Goal: Task Accomplishment & Management: Use online tool/utility

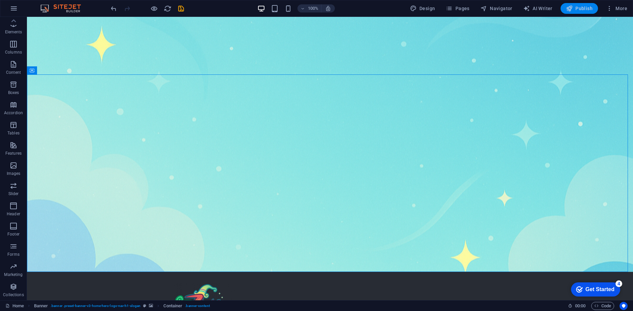
click at [583, 7] on span "Publish" at bounding box center [579, 8] width 27 height 7
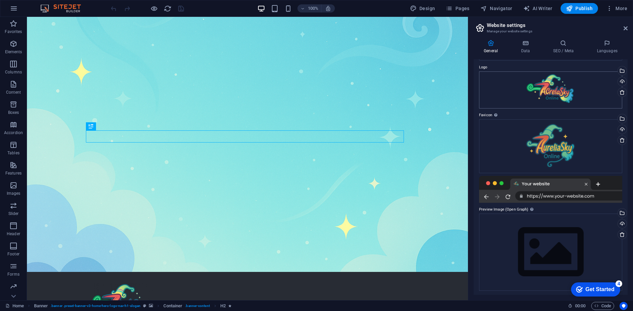
scroll to position [22, 0]
drag, startPoint x: 625, startPoint y: 28, endPoint x: 598, endPoint y: 1, distance: 37.9
click at [625, 28] on icon at bounding box center [626, 28] width 4 height 5
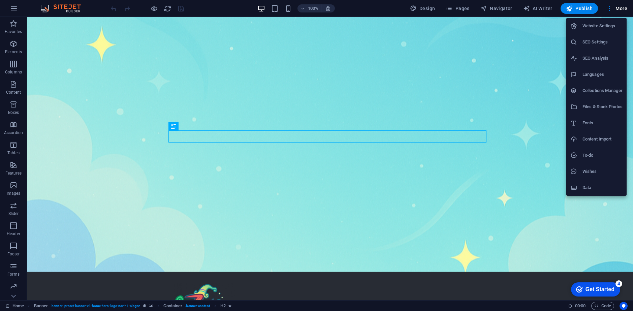
click at [606, 44] on h6 "SEO Settings" at bounding box center [603, 42] width 40 height 8
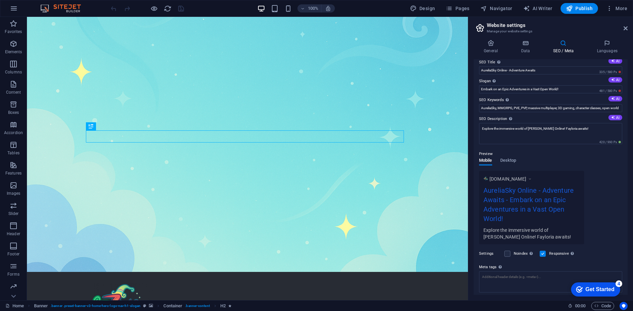
scroll to position [0, 0]
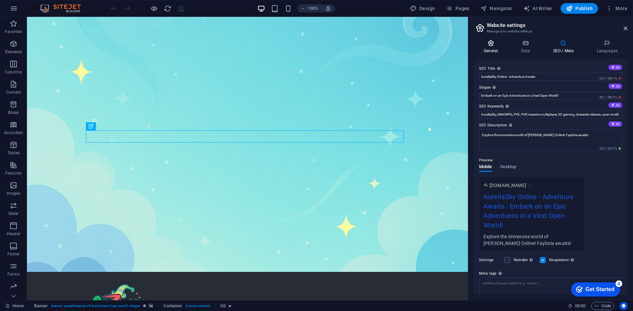
click at [486, 44] on icon at bounding box center [491, 43] width 34 height 7
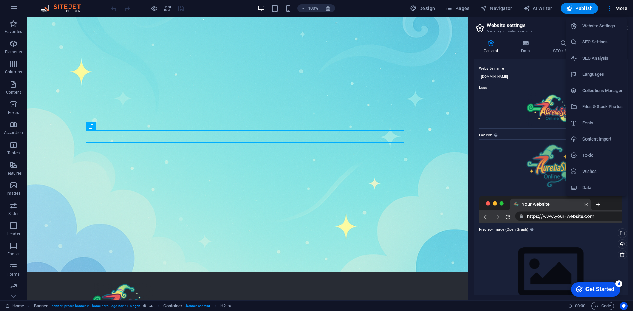
click at [367, 5] on div at bounding box center [316, 155] width 633 height 311
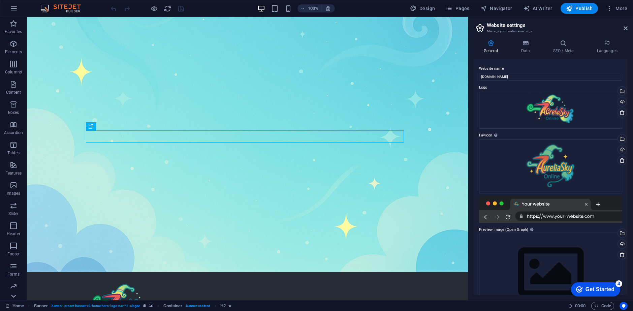
click at [13, 295] on icon at bounding box center [13, 296] width 9 height 9
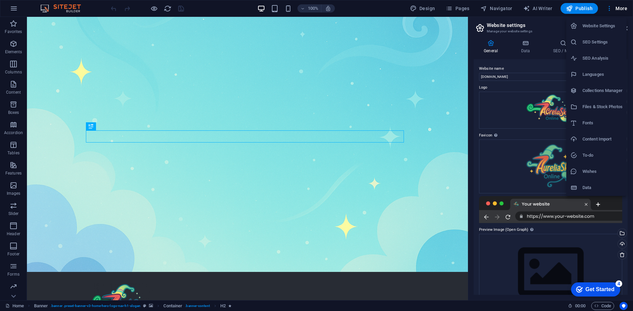
click at [610, 27] on h6 "Website Settings" at bounding box center [603, 26] width 40 height 8
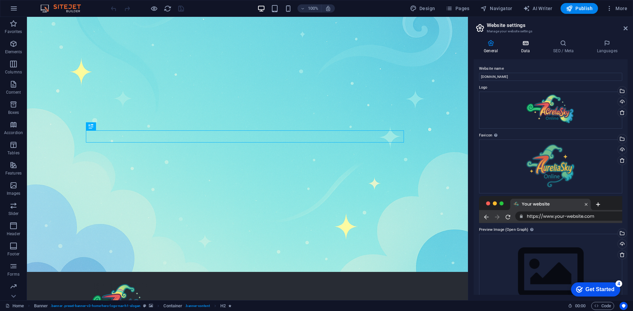
click at [522, 40] on icon at bounding box center [525, 43] width 29 height 7
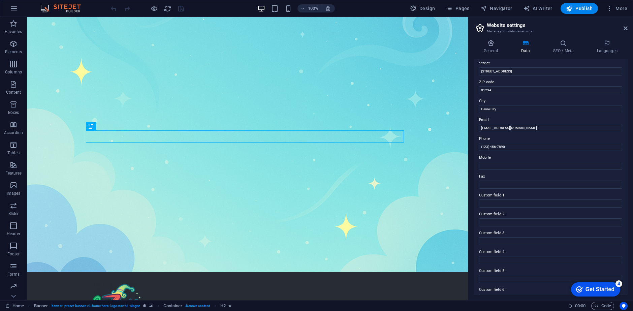
scroll to position [88, 0]
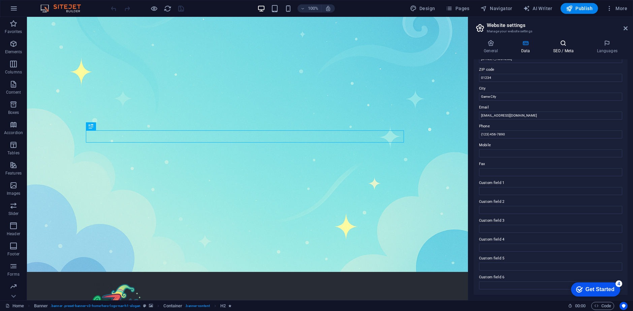
click at [559, 43] on icon at bounding box center [563, 43] width 41 height 7
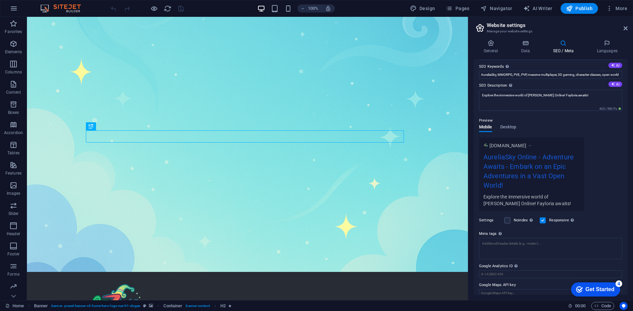
scroll to position [48, 0]
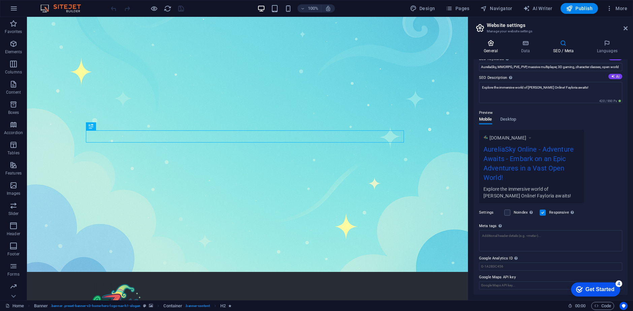
click at [487, 46] on icon at bounding box center [491, 43] width 34 height 7
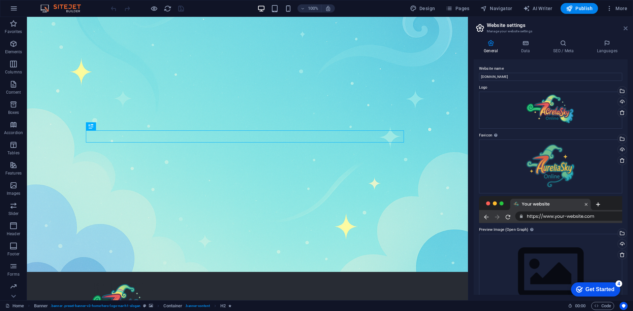
click at [626, 26] on icon at bounding box center [626, 28] width 4 height 5
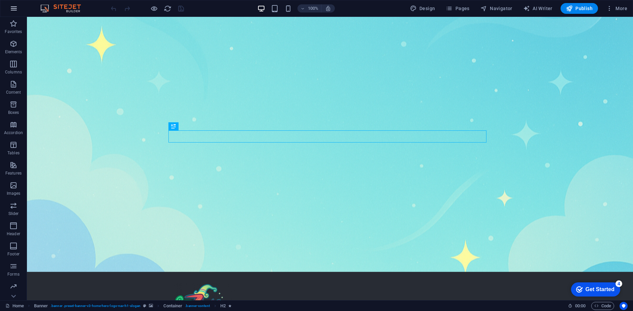
click at [0, 0] on icon "button" at bounding box center [0, 0] width 0 height 0
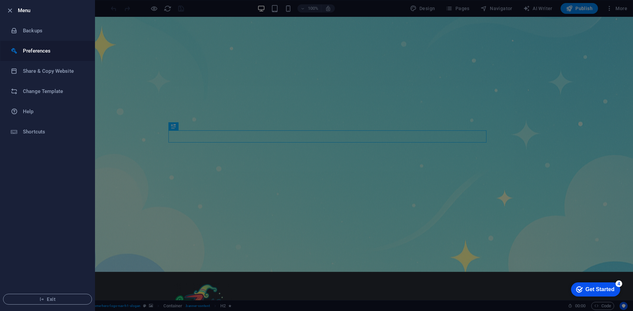
click at [39, 53] on h6 "Preferences" at bounding box center [54, 51] width 62 height 8
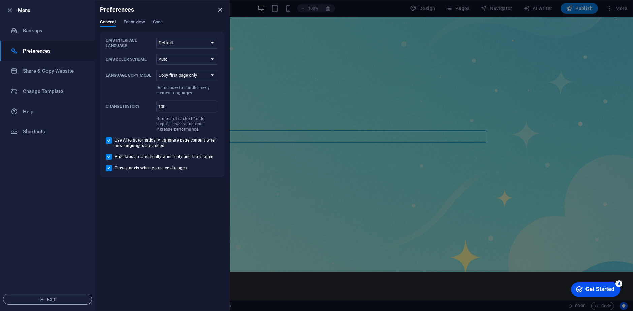
click at [220, 8] on icon "close" at bounding box center [220, 10] width 8 height 8
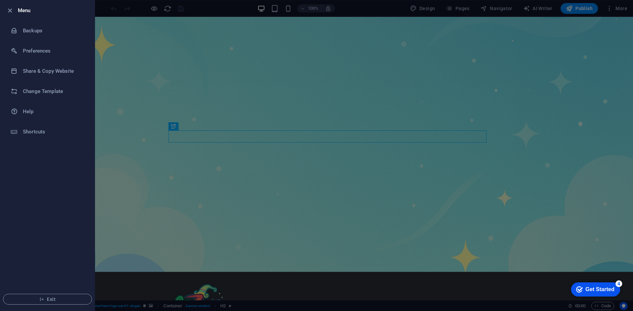
click at [114, 109] on div at bounding box center [316, 155] width 633 height 311
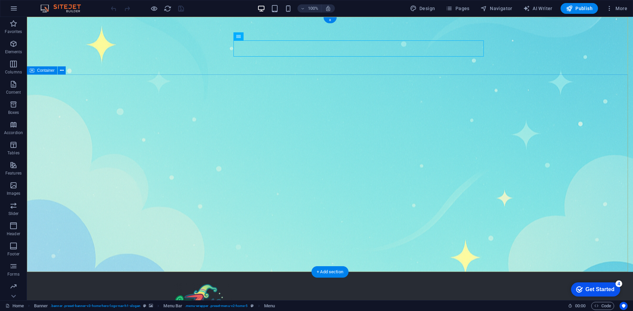
click at [460, 3] on div "100% Design Pages Navigator AI Writer Publish More" at bounding box center [316, 8] width 633 height 16
click at [461, 9] on span "Pages" at bounding box center [458, 8] width 24 height 7
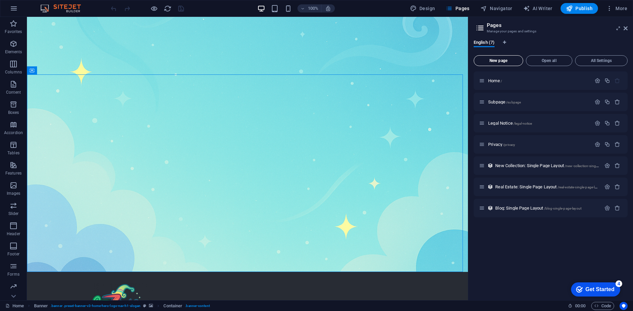
click at [506, 55] on button "New page" at bounding box center [499, 60] width 50 height 11
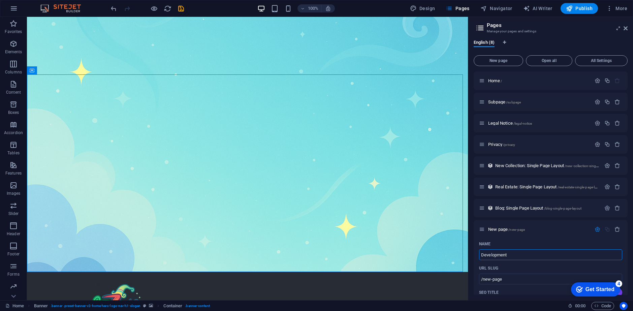
type input "Development"
type input "/development"
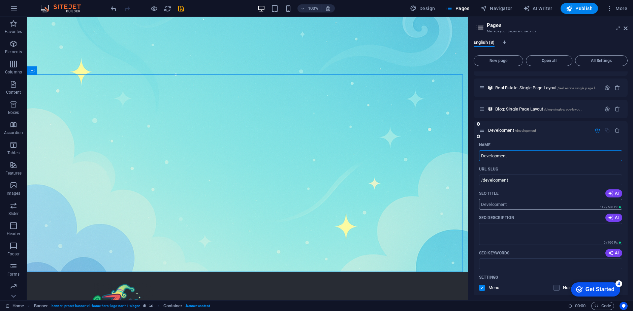
scroll to position [101, 0]
type input "Development"
click at [482, 201] on input "SEO Title" at bounding box center [550, 202] width 143 height 11
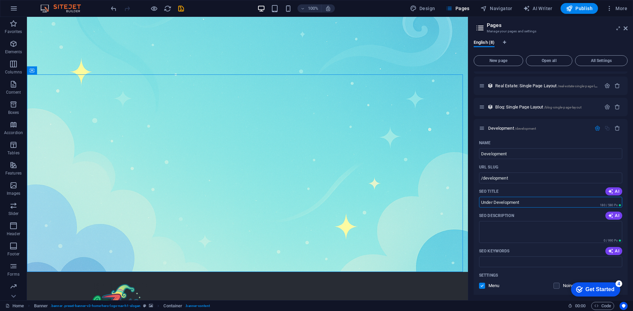
type input "Under Development"
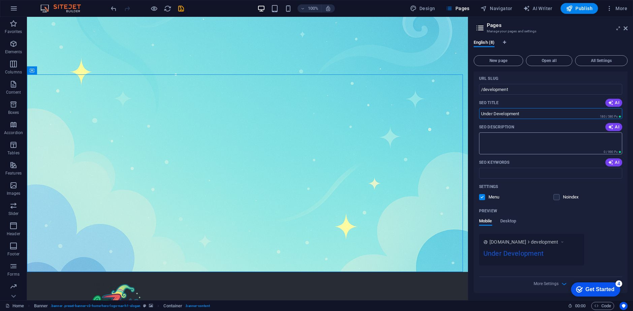
scroll to position [191, 0]
click at [483, 194] on label at bounding box center [482, 196] width 6 height 6
click at [0, 0] on input "checkbox" at bounding box center [0, 0] width 0 height 0
click at [483, 198] on label at bounding box center [482, 196] width 6 height 6
click at [0, 0] on input "checkbox" at bounding box center [0, 0] width 0 height 0
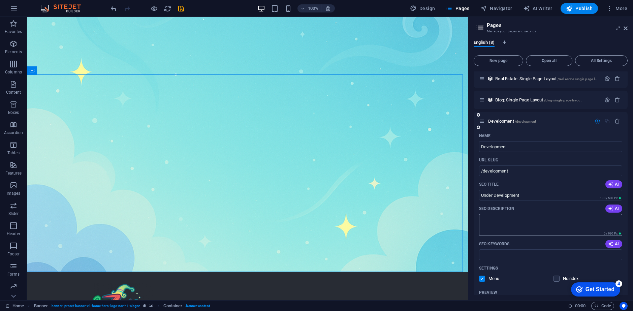
scroll to position [135, 0]
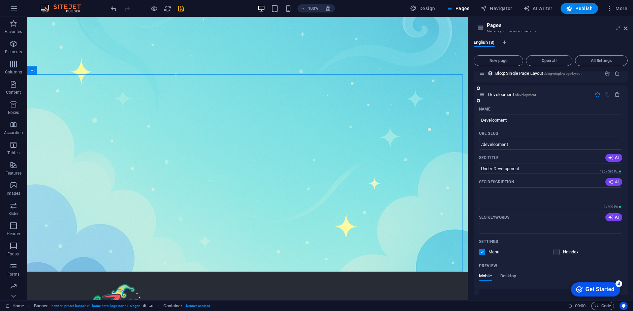
click at [611, 182] on icon "button" at bounding box center [610, 181] width 5 height 5
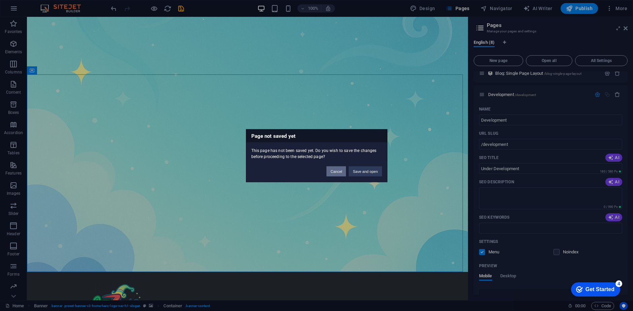
click at [342, 172] on button "Cancel" at bounding box center [337, 171] width 20 height 10
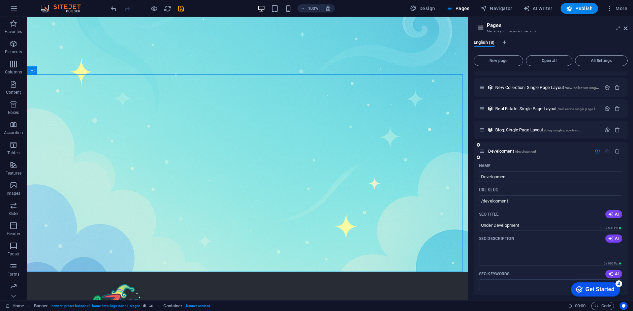
scroll to position [56, 0]
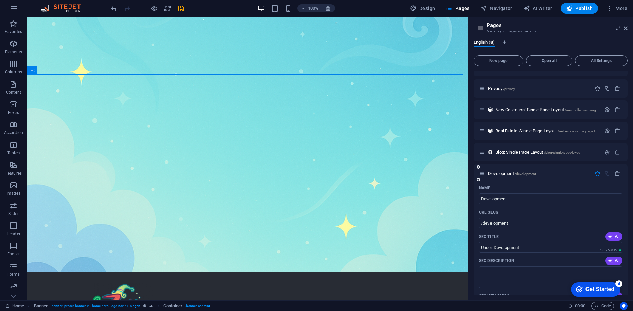
click at [546, 176] on div "Development /development" at bounding box center [535, 174] width 112 height 8
click at [596, 173] on icon "button" at bounding box center [598, 174] width 6 height 6
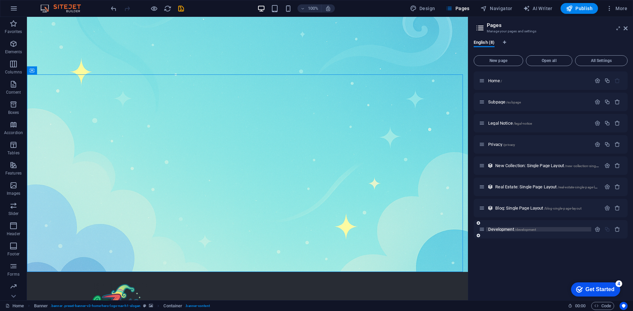
click at [507, 228] on span "Development /development" at bounding box center [512, 229] width 48 height 5
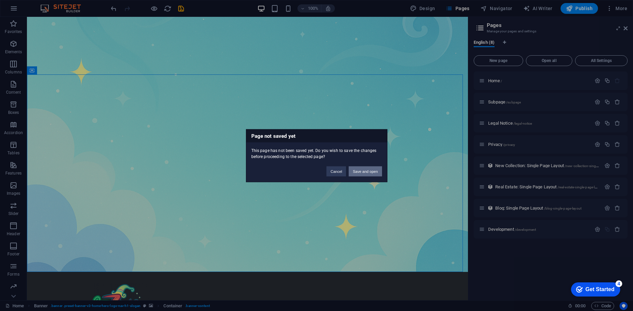
click at [364, 170] on button "Save and open" at bounding box center [365, 171] width 33 height 10
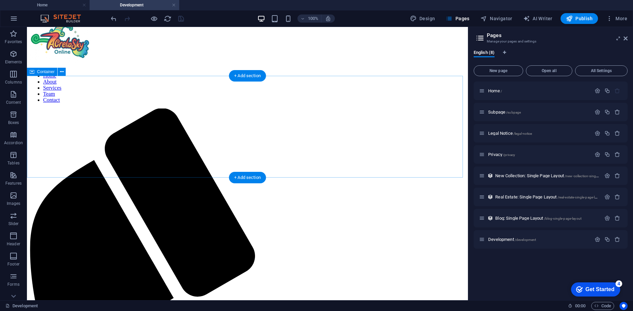
scroll to position [22, 0]
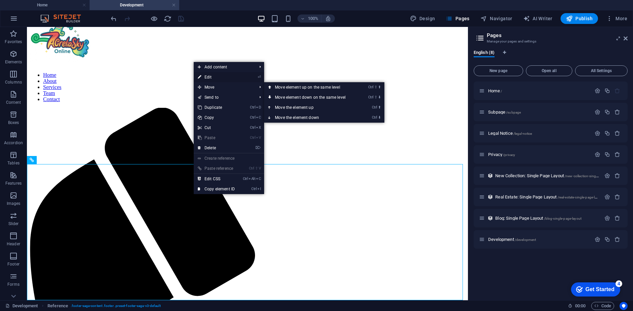
click at [216, 76] on link "⏎ Edit" at bounding box center [216, 77] width 45 height 10
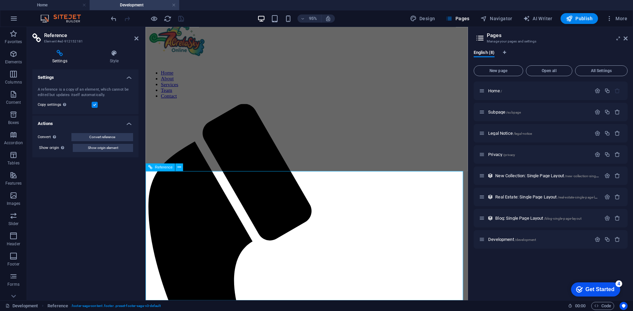
scroll to position [8, 0]
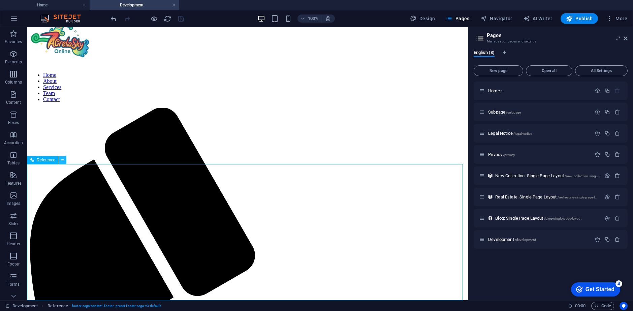
click at [61, 159] on icon at bounding box center [63, 160] width 4 height 7
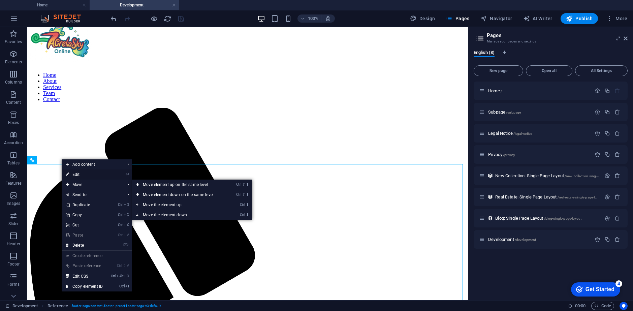
click at [79, 177] on link "⏎ Edit" at bounding box center [84, 175] width 45 height 10
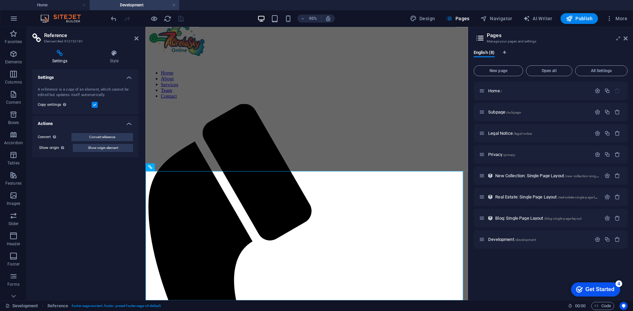
scroll to position [8, 0]
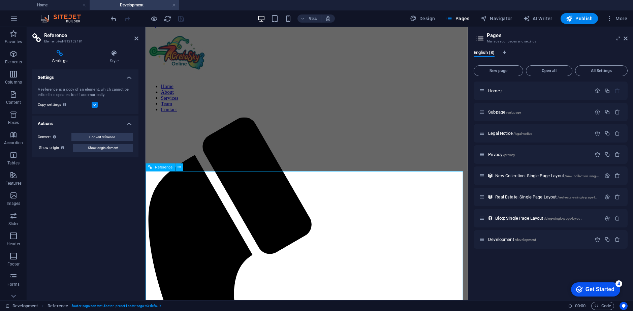
click at [180, 167] on icon at bounding box center [179, 167] width 3 height 7
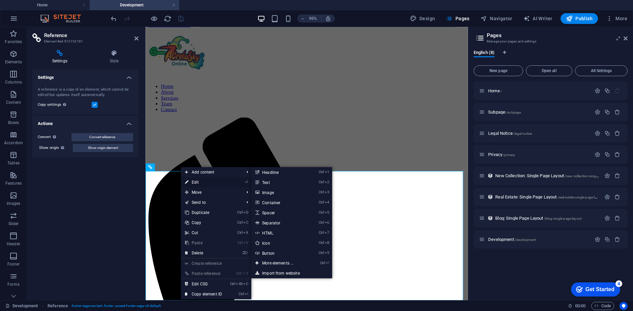
click at [196, 182] on link "⏎ Edit" at bounding box center [203, 182] width 45 height 10
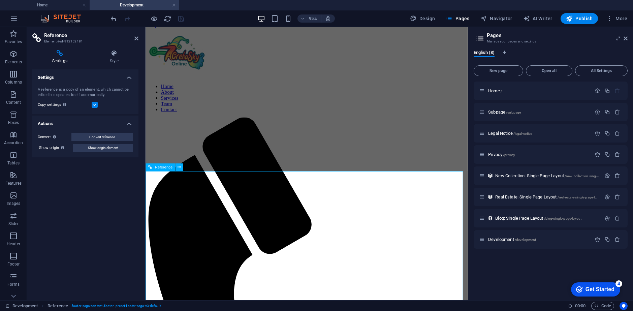
click at [115, 55] on icon at bounding box center [114, 53] width 49 height 7
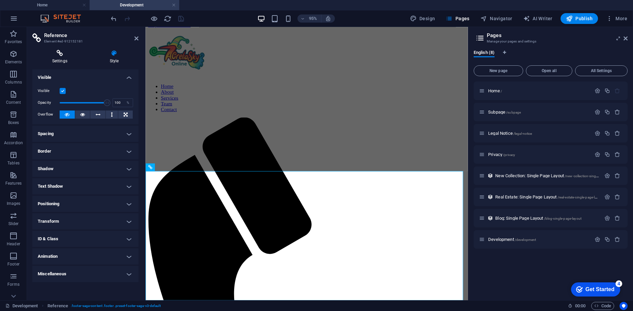
click at [61, 56] on icon at bounding box center [59, 53] width 55 height 7
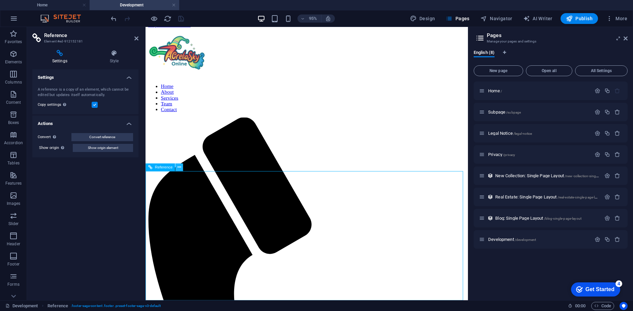
click at [179, 169] on icon at bounding box center [179, 167] width 3 height 7
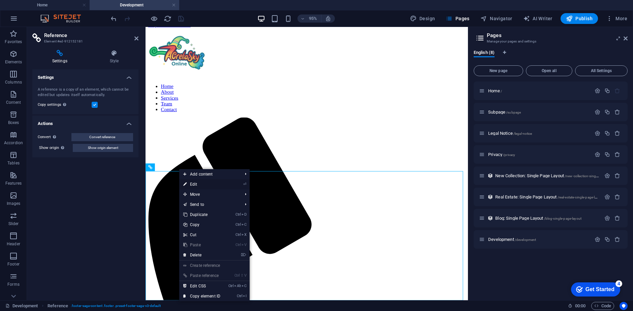
click at [197, 187] on link "⏎ Edit" at bounding box center [201, 184] width 45 height 10
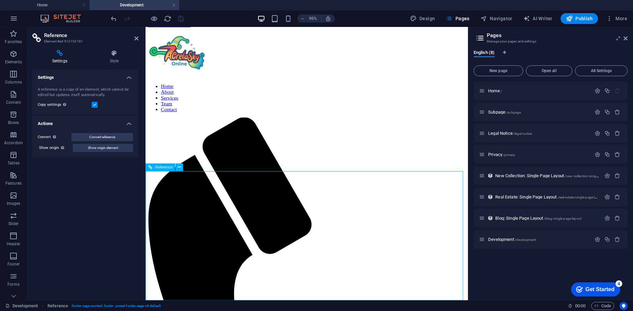
click at [112, 59] on h4 "Style" at bounding box center [114, 57] width 49 height 14
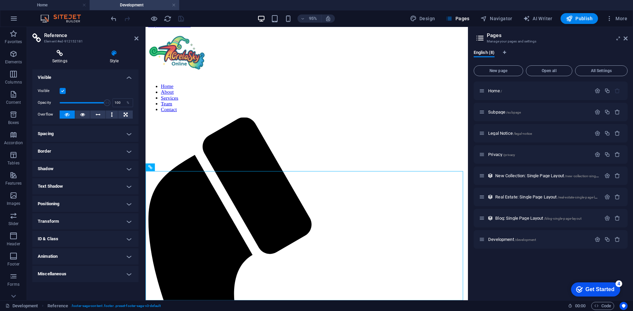
click at [59, 59] on h4 "Settings" at bounding box center [61, 57] width 58 height 14
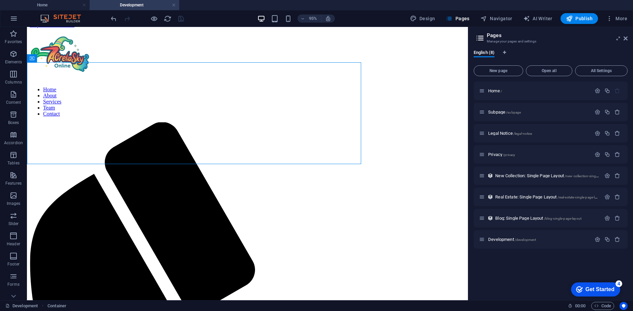
scroll to position [22, 0]
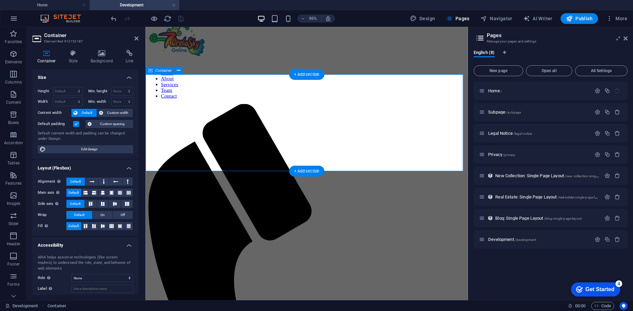
scroll to position [8, 0]
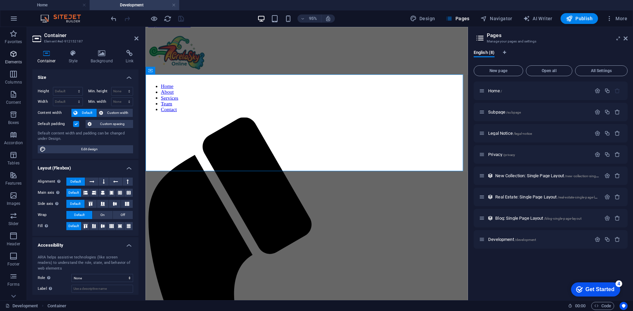
click at [8, 58] on span "Elements" at bounding box center [13, 58] width 27 height 16
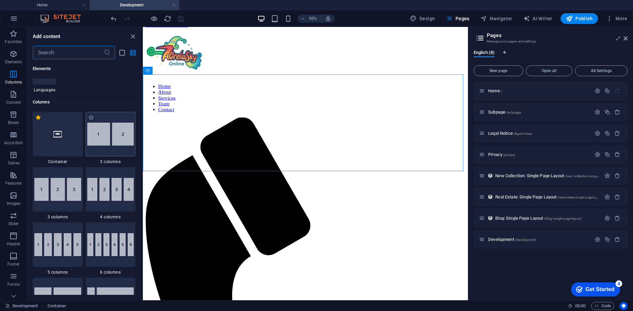
scroll to position [341, 0]
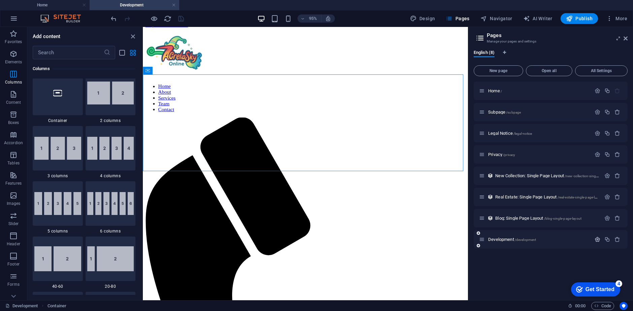
click at [599, 238] on icon "button" at bounding box center [598, 240] width 6 height 6
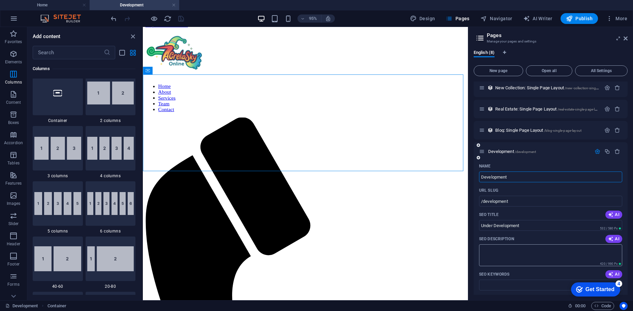
scroll to position [65, 0]
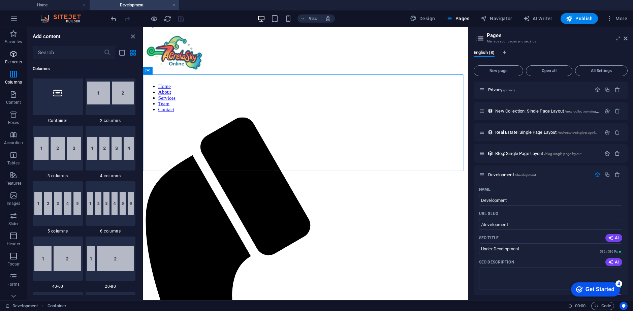
click at [10, 60] on p "Elements" at bounding box center [13, 61] width 17 height 5
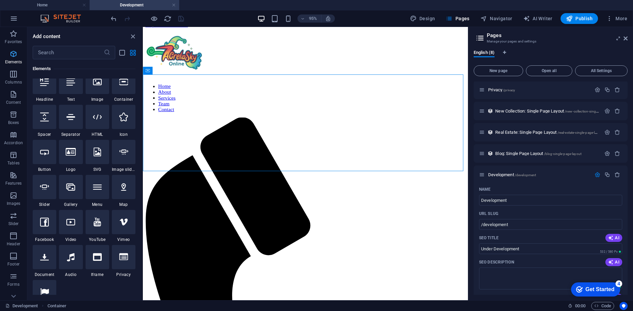
scroll to position [72, 0]
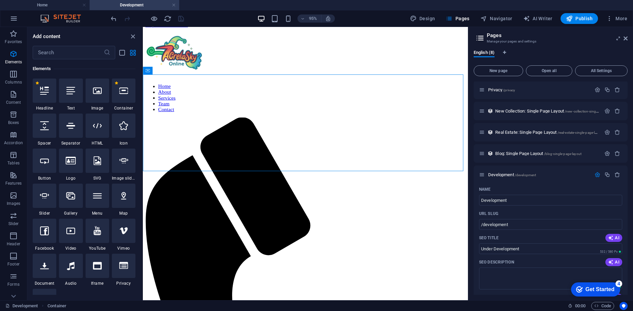
click at [118, 2] on h4 "Development" at bounding box center [135, 4] width 90 height 7
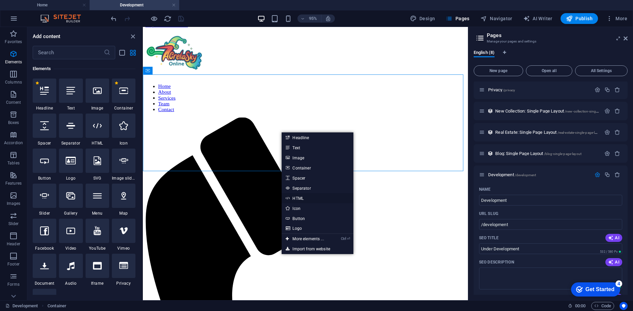
click at [307, 198] on link "HTML" at bounding box center [317, 198] width 71 height 10
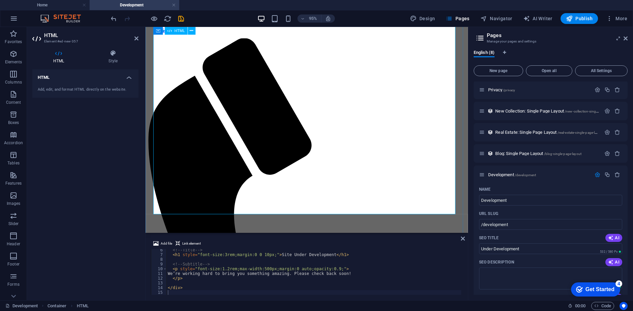
scroll to position [71, 0]
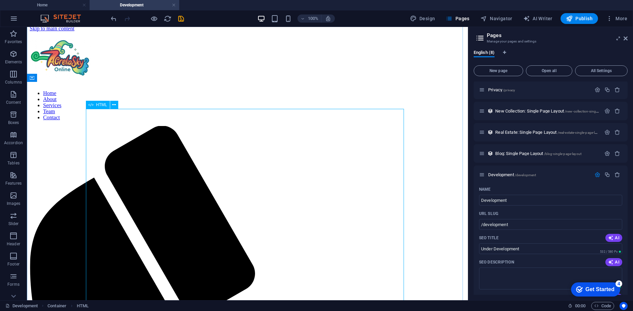
scroll to position [0, 0]
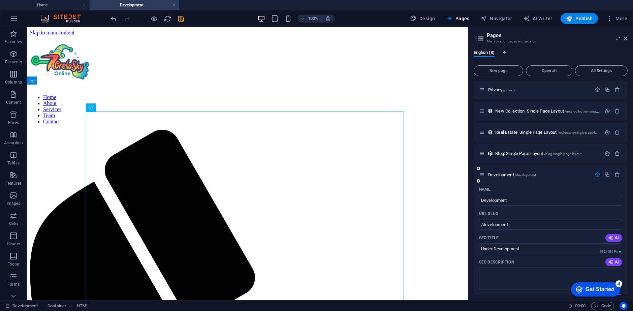
click at [598, 176] on icon "button" at bounding box center [598, 175] width 6 height 6
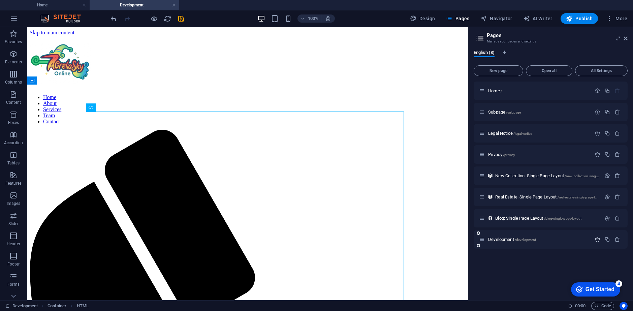
click at [597, 238] on icon "button" at bounding box center [598, 240] width 6 height 6
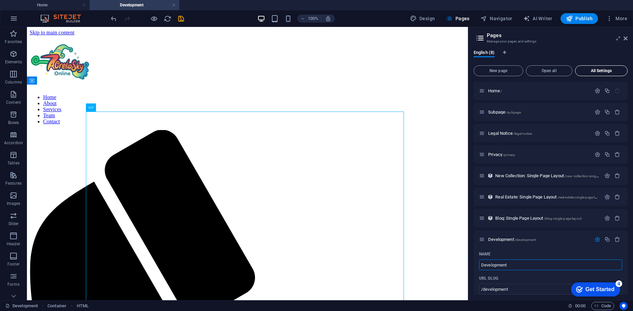
click at [603, 72] on span "All Settings" at bounding box center [601, 71] width 47 height 4
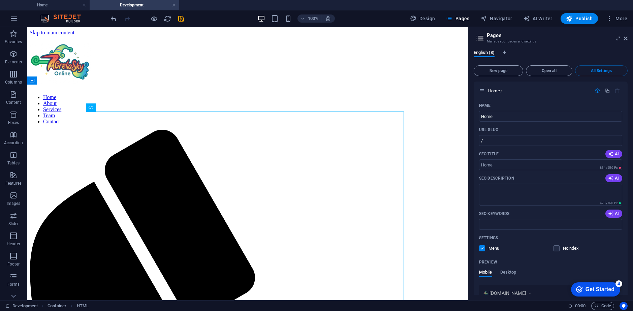
click at [629, 40] on aside "Pages Manage your pages and settings English (8) New page Open all All Settings…" at bounding box center [550, 163] width 165 height 273
click at [628, 39] on aside "Pages Manage your pages and settings English (8) New page Open all All Settings…" at bounding box center [550, 163] width 165 height 273
click at [625, 38] on icon at bounding box center [626, 38] width 4 height 5
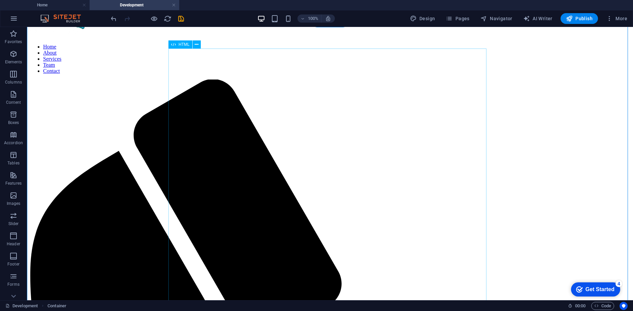
scroll to position [67, 0]
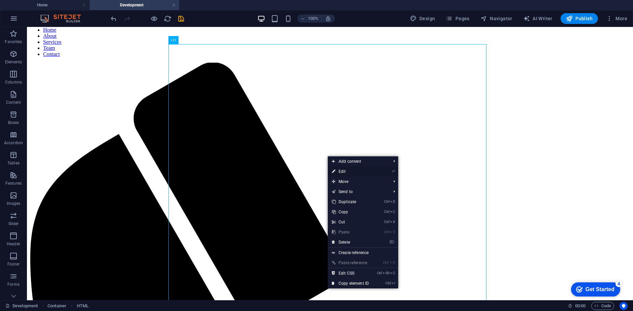
click at [340, 171] on link "⏎ Edit" at bounding box center [350, 172] width 45 height 10
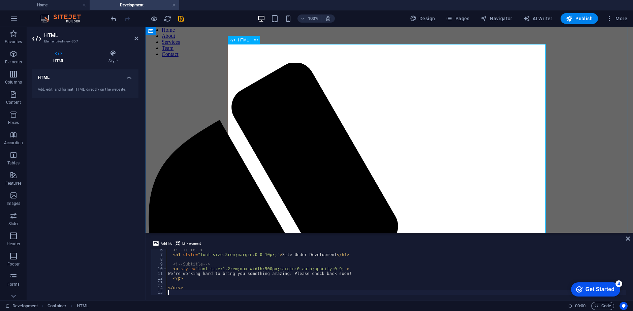
scroll to position [25, 0]
click at [117, 58] on h4 "Style" at bounding box center [113, 57] width 51 height 14
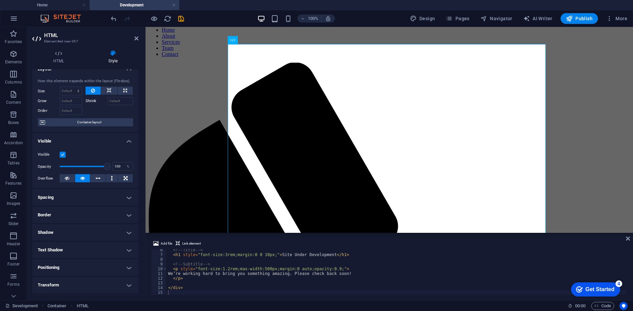
scroll to position [0, 0]
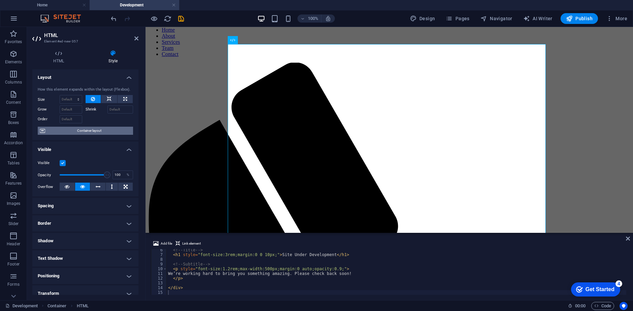
click at [97, 133] on span "Container layout" at bounding box center [89, 131] width 84 height 8
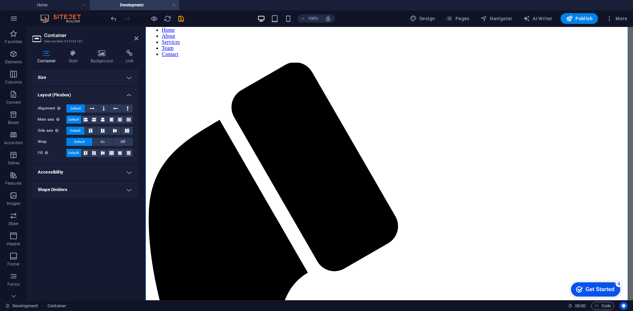
click at [133, 36] on h2 "Container" at bounding box center [91, 35] width 94 height 6
click at [138, 39] on icon at bounding box center [136, 38] width 4 height 5
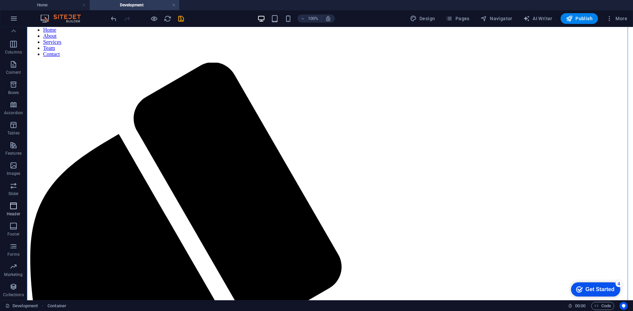
click at [17, 208] on icon "button" at bounding box center [13, 206] width 8 height 8
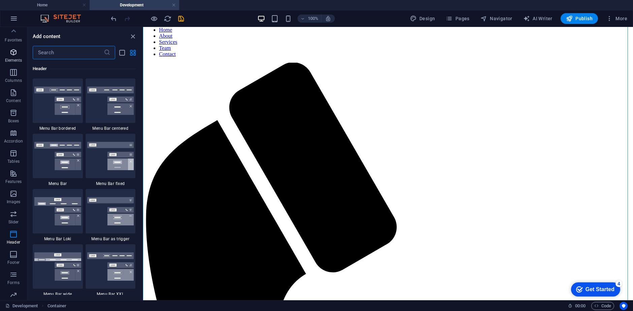
scroll to position [0, 0]
click at [10, 38] on span "Favorites" at bounding box center [13, 38] width 27 height 16
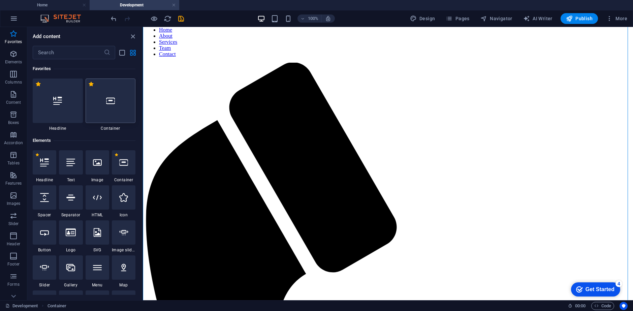
click at [122, 112] on div at bounding box center [111, 101] width 50 height 44
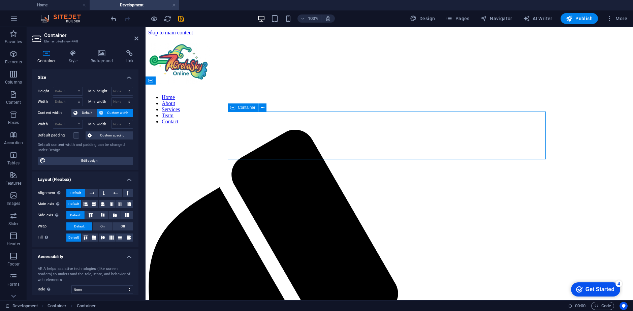
click at [262, 107] on icon at bounding box center [263, 107] width 4 height 7
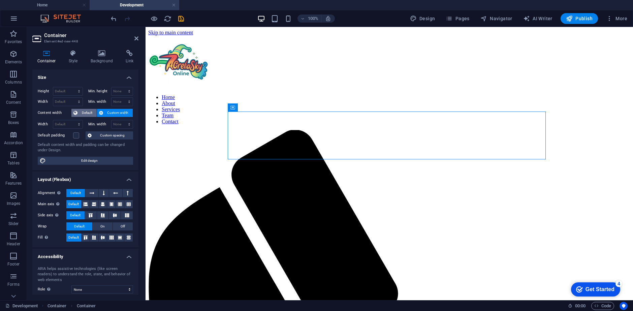
click at [87, 112] on span "Default" at bounding box center [87, 113] width 15 height 8
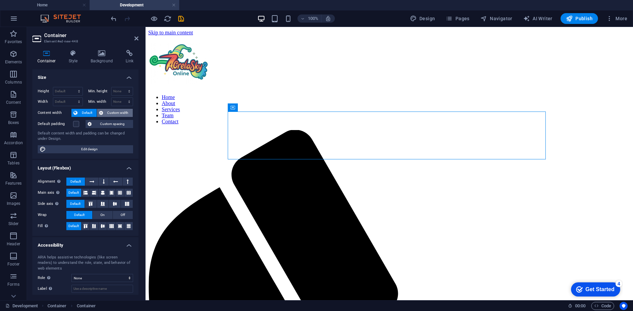
click at [111, 115] on span "Custom width" at bounding box center [118, 113] width 26 height 8
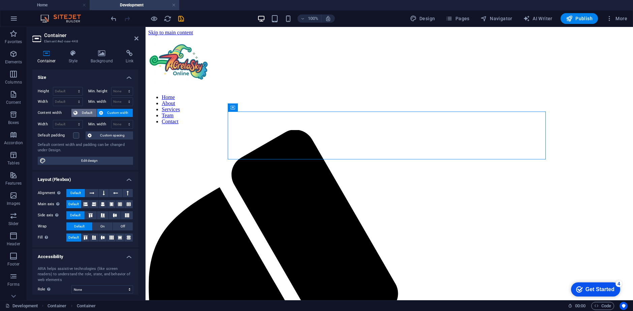
click at [86, 111] on span "Default" at bounding box center [87, 113] width 15 height 8
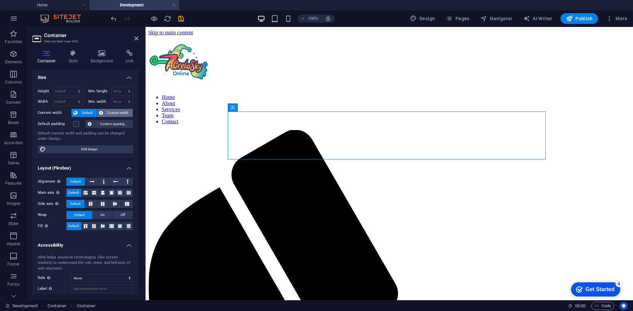
click at [116, 115] on span "Custom width" at bounding box center [118, 113] width 26 height 8
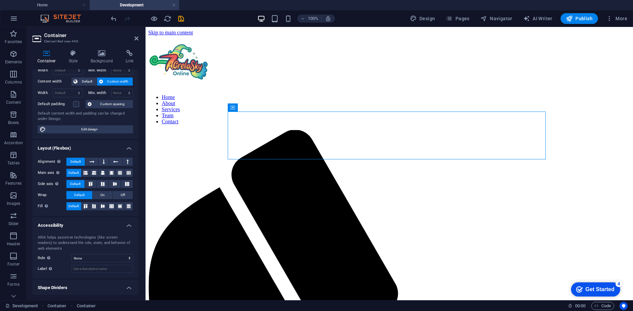
scroll to position [34, 0]
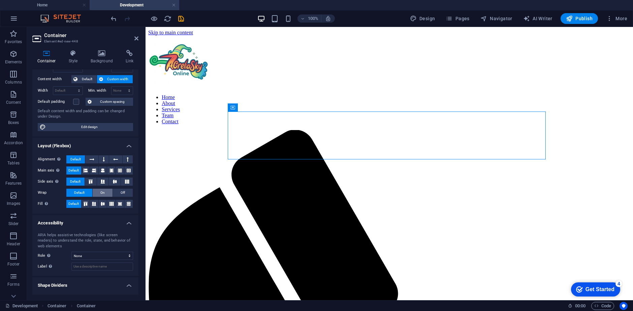
click at [106, 190] on button "On" at bounding box center [103, 193] width 20 height 8
click at [78, 193] on span "Default" at bounding box center [79, 193] width 10 height 8
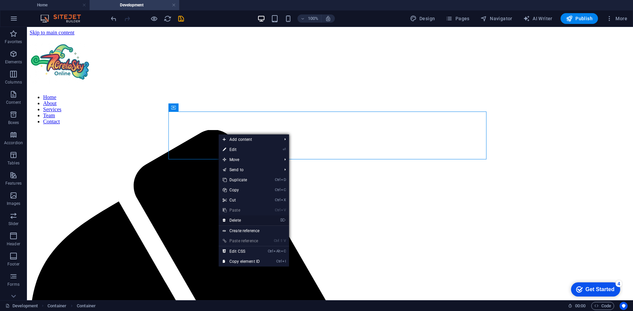
click at [235, 219] on link "⌦ Delete" at bounding box center [241, 220] width 45 height 10
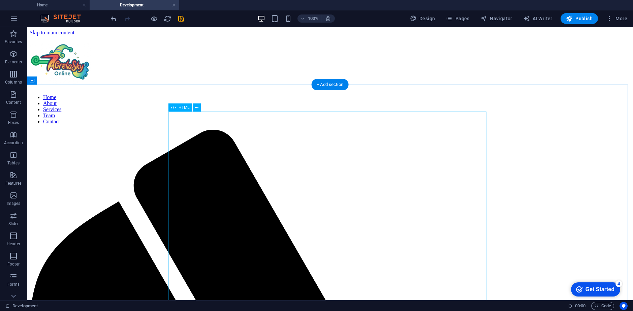
click at [196, 108] on icon at bounding box center [197, 107] width 4 height 7
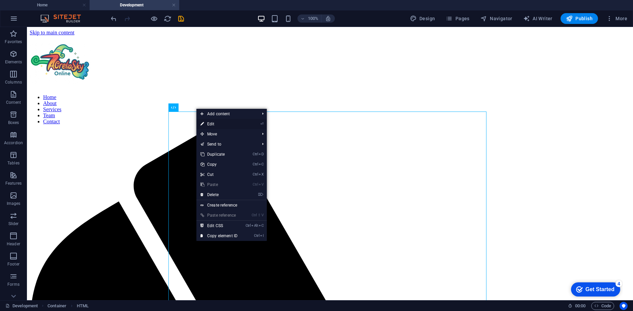
click at [217, 120] on link "⏎ Edit" at bounding box center [219, 124] width 45 height 10
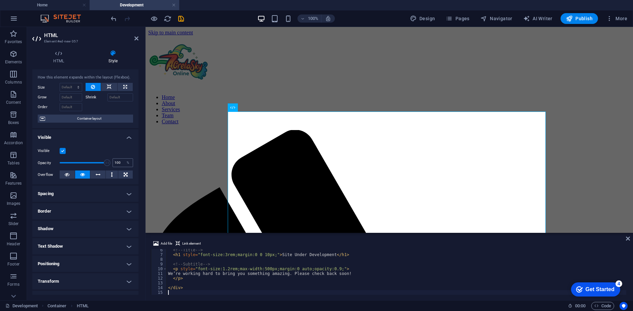
scroll to position [0, 0]
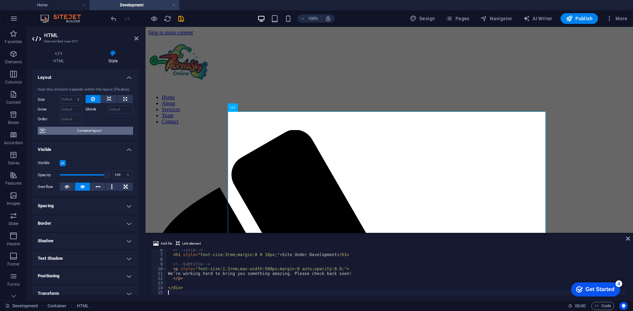
click at [89, 130] on span "Container layout" at bounding box center [89, 131] width 84 height 8
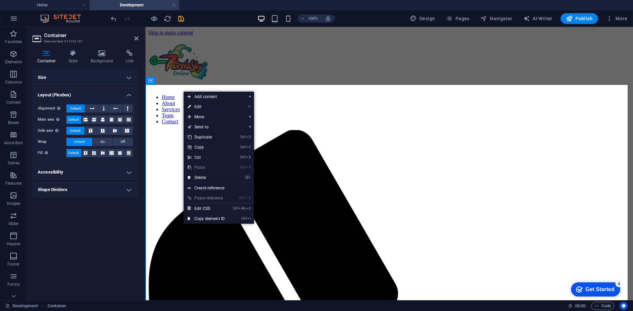
click at [121, 234] on div "Size Height Default px rem % vh vw Min. height None px rem % vh vw Width Defaul…" at bounding box center [85, 181] width 106 height 225
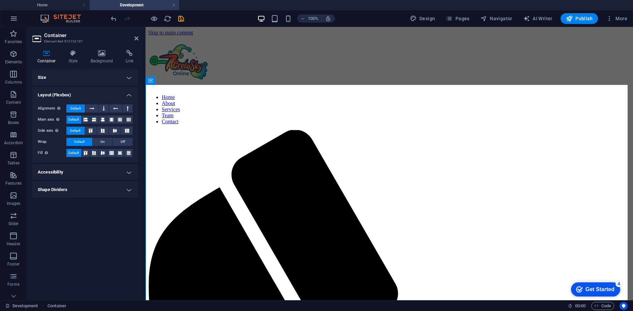
click at [96, 236] on div "Size Height Default px rem % vh vw Min. height None px rem % vh vw Width Defaul…" at bounding box center [85, 181] width 106 height 225
click at [102, 138] on span "On" at bounding box center [102, 142] width 4 height 8
click at [78, 141] on span "Default" at bounding box center [79, 142] width 10 height 8
click at [88, 154] on icon at bounding box center [86, 153] width 8 height 4
click at [95, 154] on icon at bounding box center [94, 153] width 8 height 4
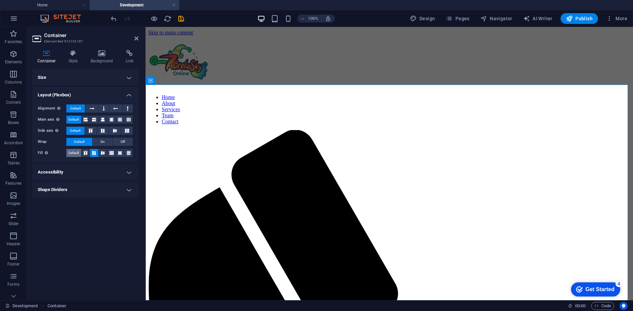
click at [73, 150] on span "Default" at bounding box center [73, 153] width 10 height 8
click at [128, 151] on icon at bounding box center [129, 153] width 8 height 4
click at [76, 151] on span "Default" at bounding box center [73, 153] width 10 height 8
click at [58, 80] on h4 "Size" at bounding box center [85, 77] width 106 height 16
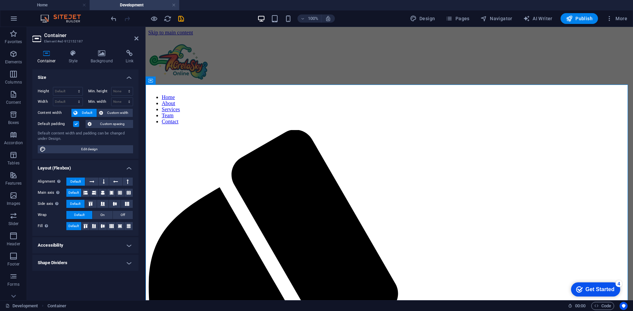
click at [73, 122] on label "Default padding" at bounding box center [55, 124] width 35 height 8
click at [0, 0] on input "Default padding" at bounding box center [0, 0] width 0 height 0
click at [76, 122] on label at bounding box center [76, 124] width 6 height 6
click at [0, 0] on input "Default padding" at bounding box center [0, 0] width 0 height 0
click at [76, 122] on label at bounding box center [76, 124] width 6 height 6
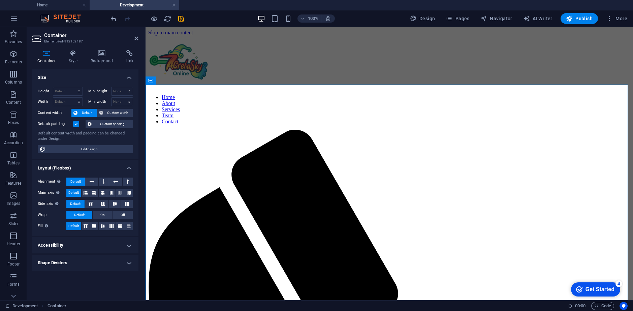
click at [0, 0] on input "Default padding" at bounding box center [0, 0] width 0 height 0
click at [85, 111] on span "Default" at bounding box center [87, 113] width 15 height 8
click at [110, 113] on span "Custom width" at bounding box center [118, 113] width 26 height 8
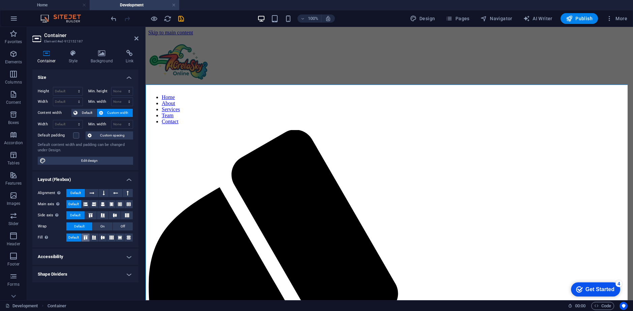
click at [86, 239] on icon at bounding box center [86, 238] width 8 height 4
click at [71, 235] on span "Default" at bounding box center [73, 238] width 10 height 8
click at [107, 226] on button "On" at bounding box center [103, 226] width 20 height 8
click at [123, 227] on span "Off" at bounding box center [123, 226] width 4 height 8
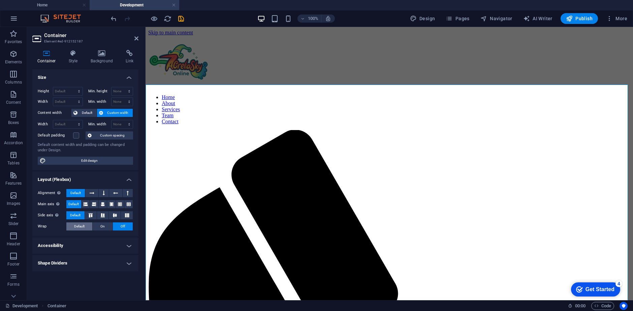
click at [82, 230] on span "Default" at bounding box center [79, 226] width 10 height 8
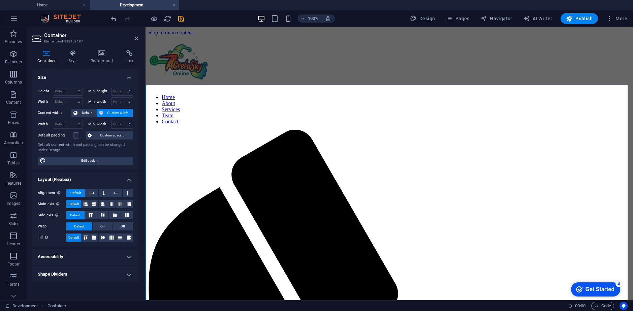
click at [67, 256] on h4 "Accessibility" at bounding box center [85, 257] width 106 height 16
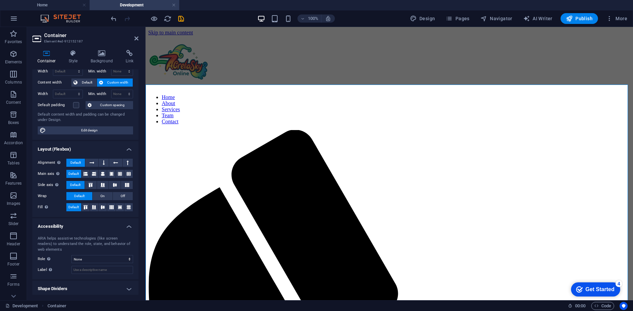
scroll to position [32, 0]
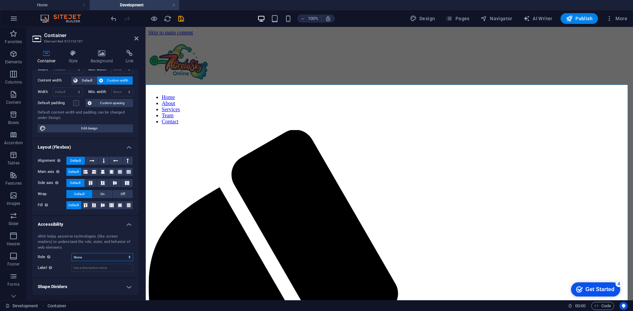
click at [91, 260] on select "None Alert Article Banner Comment Complementary Dialog Footer Header Marquee Pr…" at bounding box center [102, 257] width 62 height 8
click at [71, 253] on select "None Alert Article Banner Comment Complementary Dialog Footer Header Marquee Pr…" at bounding box center [102, 257] width 62 height 8
click at [91, 258] on select "None Alert Article Banner Comment Complementary Dialog Footer Header Marquee Pr…" at bounding box center [102, 257] width 62 height 8
click at [71, 253] on select "None Alert Article Banner Comment Complementary Dialog Footer Header Marquee Pr…" at bounding box center [102, 257] width 62 height 8
click at [107, 257] on select "None Alert Article Banner Comment Complementary Dialog Footer Header Marquee Pr…" at bounding box center [102, 257] width 62 height 8
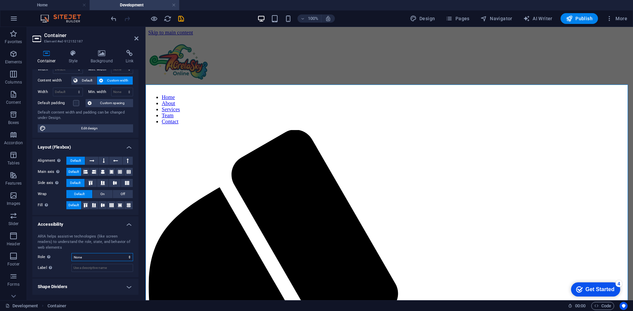
click at [71, 253] on select "None Alert Article Banner Comment Complementary Dialog Footer Header Marquee Pr…" at bounding box center [102, 257] width 62 height 8
click at [104, 255] on select "None Alert Article Banner Comment Complementary Dialog Footer Header Marquee Pr…" at bounding box center [102, 257] width 62 height 8
click at [71, 253] on select "None Alert Article Banner Comment Complementary Dialog Footer Header Marquee Pr…" at bounding box center [102, 257] width 62 height 8
click at [91, 254] on div "ARIA helps assistive technologies (like screen readers) to understand the role,…" at bounding box center [85, 253] width 106 height 49
click at [90, 255] on select "None Alert Article Banner Comment Complementary Dialog Footer Header Marquee Pr…" at bounding box center [102, 257] width 62 height 8
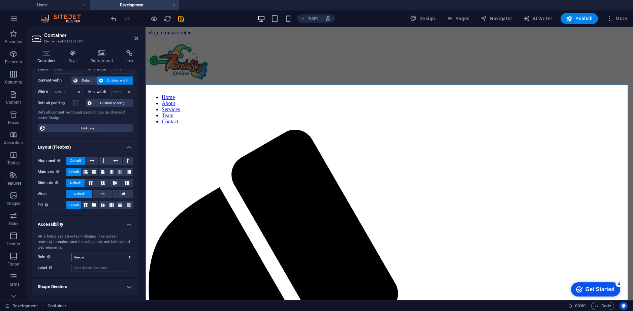
select select "section"
click at [71, 253] on select "None Alert Article Banner Comment Complementary Dialog Footer Header Marquee Pr…" at bounding box center [102, 257] width 62 height 8
click at [85, 286] on h4 "Shape Dividers" at bounding box center [85, 287] width 106 height 16
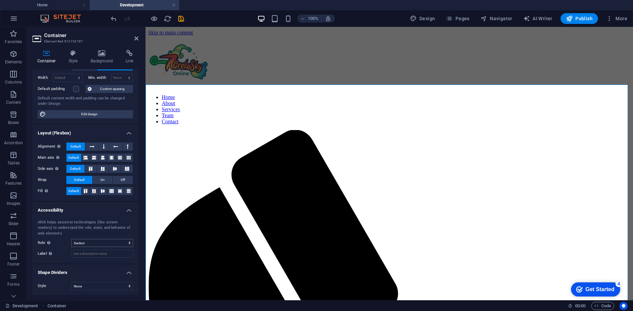
scroll to position [47, 0]
click at [101, 287] on select "None Triangle Square Diagonal Polygon 1 Polygon 2 Zigzag Multiple Zigzags Waves…" at bounding box center [102, 285] width 62 height 8
click at [108, 130] on h4 "Layout (Flexbox)" at bounding box center [85, 130] width 106 height 12
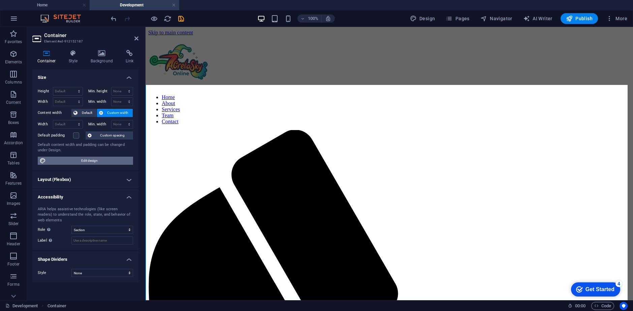
click at [93, 159] on span "Edit design" at bounding box center [89, 161] width 83 height 8
select select "rem"
select select "ease-in-out"
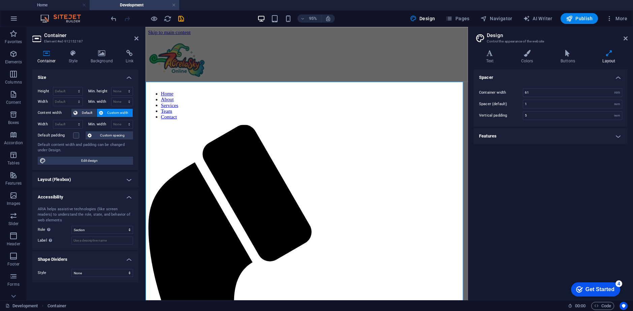
click at [526, 139] on h4 "Features" at bounding box center [551, 136] width 154 height 16
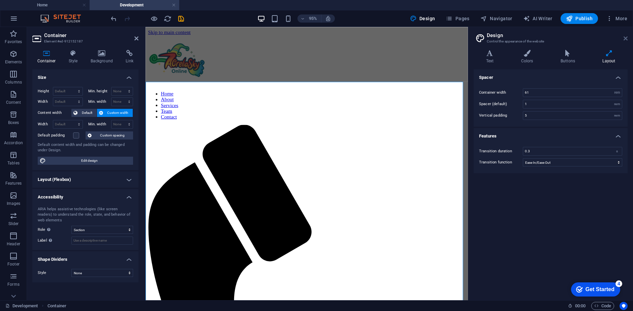
click at [625, 36] on icon at bounding box center [626, 38] width 4 height 5
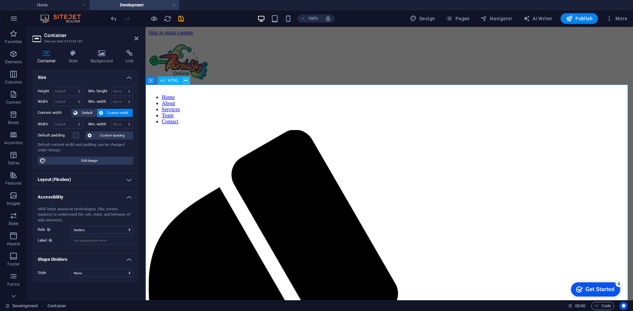
click at [188, 79] on button at bounding box center [186, 81] width 8 height 8
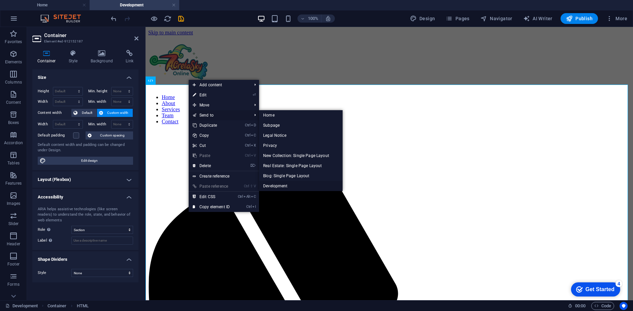
click at [284, 186] on link "Development" at bounding box center [301, 186] width 84 height 10
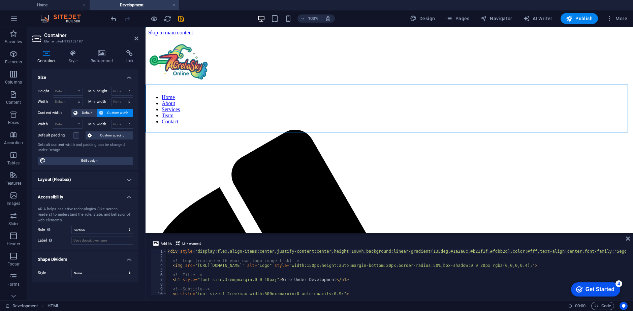
click at [141, 2] on h4 "Development" at bounding box center [135, 4] width 90 height 7
click at [59, 6] on h4 "Home" at bounding box center [45, 4] width 90 height 7
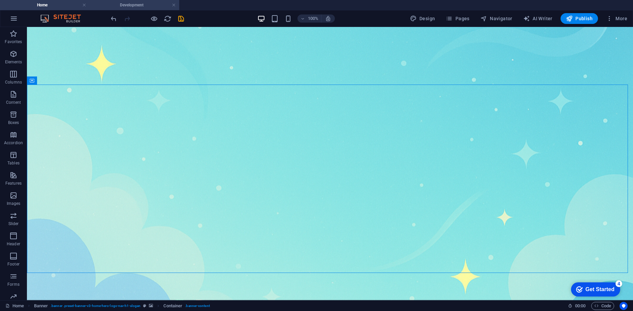
click at [135, 5] on h4 "Development" at bounding box center [135, 4] width 90 height 7
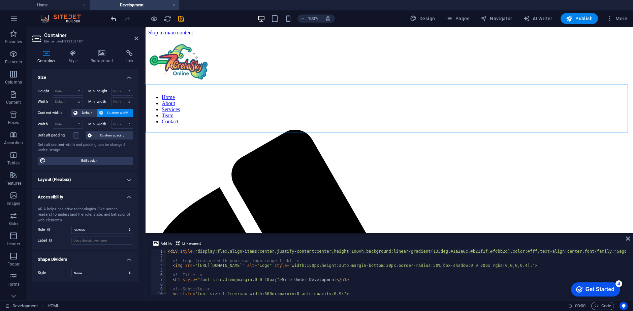
click at [110, 17] on icon "undo" at bounding box center [114, 19] width 8 height 8
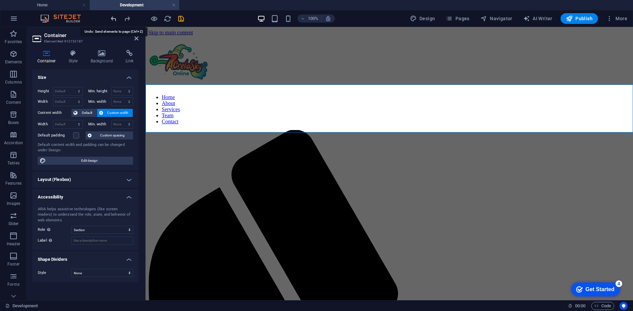
click at [111, 15] on icon "undo" at bounding box center [114, 19] width 8 height 8
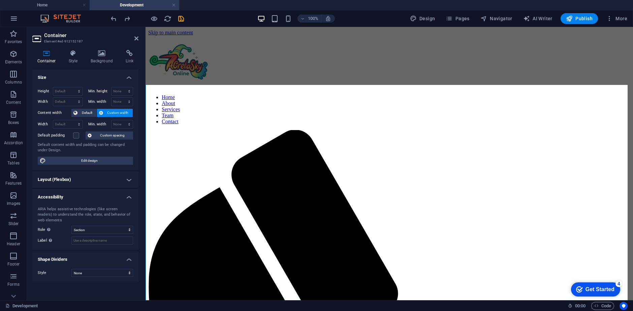
click at [96, 179] on h4 "Layout (Flexbox)" at bounding box center [85, 180] width 106 height 16
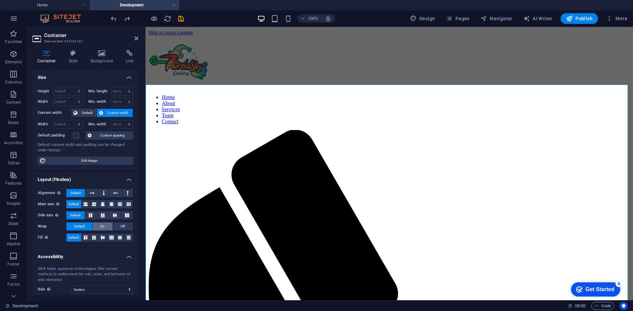
click at [104, 227] on button "On" at bounding box center [103, 226] width 20 height 8
click at [79, 228] on span "Default" at bounding box center [79, 226] width 10 height 8
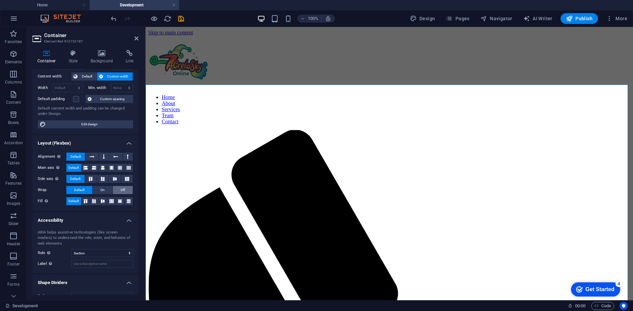
scroll to position [47, 0]
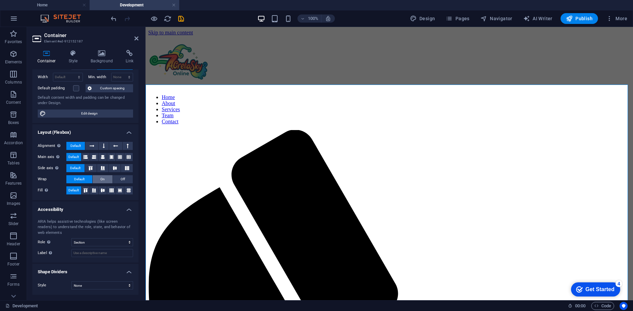
click at [101, 181] on span "On" at bounding box center [102, 179] width 4 height 8
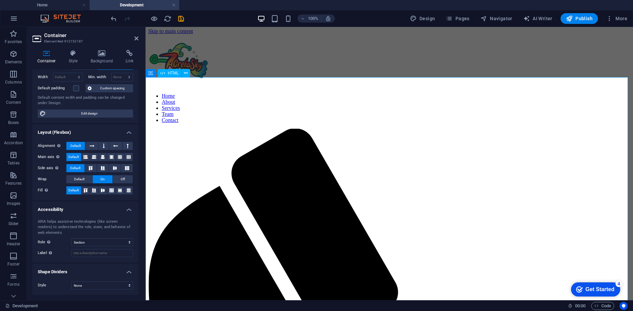
scroll to position [0, 0]
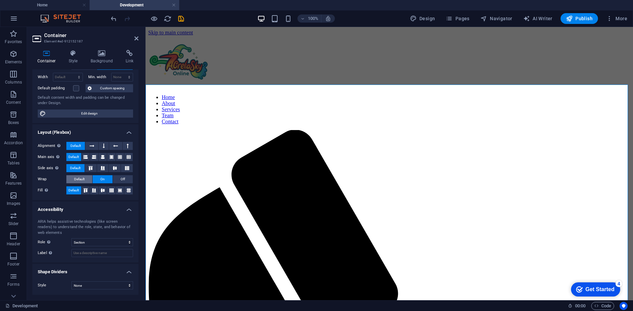
click at [81, 179] on span "Default" at bounding box center [79, 179] width 10 height 8
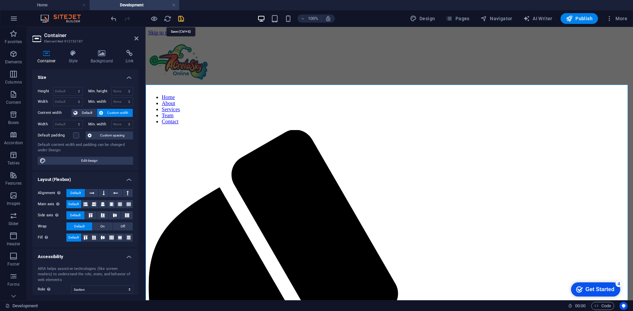
click at [183, 18] on icon "save" at bounding box center [181, 19] width 8 height 8
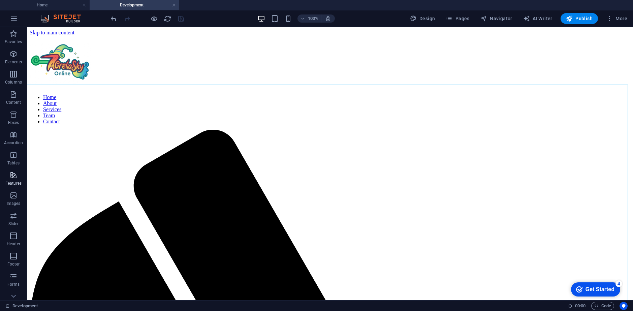
click at [13, 180] on span "Features" at bounding box center [13, 179] width 27 height 16
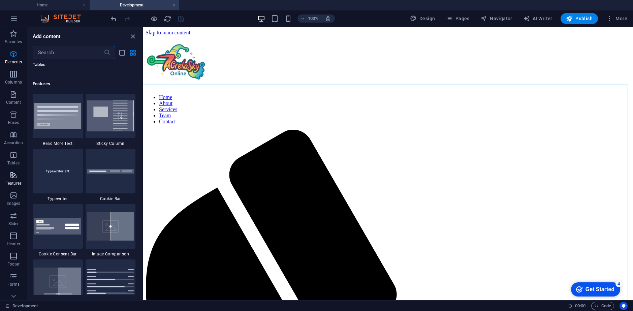
scroll to position [2627, 0]
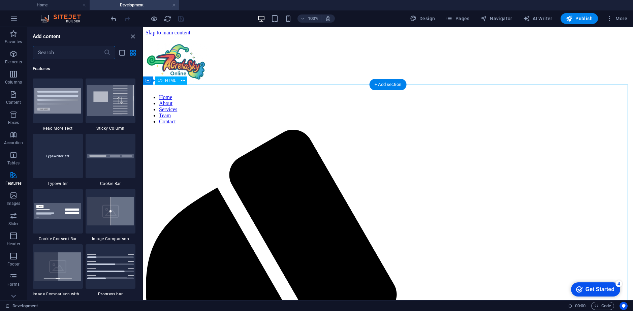
click at [171, 79] on span "HTML" at bounding box center [170, 81] width 11 height 4
click at [175, 82] on button at bounding box center [178, 81] width 8 height 8
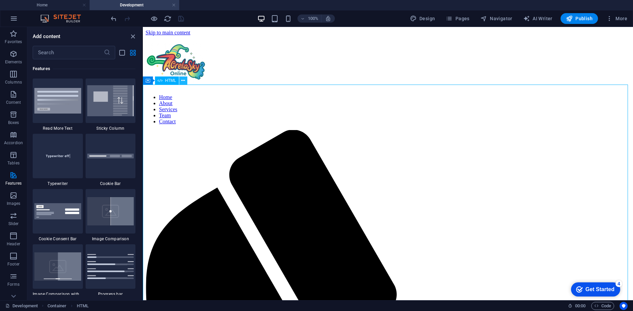
click at [183, 83] on icon at bounding box center [183, 80] width 4 height 7
click at [168, 80] on span "HTML" at bounding box center [170, 81] width 11 height 4
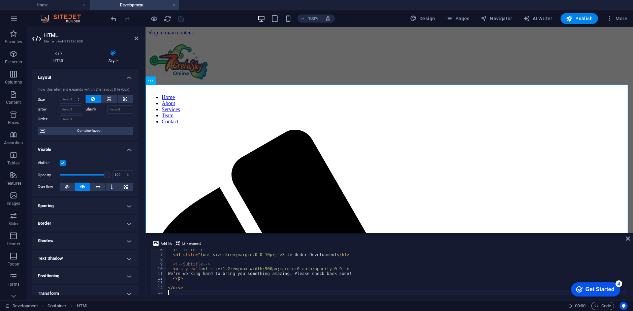
click at [244, 270] on div "<!-- Title --> < h1 style = "font-size:3rem;margin:0 0 10px;" > Site Under Deve…" at bounding box center [432, 275] width 530 height 54
drag, startPoint x: 241, startPoint y: 272, endPoint x: 206, endPoint y: 263, distance: 36.9
click at [206, 263] on div "<!-- Title --> < h1 style = "font-size:3rem;margin:0 0 10px;" > Site Under Deve…" at bounding box center [432, 275] width 530 height 54
type textarea "</div>"
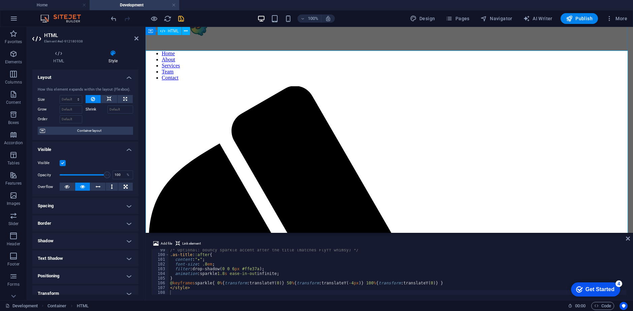
scroll to position [34, 0]
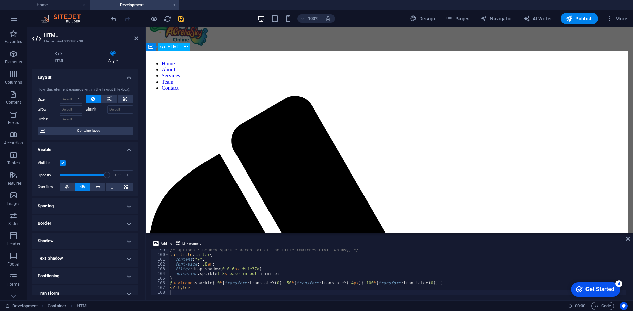
click at [627, 239] on icon at bounding box center [628, 238] width 4 height 5
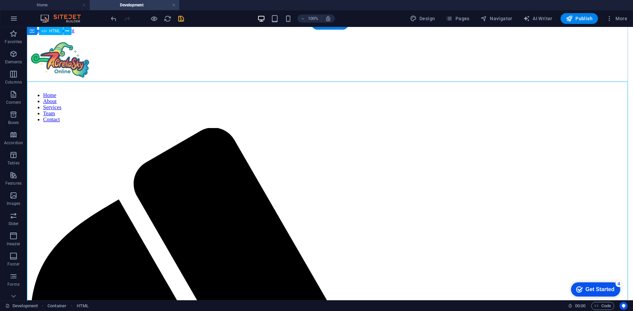
scroll to position [0, 0]
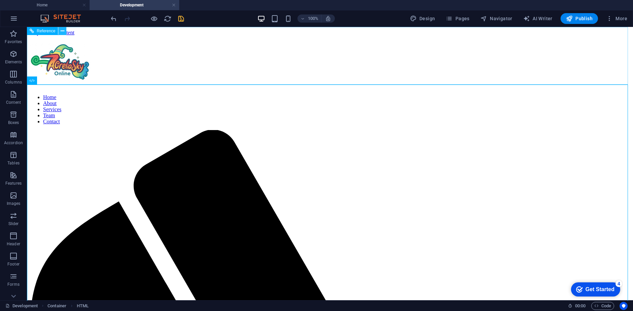
click at [64, 33] on icon at bounding box center [63, 31] width 4 height 7
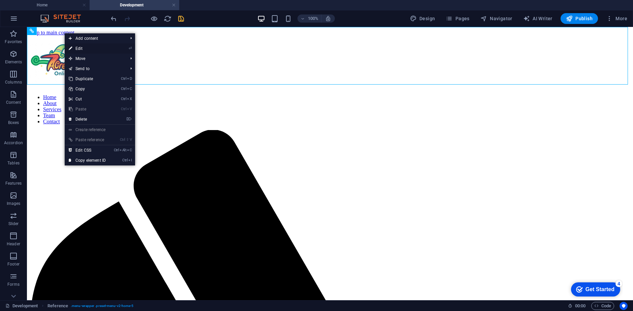
click at [93, 47] on link "⏎ Edit" at bounding box center [87, 48] width 45 height 10
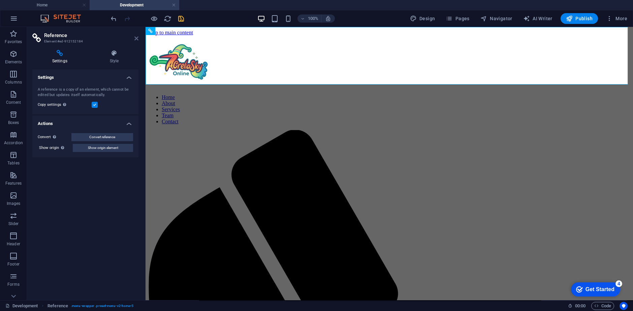
click at [137, 40] on icon at bounding box center [136, 38] width 4 height 5
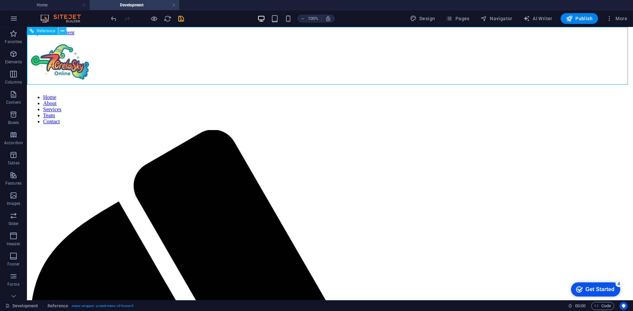
click at [63, 31] on icon at bounding box center [63, 31] width 4 height 7
click at [496, 19] on span "Navigator" at bounding box center [497, 18] width 32 height 7
select select "17070669-en"
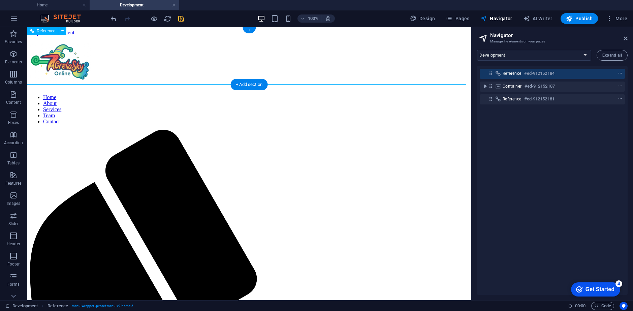
click at [618, 72] on icon "context-menu" at bounding box center [620, 73] width 5 height 5
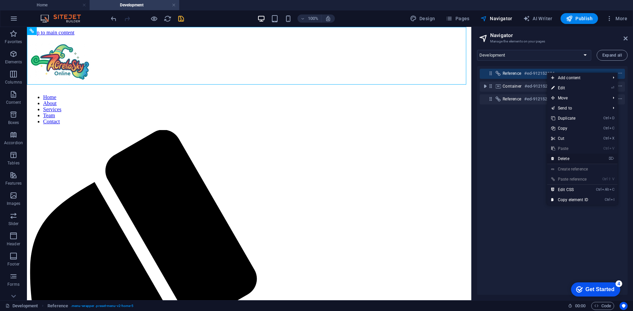
click at [569, 159] on link "⌦ Delete" at bounding box center [569, 159] width 45 height 10
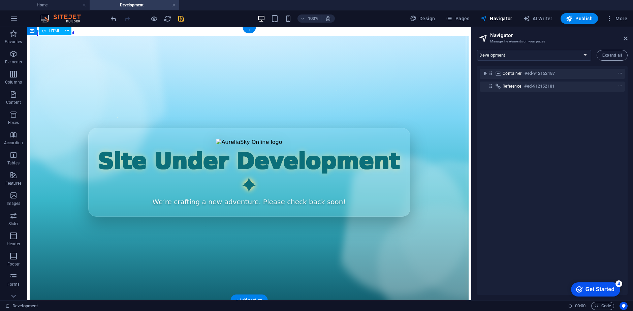
click at [237, 134] on div "Site Under Development We’re crafting a new adventure. Please check back soon!" at bounding box center [249, 172] width 439 height 273
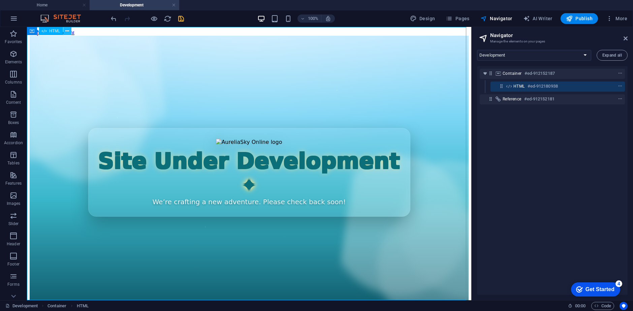
click at [66, 27] on button at bounding box center [67, 31] width 8 height 8
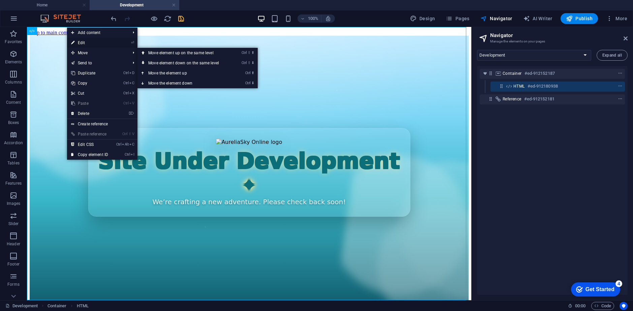
click at [88, 47] on link "⏎ Edit" at bounding box center [89, 43] width 45 height 10
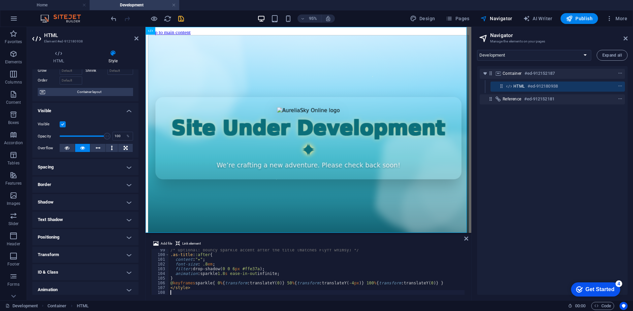
scroll to position [59, 0]
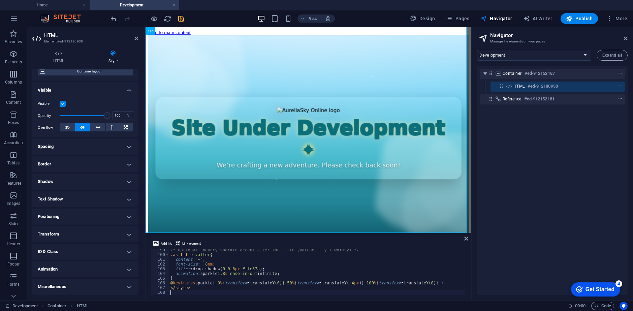
click at [80, 271] on h4 "Animation" at bounding box center [85, 269] width 106 height 16
click at [80, 265] on h4 "Animation" at bounding box center [85, 267] width 106 height 12
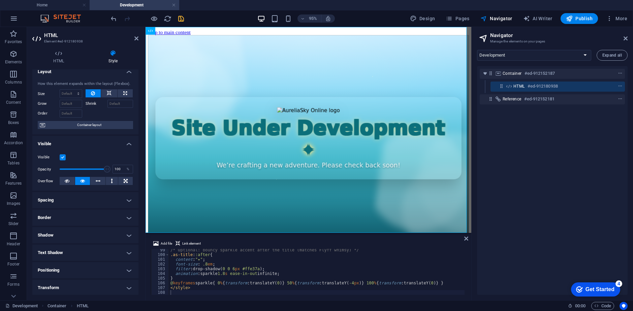
scroll to position [0, 0]
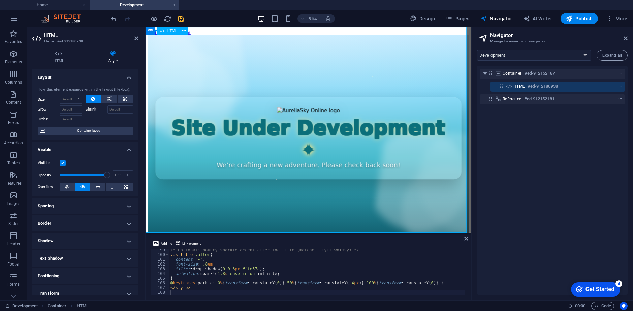
click at [303, 100] on div "Site Under Development We’re crafting a new adventure. Please check back soon!" at bounding box center [317, 144] width 338 height 217
click at [214, 274] on div "/* Optional: bouncy sparkle accent after the title (matches Flyff whimsy) */ .a…" at bounding box center [317, 275] width 296 height 55
click at [264, 213] on div "Site Under Development We’re crafting a new adventure. Please check back soon!" at bounding box center [317, 144] width 338 height 217
click at [218, 279] on div "/* Optional: bouncy sparkle accent after the title (matches Flyff whimsy) */ .a…" at bounding box center [317, 275] width 296 height 55
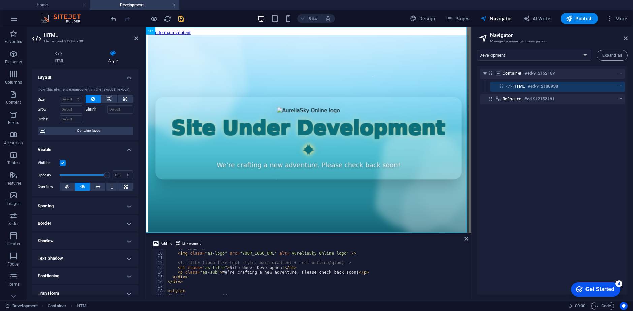
scroll to position [40, 0]
click at [344, 273] on div "<!-- LOGO --> < img class = "as-logo" src = "YOUR_LOGO_URL" alt = "AureliaSky O…" at bounding box center [316, 273] width 298 height 55
click at [340, 275] on div "<!-- LOGO --> < img class = "as-logo" src = "YOUR_LOGO_URL" alt = "AureliaSky O…" at bounding box center [316, 273] width 298 height 55
click at [340, 269] on div "<!-- LOGO --> < img class = "as-logo" src = "YOUR_LOGO_URL" alt = "AureliaSky O…" at bounding box center [316, 273] width 298 height 55
click at [340, 271] on div "<!-- LOGO --> < img class = "as-logo" src = "YOUR_LOGO_URL" alt = "AureliaSky O…" at bounding box center [316, 273] width 298 height 55
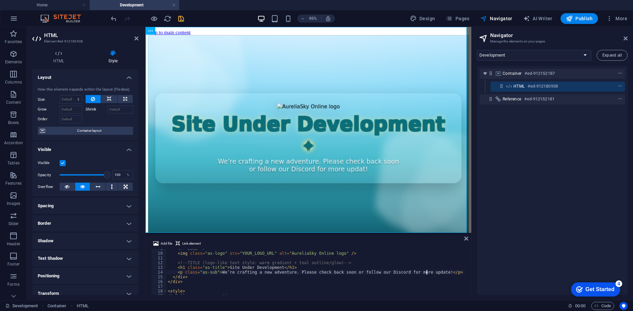
scroll to position [0, 21]
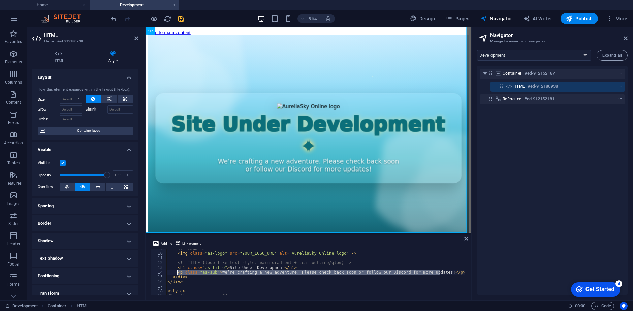
drag, startPoint x: 446, startPoint y: 272, endPoint x: 178, endPoint y: 273, distance: 268.0
click at [178, 273] on div "<!-- LOGO --> < img class = "as-logo" src = "YOUR_LOGO_URL" alt = "AureliaSky O…" at bounding box center [316, 273] width 298 height 55
click at [226, 274] on div "<!-- LOGO --> < img class = "as-logo" src = "YOUR_LOGO_URL" alt = "AureliaSky O…" at bounding box center [316, 272] width 298 height 46
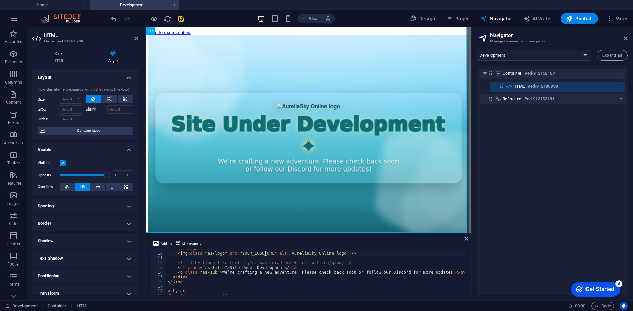
click at [265, 252] on div "<!-- LOGO --> < img class = "as-logo" src = "YOUR_LOGO_URL" alt = "AureliaSky O…" at bounding box center [316, 273] width 298 height 55
drag, startPoint x: 265, startPoint y: 252, endPoint x: 236, endPoint y: 253, distance: 28.3
click at [236, 253] on div "<!-- LOGO --> < img class = "as-logo" src = "YOUR_LOGO_URL" alt = "AureliaSky O…" at bounding box center [316, 273] width 298 height 55
click at [164, 242] on span "Add file" at bounding box center [166, 244] width 11 height 8
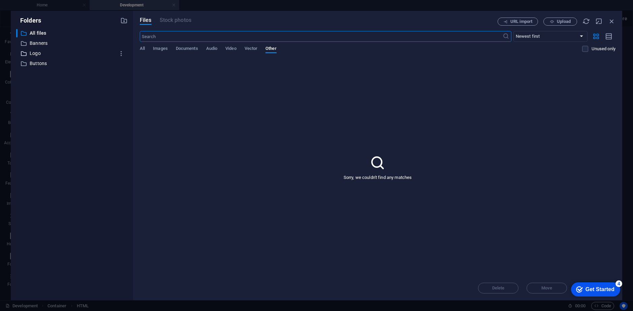
click at [40, 53] on p "Logo" at bounding box center [73, 54] width 86 height 8
click at [36, 44] on p "Banners" at bounding box center [73, 43] width 86 height 8
click at [35, 55] on p "Logo" at bounding box center [73, 54] width 86 height 8
click at [138, 47] on div "Files Stock photos URL import Upload ​ Newest first Oldest first Name (A-Z) Nam…" at bounding box center [377, 156] width 489 height 290
click at [142, 47] on span "All" at bounding box center [142, 48] width 5 height 9
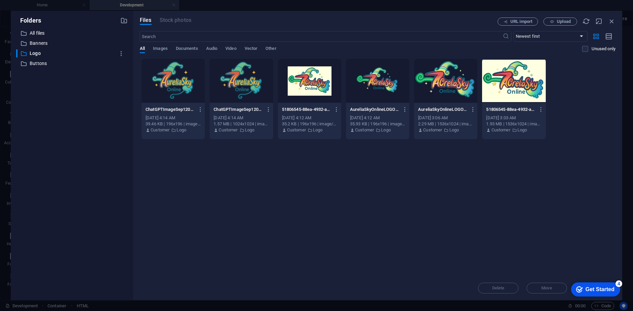
click at [449, 92] on div at bounding box center [445, 81] width 63 height 44
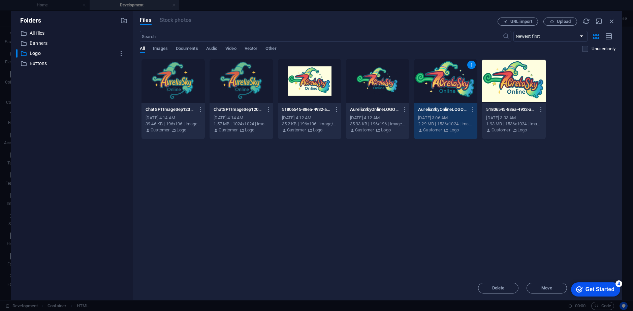
click at [435, 85] on div "1" at bounding box center [445, 81] width 63 height 44
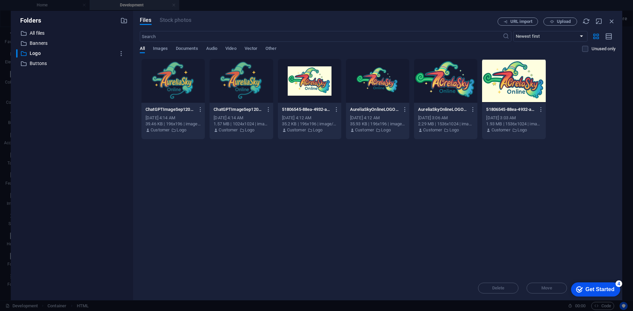
click at [435, 85] on div at bounding box center [445, 81] width 63 height 44
type textarea "<img class="as-logo" src="https://cdn1.site-media.eu/images/0/18878526/AureliaS…"
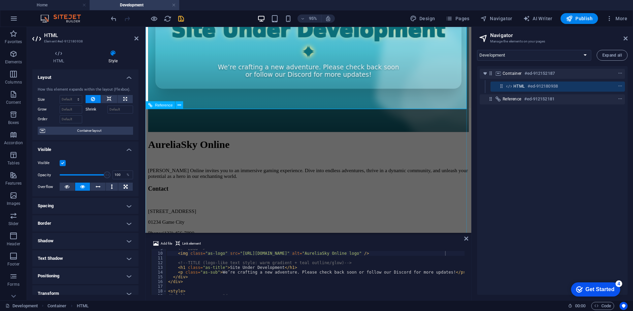
scroll to position [136, 0]
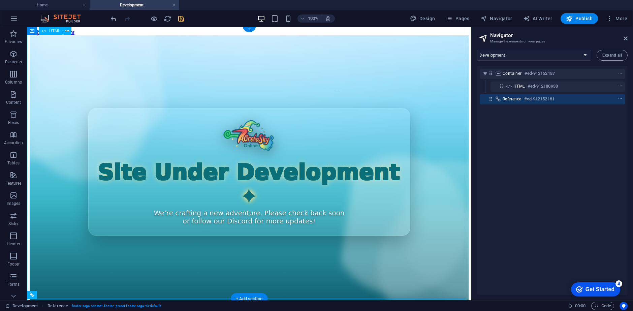
scroll to position [0, 0]
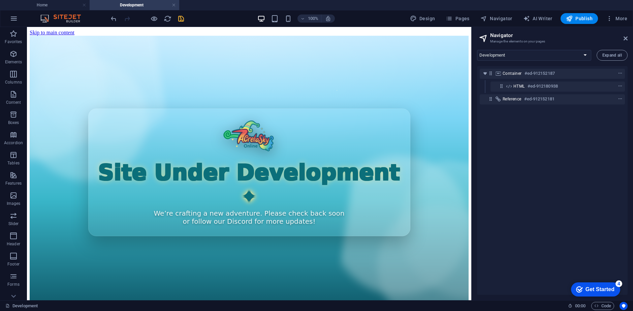
click at [182, 23] on div at bounding box center [148, 18] width 76 height 11
click at [182, 20] on icon "save" at bounding box center [181, 19] width 8 height 8
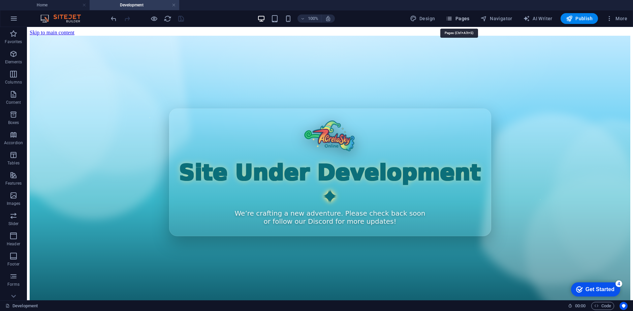
click at [465, 16] on span "Pages" at bounding box center [458, 18] width 24 height 7
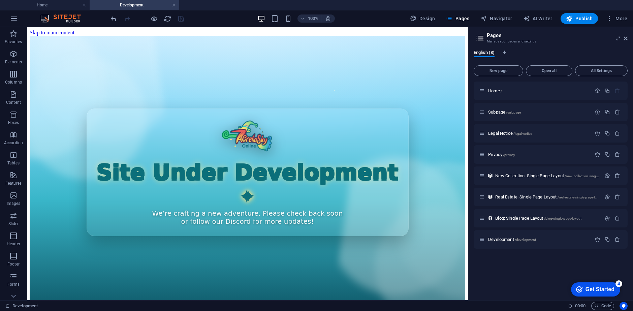
drag, startPoint x: 533, startPoint y: 238, endPoint x: 568, endPoint y: 249, distance: 36.6
click at [568, 249] on div "Home / Subpage /subpage Legal Notice /legal-notice Privacy /privacy New Collect…" at bounding box center [551, 188] width 154 height 213
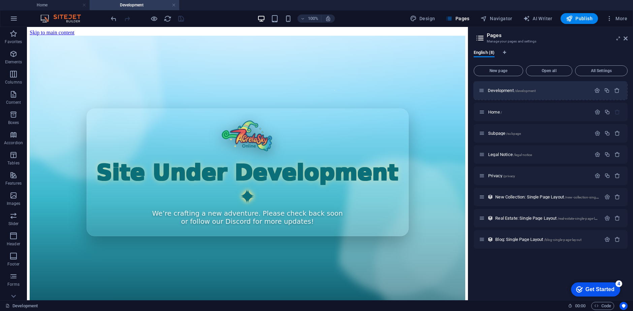
drag, startPoint x: 483, startPoint y: 239, endPoint x: 483, endPoint y: 88, distance: 151.0
click at [483, 88] on div "Home / Subpage /subpage Legal Notice /legal-notice Privacy /privacy New Collect…" at bounding box center [551, 165] width 154 height 167
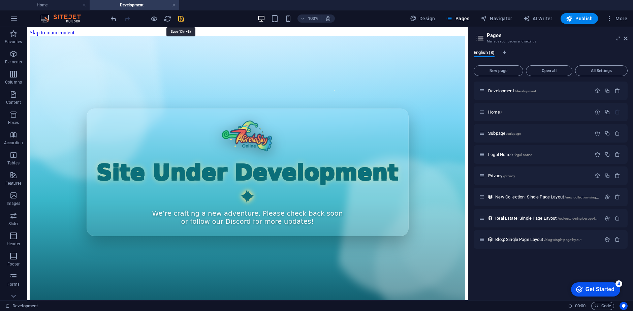
click at [180, 19] on icon "save" at bounding box center [181, 19] width 8 height 8
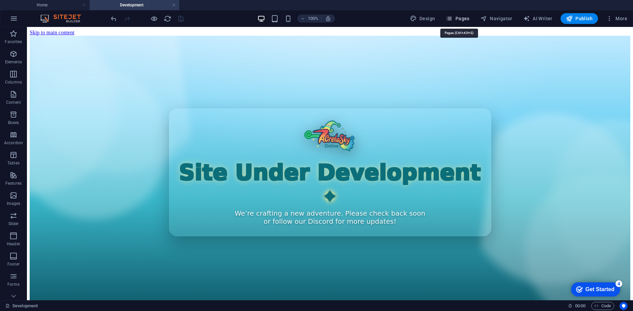
click at [467, 16] on span "Pages" at bounding box center [458, 18] width 24 height 7
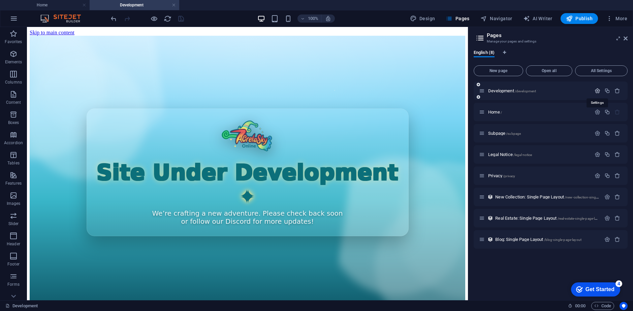
click at [595, 90] on icon "button" at bounding box center [598, 91] width 6 height 6
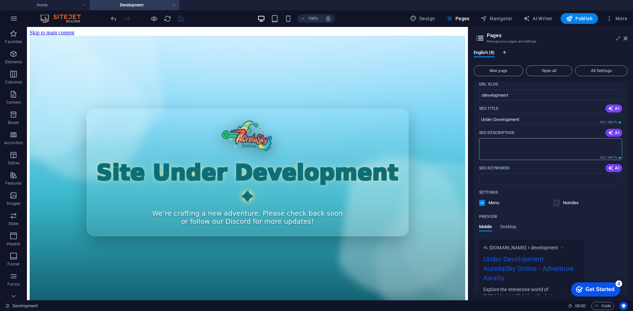
scroll to position [67, 0]
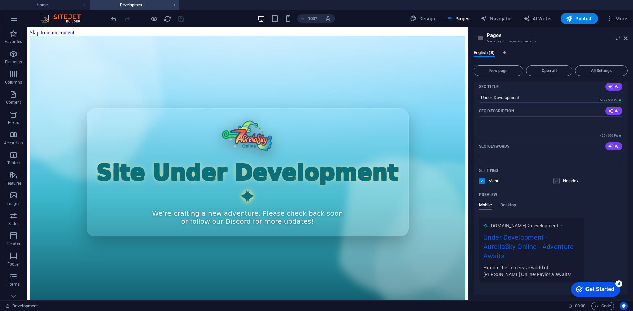
click at [558, 182] on label at bounding box center [557, 181] width 6 height 6
click at [0, 0] on input "checkbox" at bounding box center [0, 0] width 0 height 0
click at [484, 183] on label at bounding box center [482, 181] width 6 height 6
click at [0, 0] on input "checkbox" at bounding box center [0, 0] width 0 height 0
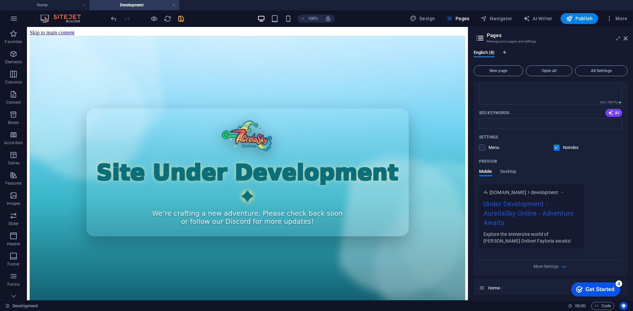
scroll to position [101, 0]
click at [484, 146] on label at bounding box center [482, 147] width 6 height 6
click at [0, 0] on input "checkbox" at bounding box center [0, 0] width 0 height 0
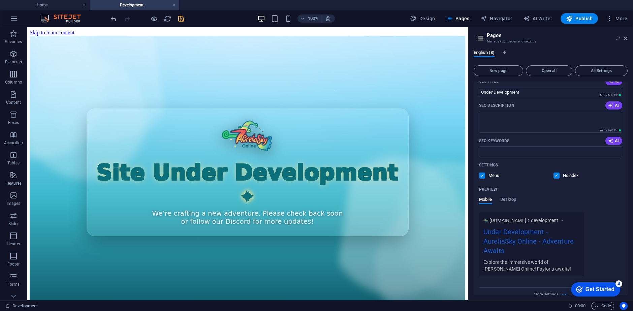
scroll to position [0, 0]
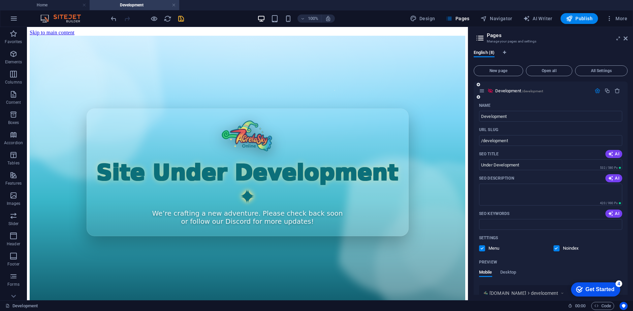
click at [490, 91] on icon at bounding box center [491, 91] width 6 height 6
click at [595, 89] on icon "button" at bounding box center [598, 91] width 6 height 6
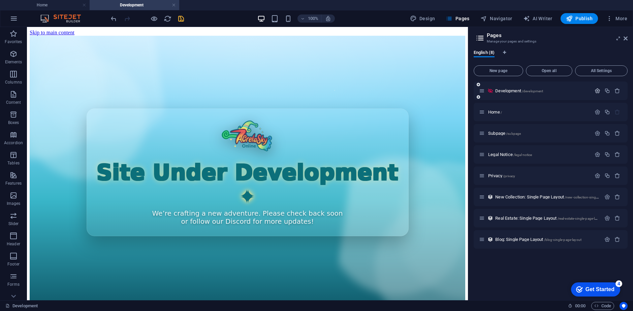
click at [598, 89] on icon "button" at bounding box center [598, 91] width 6 height 6
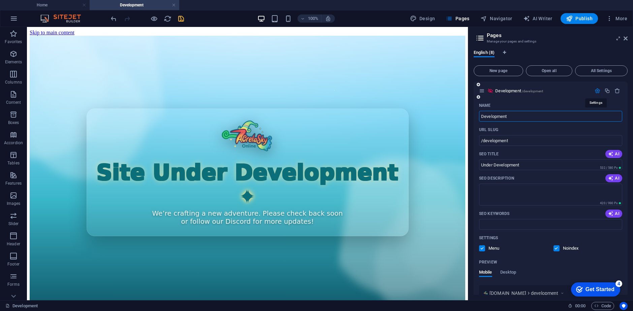
click at [596, 93] on icon "button" at bounding box center [598, 91] width 6 height 6
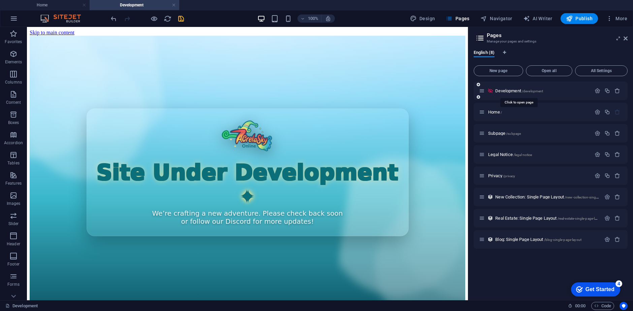
drag, startPoint x: 515, startPoint y: 91, endPoint x: 560, endPoint y: 87, distance: 45.0
click at [560, 87] on div "Development /development" at bounding box center [551, 91] width 154 height 19
click at [475, 37] on icon at bounding box center [480, 37] width 10 height 9
click at [15, 240] on span "Header" at bounding box center [13, 240] width 27 height 16
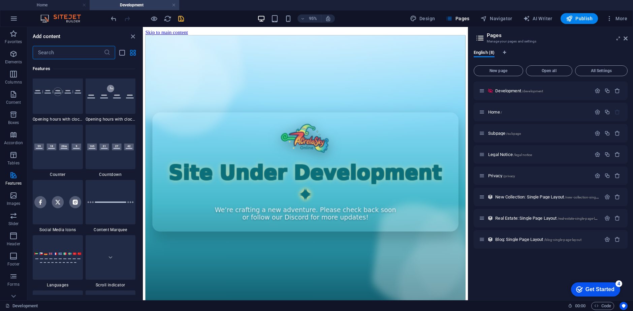
scroll to position [2947, 0]
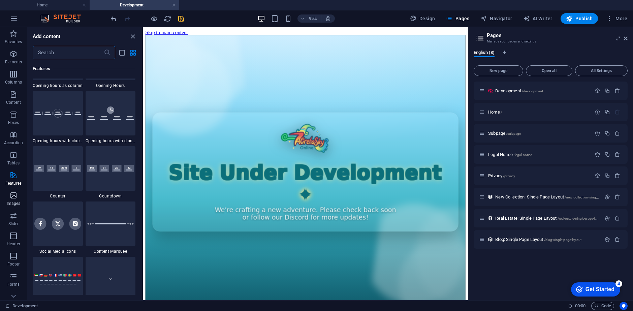
click at [17, 201] on p "Images" at bounding box center [14, 203] width 14 height 5
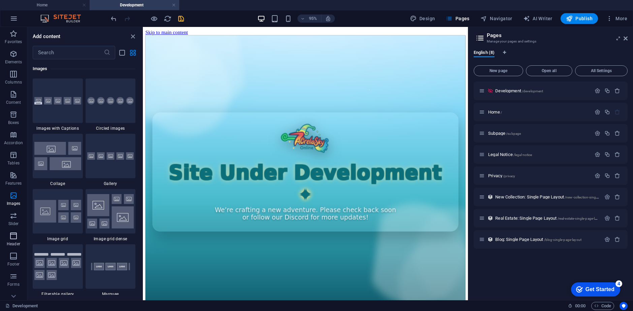
click at [15, 238] on icon "button" at bounding box center [13, 236] width 8 height 8
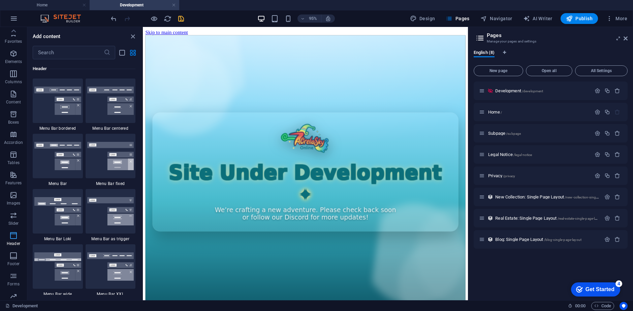
scroll to position [0, 0]
drag, startPoint x: 16, startPoint y: 61, endPoint x: 9, endPoint y: 62, distance: 6.8
click at [14, 61] on p "Elements" at bounding box center [13, 61] width 17 height 5
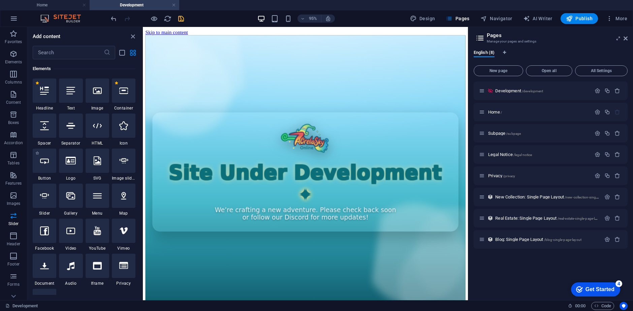
scroll to position [72, 0]
click at [519, 90] on span "Development /development" at bounding box center [519, 90] width 48 height 5
click at [134, 35] on icon "close panel" at bounding box center [133, 37] width 8 height 8
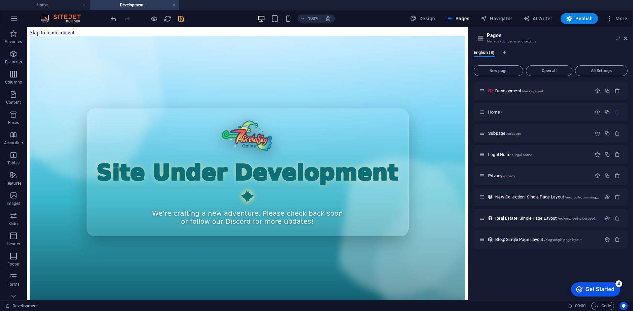
drag, startPoint x: 117, startPoint y: 5, endPoint x: 266, endPoint y: 8, distance: 148.3
click at [266, 8] on ul "Home Development" at bounding box center [316, 5] width 633 height 10
click at [427, 18] on span "Design" at bounding box center [422, 18] width 25 height 7
select select "rem"
select select "ease-in-out"
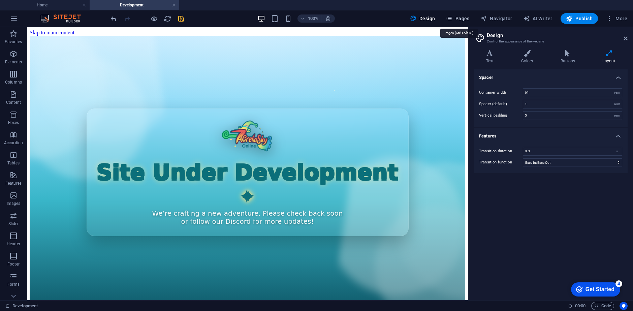
click at [456, 17] on span "Pages" at bounding box center [458, 18] width 24 height 7
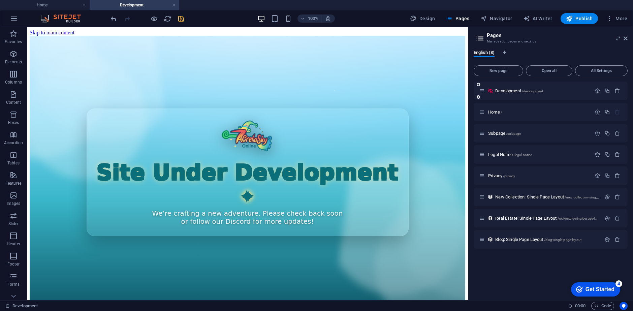
click at [478, 99] on div at bounding box center [479, 97] width 4 height 6
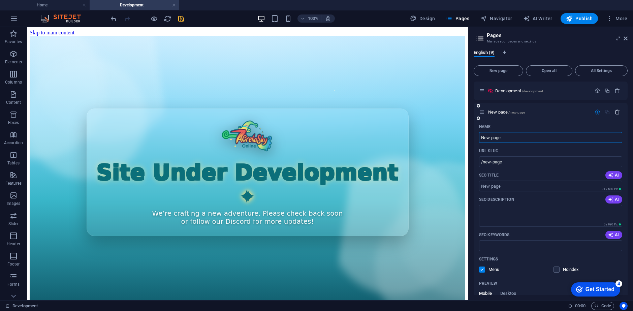
click at [613, 113] on button "button" at bounding box center [618, 112] width 10 height 6
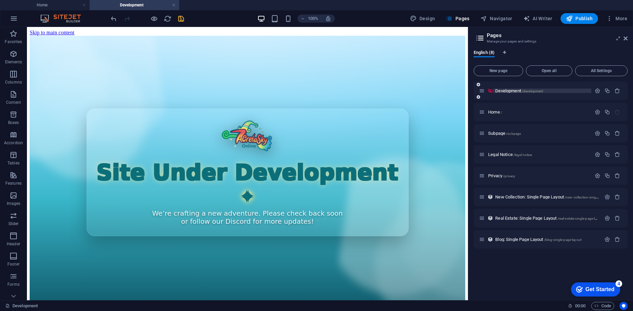
click at [534, 90] on span "/development" at bounding box center [533, 91] width 22 height 4
drag, startPoint x: 534, startPoint y: 93, endPoint x: 564, endPoint y: 87, distance: 30.8
click at [564, 87] on div "Development /development" at bounding box center [535, 91] width 112 height 8
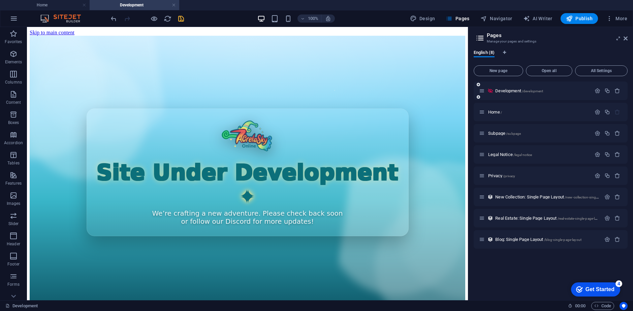
click at [521, 95] on div "Development /development" at bounding box center [551, 91] width 154 height 19
click at [599, 93] on icon "button" at bounding box center [598, 91] width 6 height 6
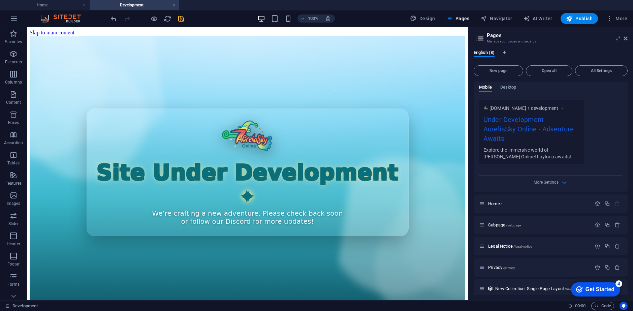
scroll to position [166, 0]
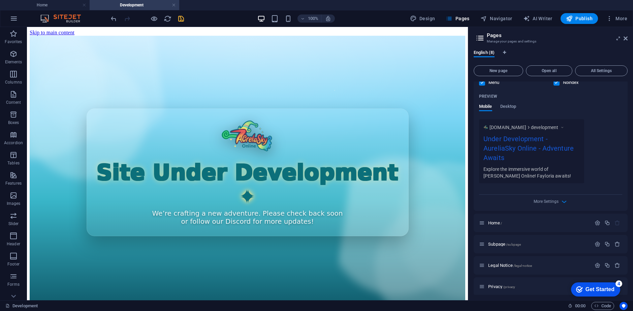
click at [557, 206] on div "More Settings" at bounding box center [550, 200] width 143 height 11
click at [557, 203] on span "More Settings" at bounding box center [546, 201] width 25 height 5
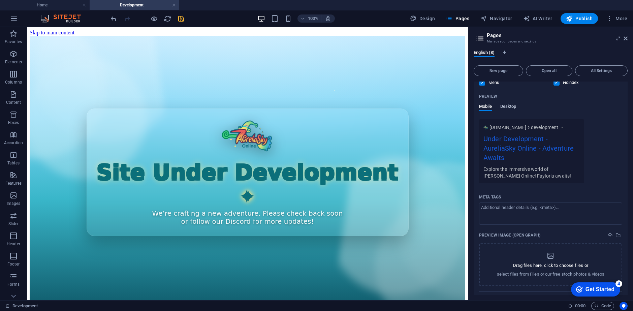
click at [508, 108] on span "Desktop" at bounding box center [509, 106] width 16 height 9
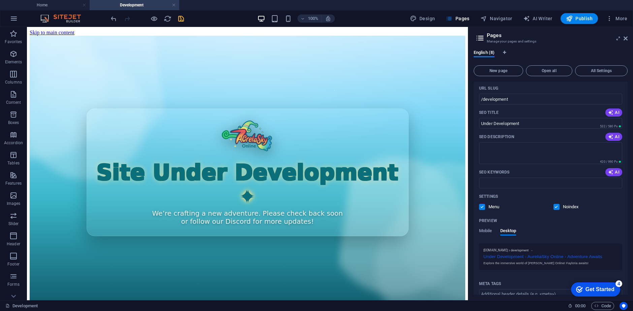
scroll to position [0, 0]
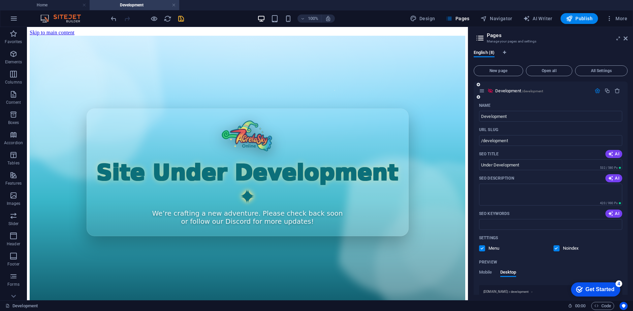
click at [493, 91] on icon at bounding box center [491, 91] width 6 height 6
click at [241, 212] on div "Site Under Development We’re crafting a new adventure. Please check back soon o…" at bounding box center [248, 172] width 436 height 273
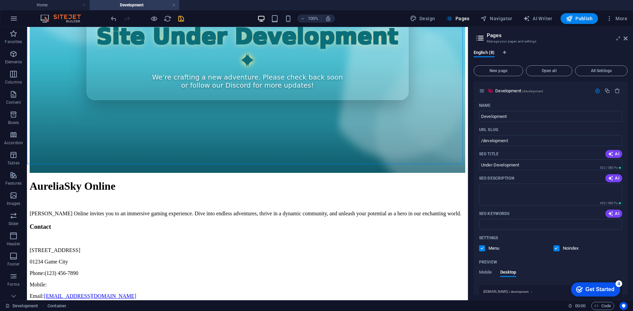
click at [628, 39] on aside "Pages Manage your pages and settings English (8) New page Open all All Settings…" at bounding box center [550, 163] width 165 height 273
click at [626, 37] on icon at bounding box center [626, 38] width 4 height 5
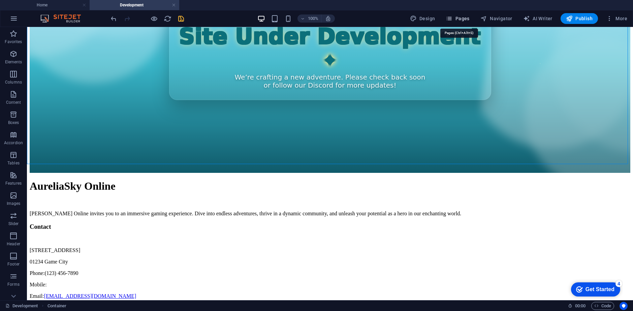
click at [469, 14] on button "Pages" at bounding box center [457, 18] width 29 height 11
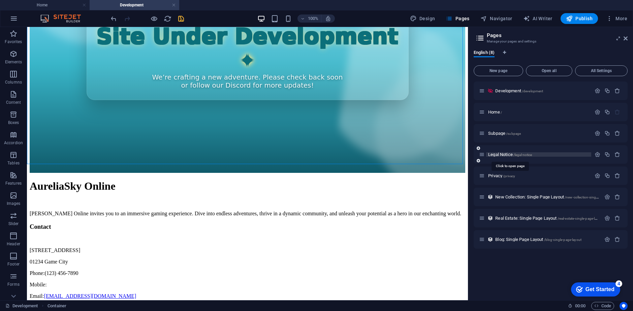
click at [499, 154] on span "Legal Notice /legal-notice" at bounding box center [510, 154] width 44 height 5
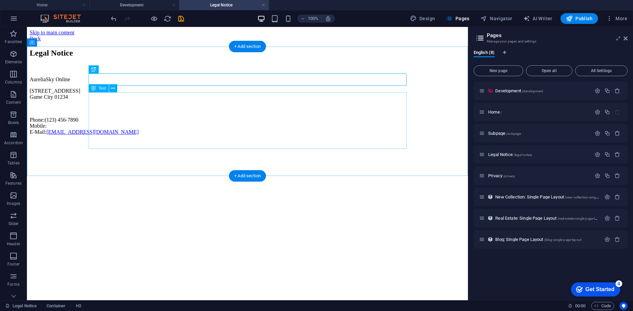
click at [124, 109] on div "AureliaSky Online 123 Gaming Lane Game City 01234 Phone: (123) 456-7890 Mobile:…" at bounding box center [248, 106] width 436 height 59
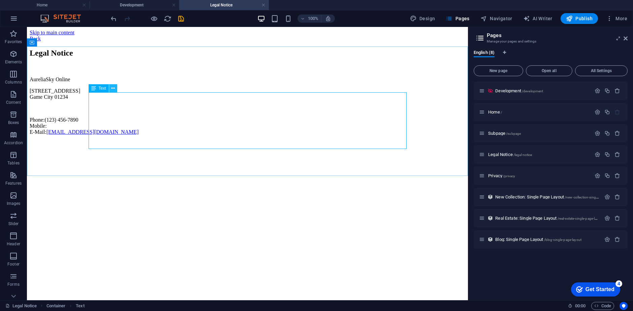
click at [111, 89] on icon at bounding box center [113, 88] width 4 height 7
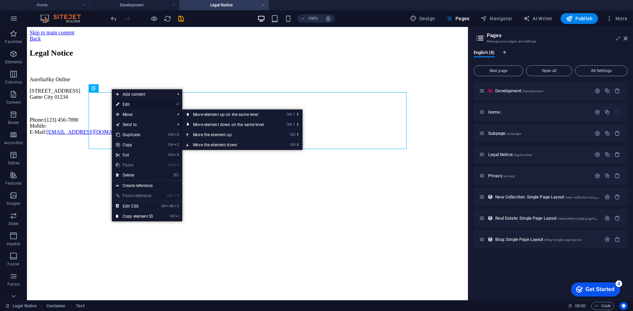
click at [128, 105] on link "⏎ Edit" at bounding box center [134, 104] width 45 height 10
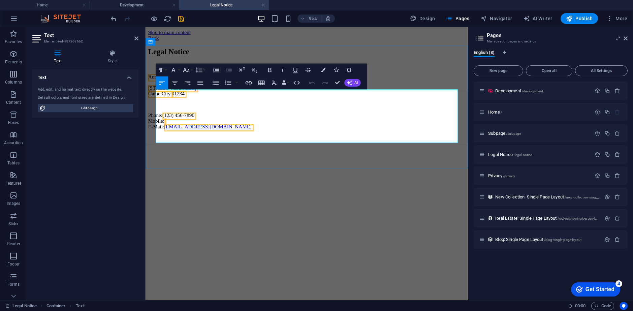
drag, startPoint x: 184, startPoint y: 110, endPoint x: 198, endPoint y: 117, distance: 15.7
click at [187, 100] on span "01234" at bounding box center [179, 97] width 13 height 6
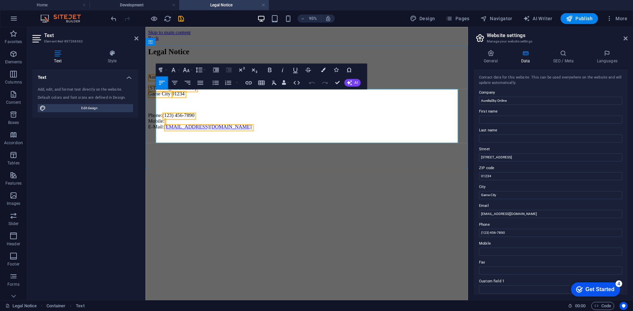
click at [191, 100] on p "123 Gaming Lane Game City 01234" at bounding box center [315, 94] width 334 height 12
click at [164, 124] on p "Phone: (123) 456-7890 Mobile: E-Mail: support@aureliasky.com" at bounding box center [315, 126] width 334 height 18
click at [204, 135] on p "Phone: (123) 456-7890 Mobile: E-Mail: support@aureliasky.com" at bounding box center [315, 126] width 334 height 18
drag, startPoint x: 182, startPoint y: 136, endPoint x: 156, endPoint y: 106, distance: 39.6
click at [156, 106] on div "AureliaSky Online 123 Gaming Lane Game City 01234 Phone: (123) 456-7890 Mobile:…" at bounding box center [315, 106] width 334 height 59
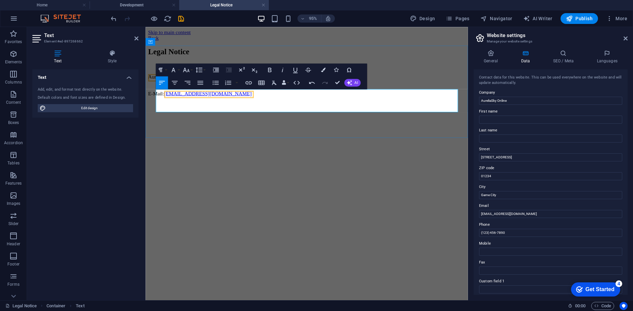
click at [157, 100] on p "E-Mail: support@aureliasky.com" at bounding box center [315, 94] width 334 height 12
drag, startPoint x: 180, startPoint y: 21, endPoint x: 178, endPoint y: 66, distance: 45.6
click at [180, 21] on icon "save" at bounding box center [181, 19] width 8 height 8
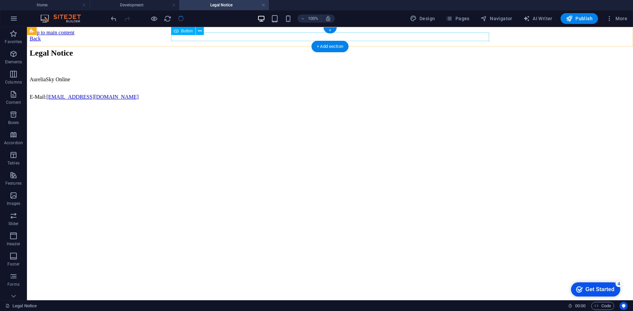
click at [184, 36] on div "Back" at bounding box center [330, 39] width 601 height 6
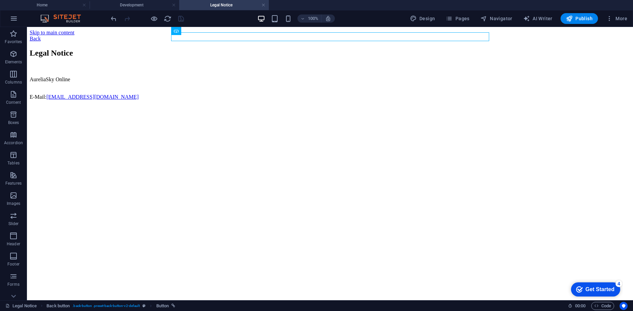
click at [266, 3] on h4 "Legal Notice" at bounding box center [224, 4] width 90 height 7
click at [264, 6] on link at bounding box center [264, 5] width 4 height 6
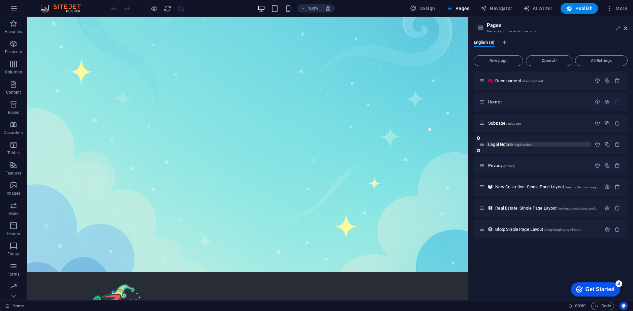
click at [508, 145] on span "Legal Notice /legal-notice" at bounding box center [510, 144] width 44 height 5
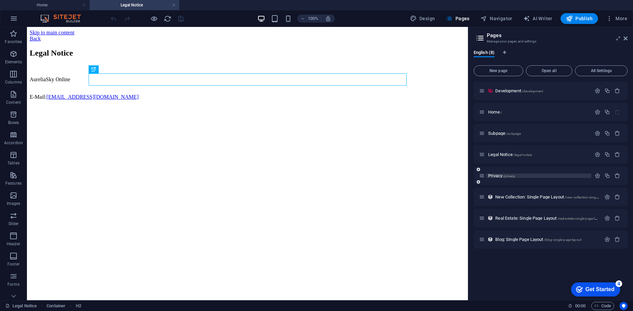
click at [492, 175] on span "Privacy /privacy" at bounding box center [501, 175] width 27 height 5
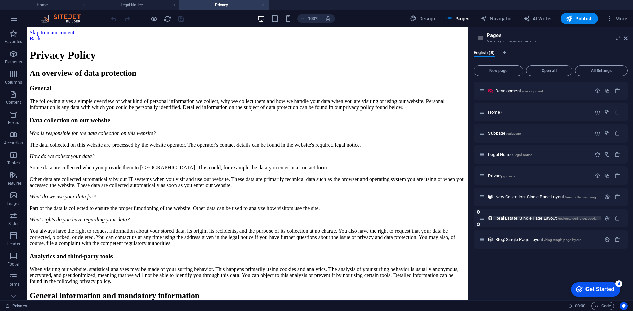
click at [525, 217] on span "Real Estate: Single Page Layout /real-estate-single-page-layout" at bounding box center [549, 218] width 108 height 5
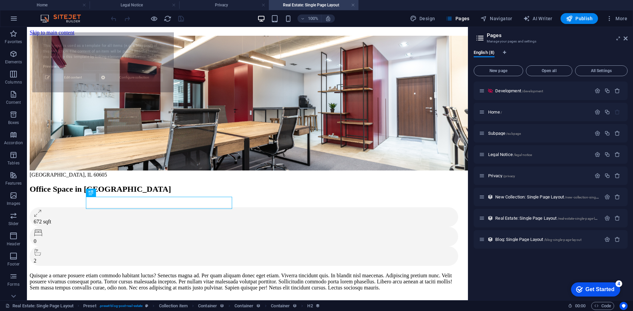
select select "68b638e8066b28e53202442a"
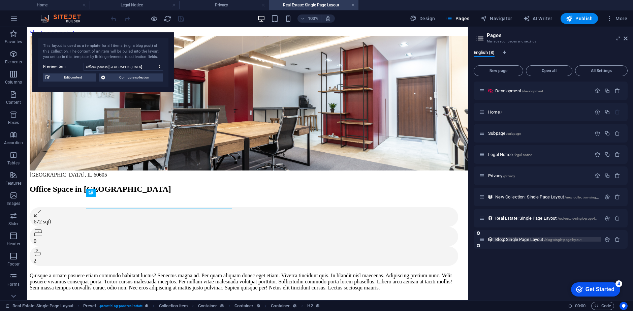
click at [533, 238] on span "Blog: Single Page Layout /blog-single-page-layout" at bounding box center [538, 239] width 86 height 5
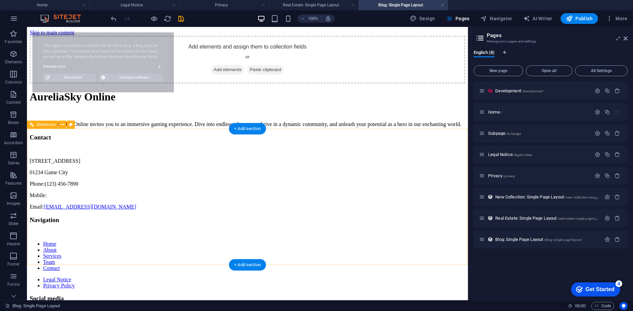
select select "68b638e8066b28e532024421"
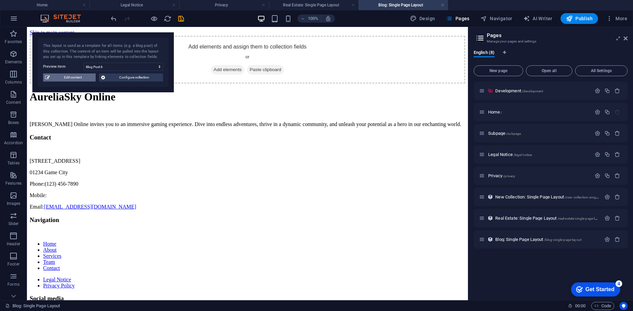
click at [79, 73] on span "Edit content" at bounding box center [73, 77] width 42 height 8
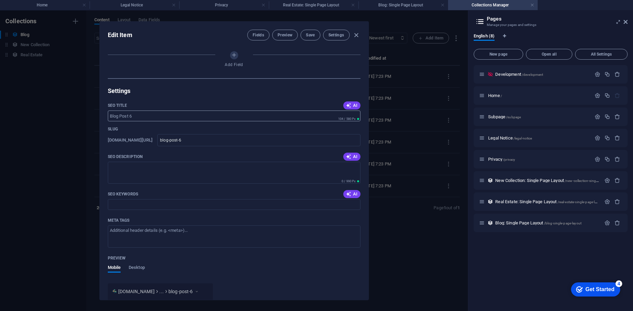
select select "Category 2"
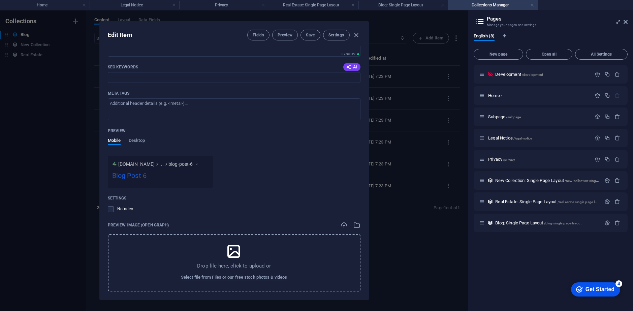
scroll to position [550, 0]
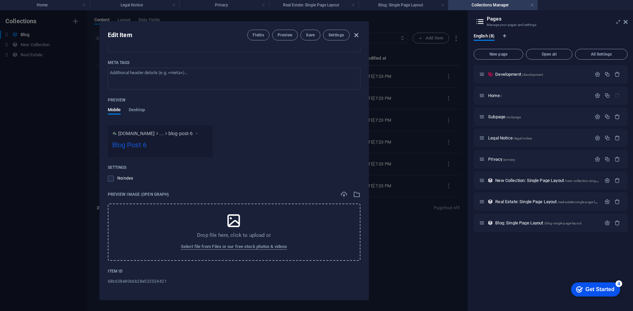
click at [357, 34] on icon "button" at bounding box center [357, 35] width 8 height 8
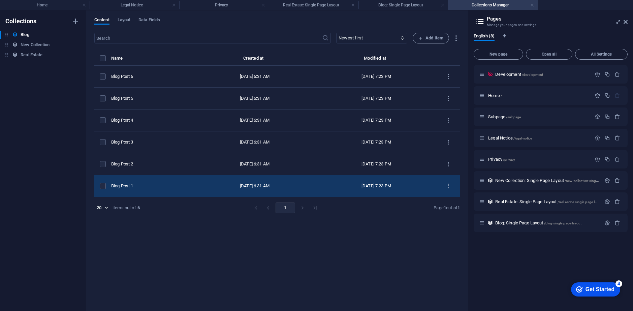
click at [142, 189] on td "Blog Post 1" at bounding box center [152, 186] width 83 height 22
select select "Category 1"
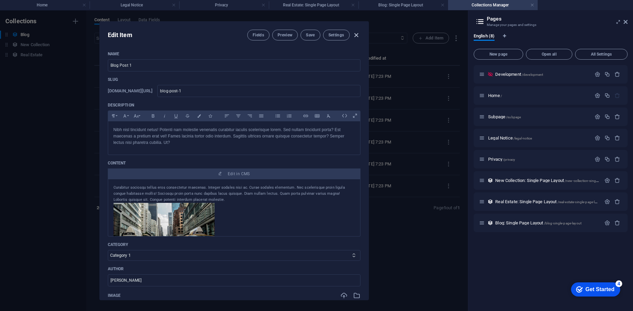
click at [358, 35] on icon "button" at bounding box center [357, 35] width 8 height 8
type input "2025-09-06"
type input "blog-post-1"
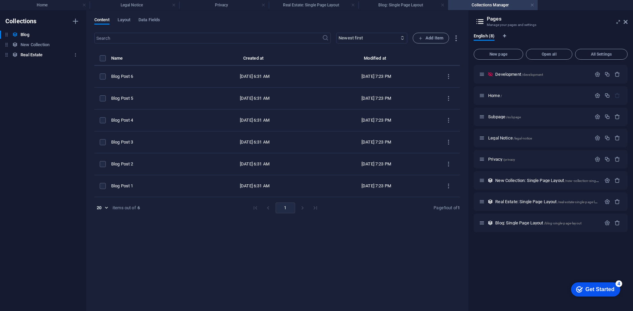
click at [41, 58] on h6 "Real Estate" at bounding box center [32, 55] width 22 height 8
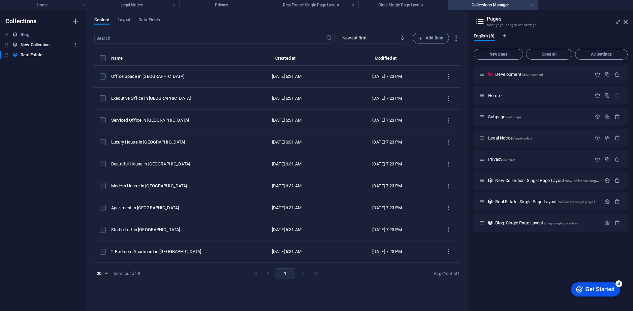
click at [40, 46] on h6 "New Collection" at bounding box center [35, 45] width 29 height 8
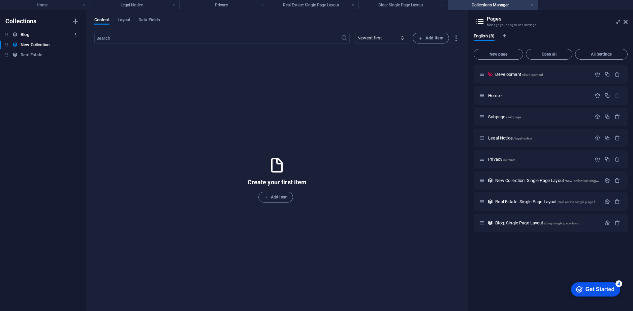
click at [30, 35] on div "Blog Blog" at bounding box center [40, 35] width 80 height 8
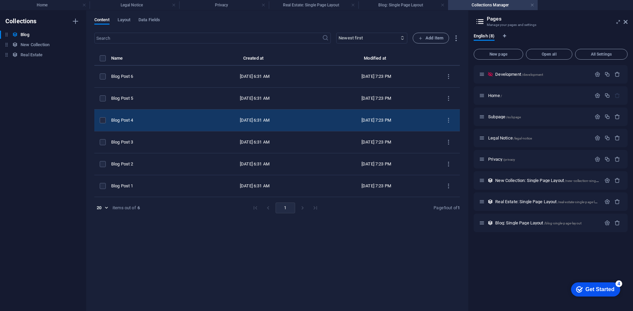
click at [122, 117] on div "Blog Post 4" at bounding box center [149, 120] width 77 height 6
select select "Category 1"
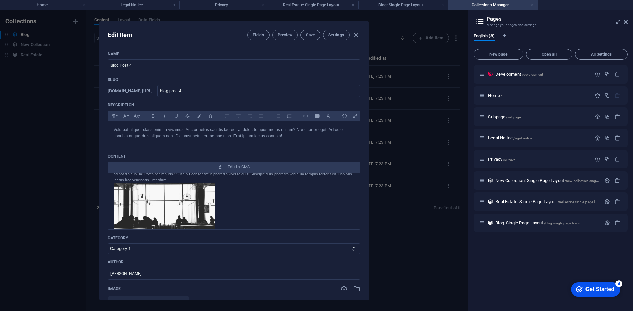
scroll to position [23, 0]
click at [357, 35] on icon "button" at bounding box center [357, 35] width 8 height 8
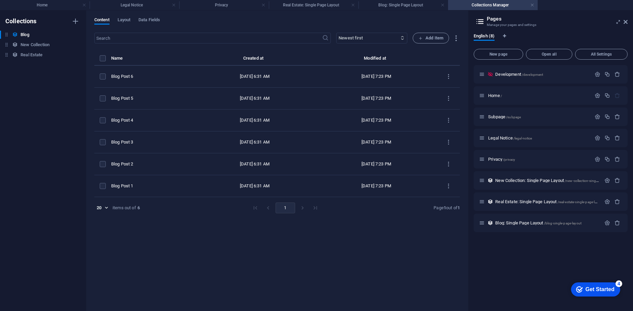
type input "2025-09-06"
type input "blog-post-4"
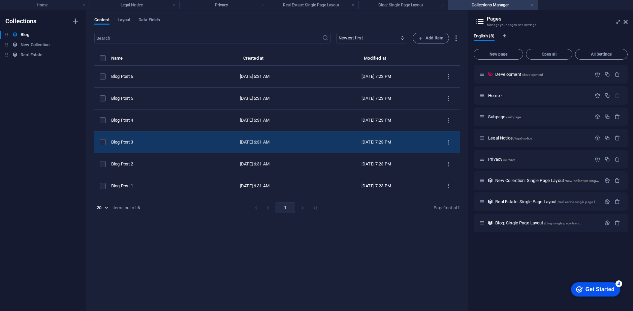
scroll to position [0, 0]
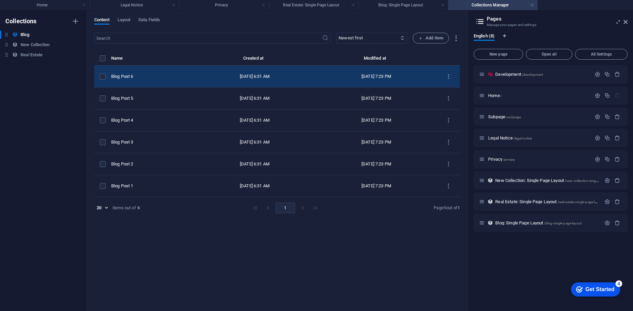
click at [133, 76] on div "Blog Post 6" at bounding box center [149, 76] width 77 height 6
select select "Category 2"
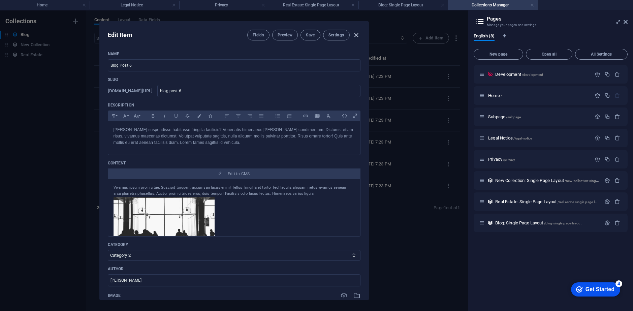
click at [356, 32] on icon "button" at bounding box center [357, 35] width 8 height 8
type input "2025-09-06"
type input "blog-post-6"
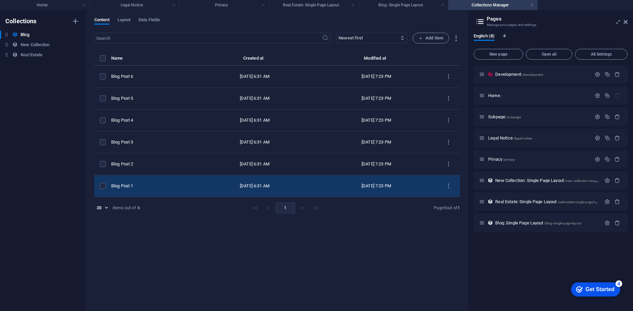
click at [134, 185] on div "Blog Post 1" at bounding box center [149, 186] width 77 height 6
select select "Category 1"
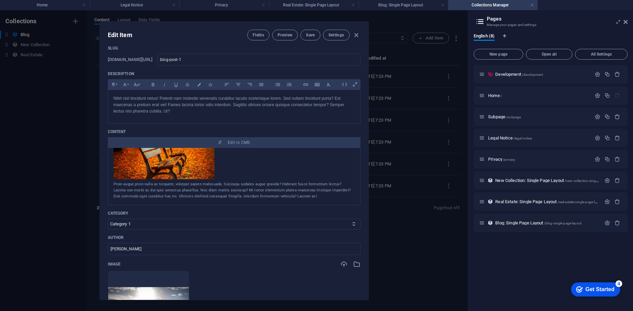
scroll to position [135, 0]
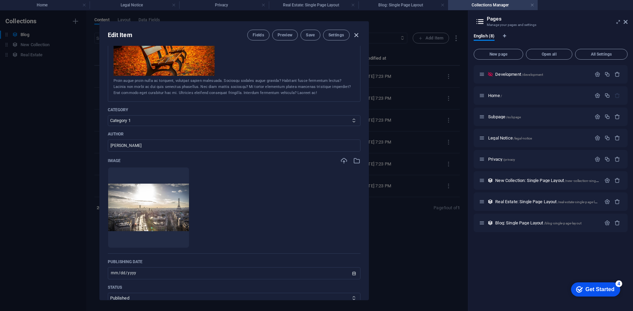
click at [354, 34] on icon "button" at bounding box center [357, 35] width 8 height 8
type input "2025-09-06"
type input "blog-post-1"
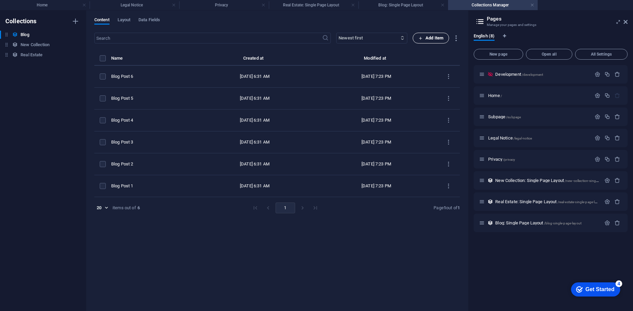
scroll to position [0, 0]
click at [532, 3] on link at bounding box center [533, 5] width 4 height 6
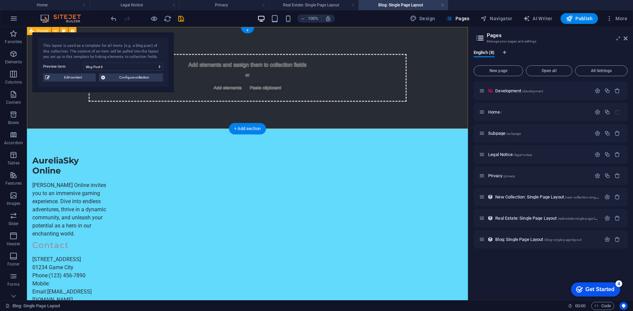
click at [63, 120] on div "Add elements and assign them to collection fields or Add elements Paste clipboa…" at bounding box center [247, 78] width 441 height 102
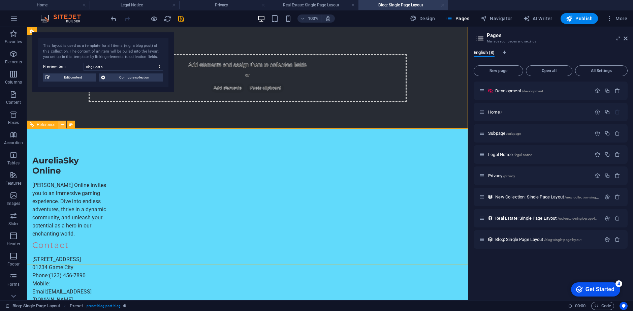
click at [64, 126] on icon at bounding box center [63, 124] width 4 height 7
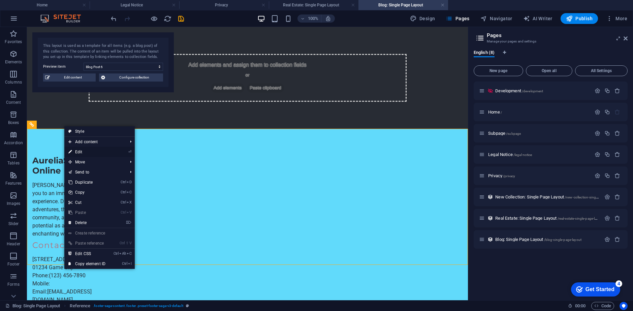
click at [102, 150] on link "⏎ Edit" at bounding box center [86, 152] width 45 height 10
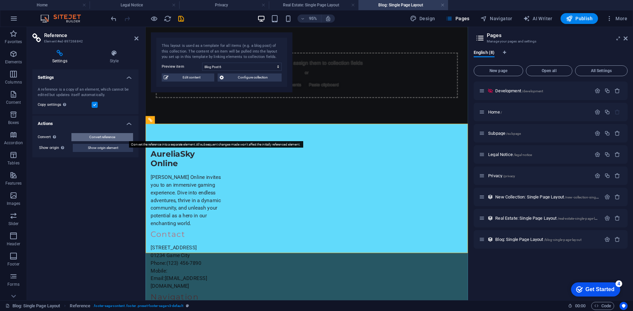
click at [112, 139] on span "Convert reference" at bounding box center [102, 137] width 26 height 8
select select "footer"
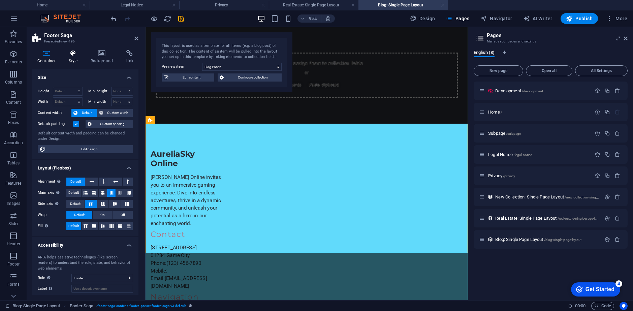
click at [67, 55] on icon at bounding box center [73, 53] width 19 height 7
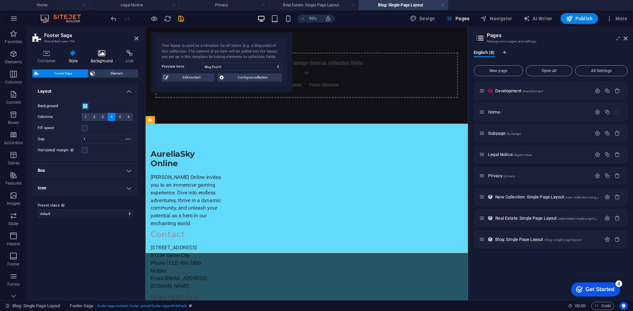
click at [96, 60] on h4 "Background" at bounding box center [103, 57] width 35 height 14
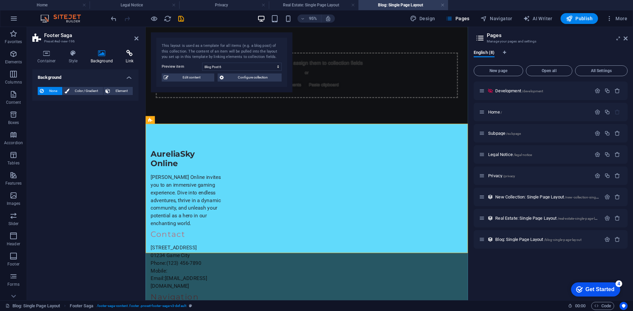
click at [122, 57] on h4 "Link" at bounding box center [130, 57] width 18 height 14
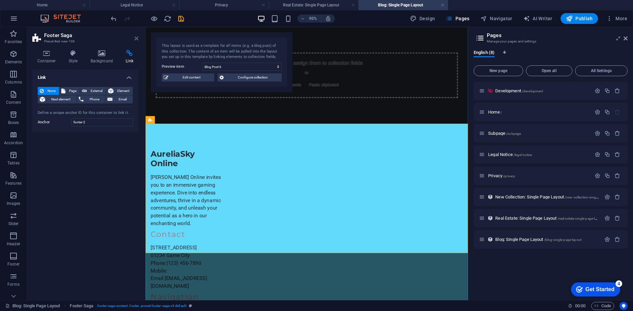
click at [137, 40] on icon at bounding box center [136, 38] width 4 height 5
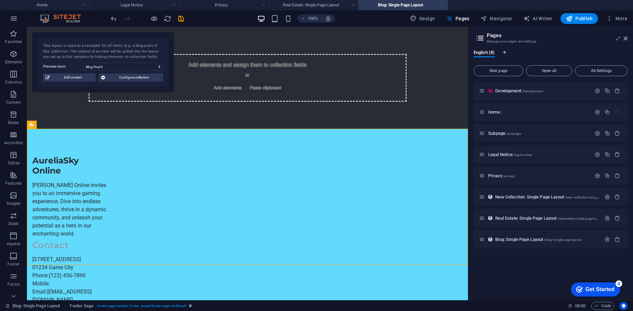
click at [443, 6] on link at bounding box center [443, 5] width 4 height 6
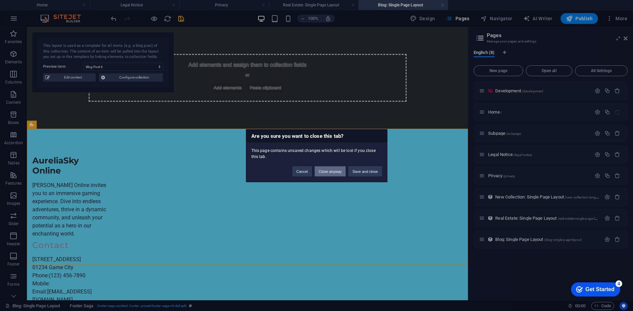
click at [334, 174] on button "Close anyway" at bounding box center [330, 171] width 31 height 10
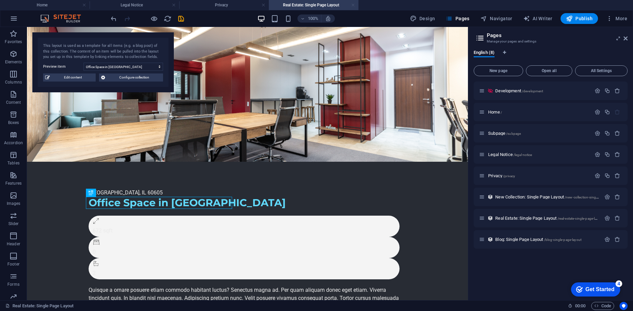
drag, startPoint x: 353, startPoint y: 6, endPoint x: 207, endPoint y: 2, distance: 146.0
click at [353, 6] on link at bounding box center [353, 5] width 4 height 6
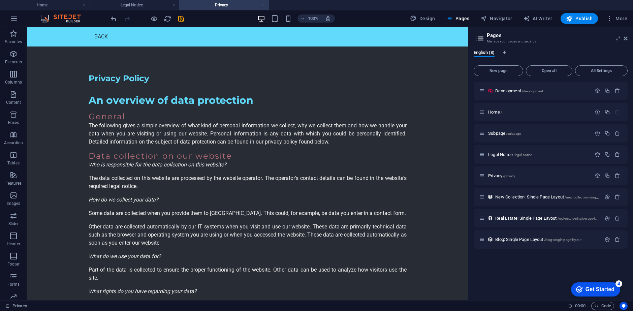
click at [265, 7] on link at bounding box center [264, 5] width 4 height 6
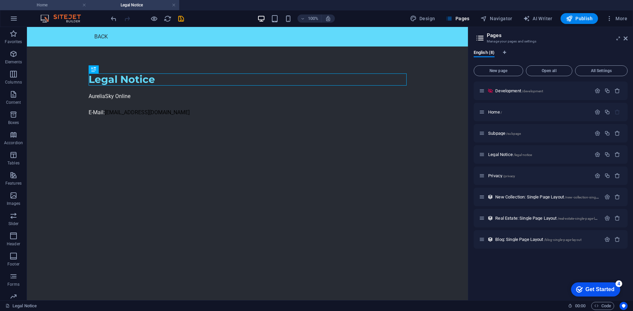
click at [58, 6] on h4 "Home" at bounding box center [45, 4] width 90 height 7
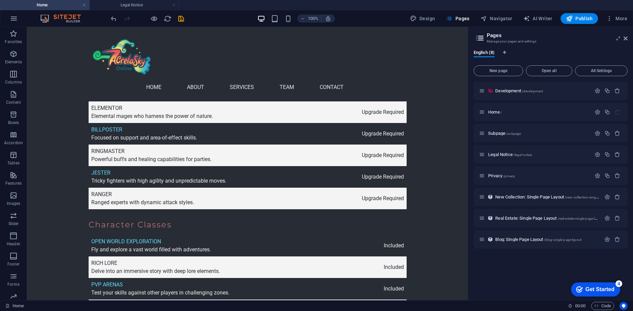
scroll to position [3162, 0]
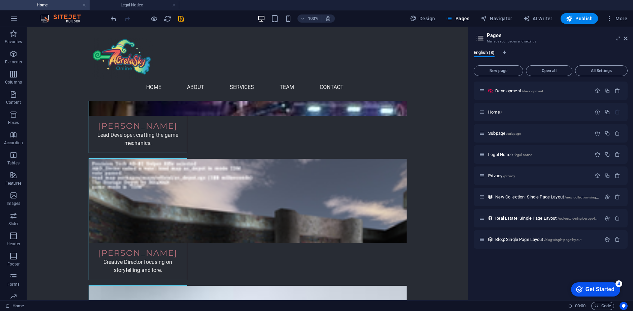
drag, startPoint x: 465, startPoint y: 71, endPoint x: 431, endPoint y: 328, distance: 259.2
click at [192, 203] on icon at bounding box center [192, 202] width 4 height 7
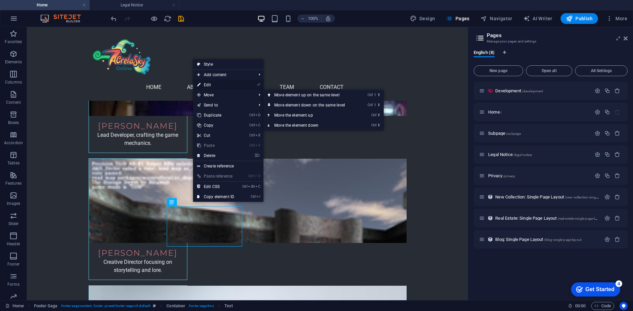
drag, startPoint x: 211, startPoint y: 85, endPoint x: 78, endPoint y: 206, distance: 180.2
click at [211, 85] on link "⏎ Edit" at bounding box center [215, 85] width 45 height 10
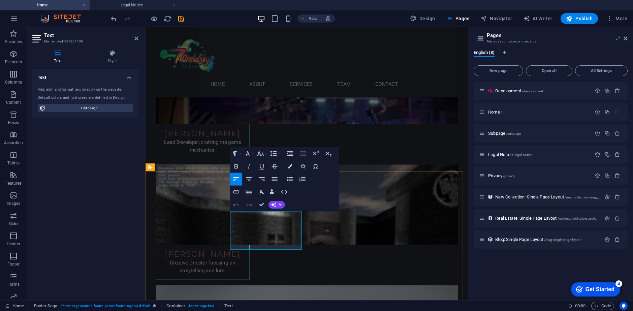
scroll to position [3140, 0]
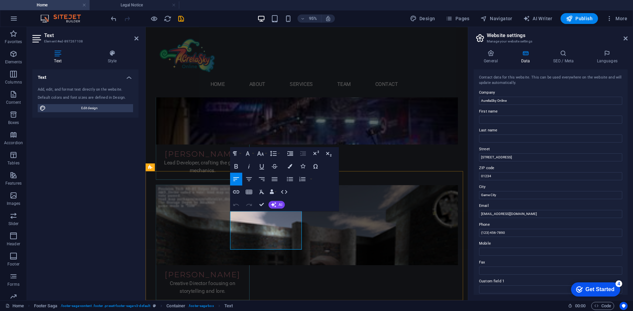
drag, startPoint x: 256, startPoint y: 248, endPoint x: 235, endPoint y: 223, distance: 32.5
drag, startPoint x: 257, startPoint y: 256, endPoint x: 230, endPoint y: 236, distance: 33.7
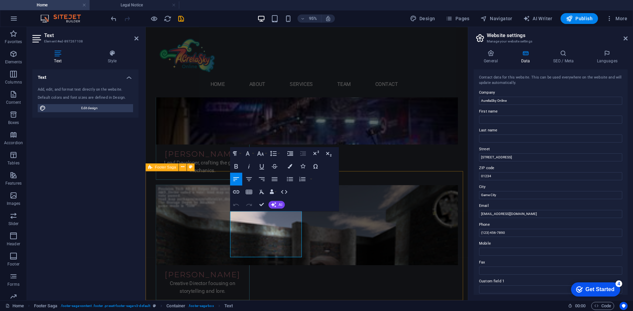
drag, startPoint x: 256, startPoint y: 253, endPoint x: 234, endPoint y: 231, distance: 31.9
drag, startPoint x: 266, startPoint y: 256, endPoint x: 380, endPoint y: 248, distance: 114.3
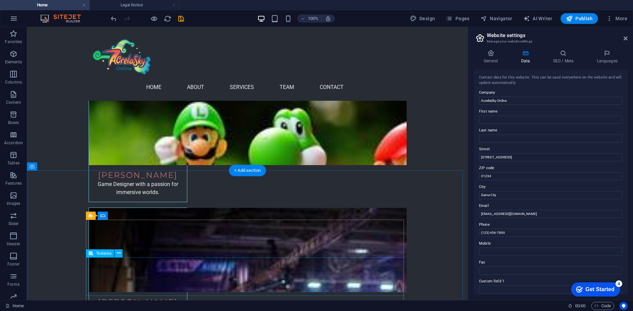
scroll to position [2959, 0]
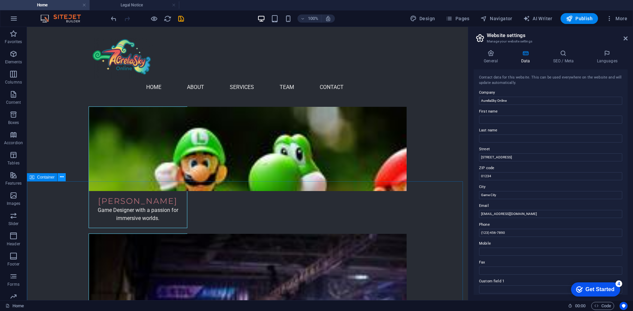
click at [60, 178] on icon at bounding box center [62, 177] width 4 height 7
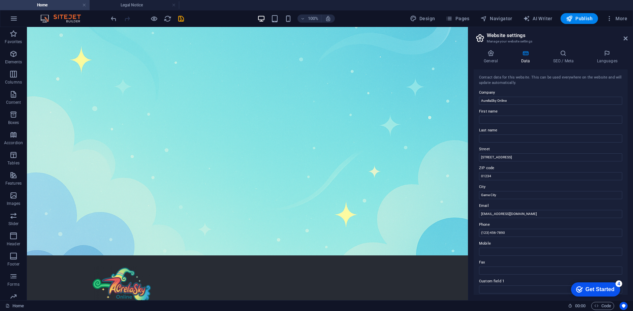
scroll to position [0, 0]
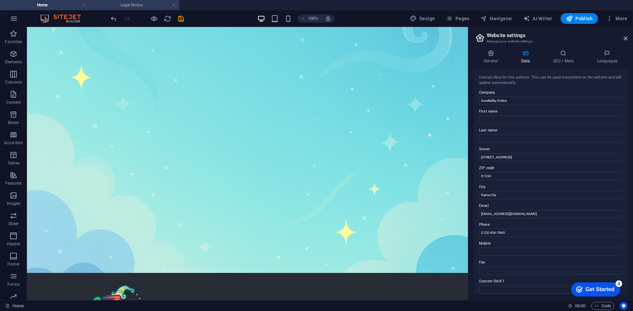
click at [176, 4] on h4 "Legal Notice" at bounding box center [135, 4] width 90 height 7
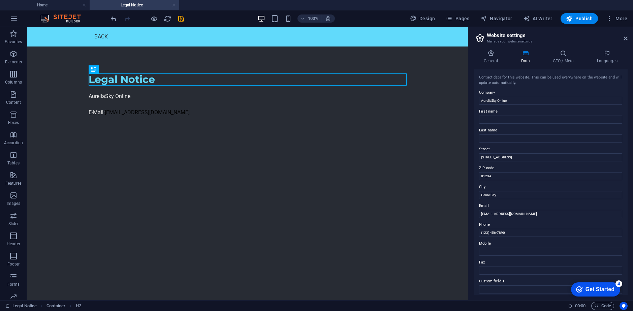
click at [174, 4] on link at bounding box center [174, 5] width 4 height 6
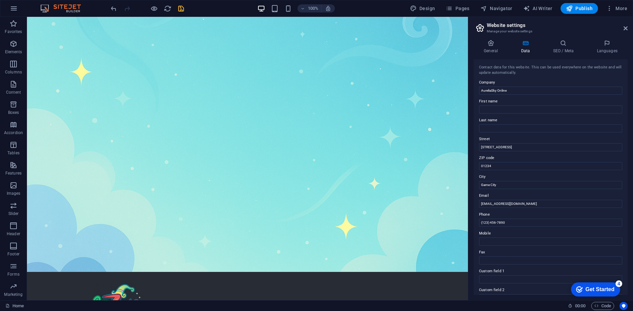
click at [178, 10] on icon "save" at bounding box center [181, 9] width 8 height 8
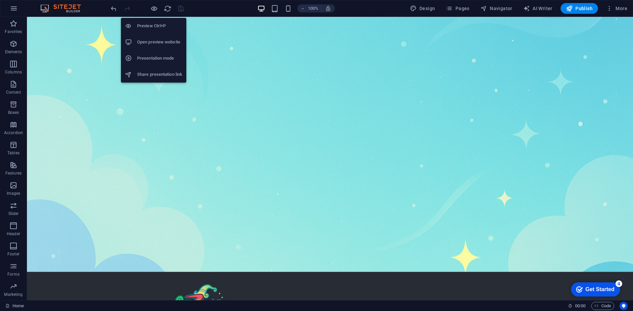
click at [154, 42] on h6 "Open preview website" at bounding box center [159, 42] width 45 height 8
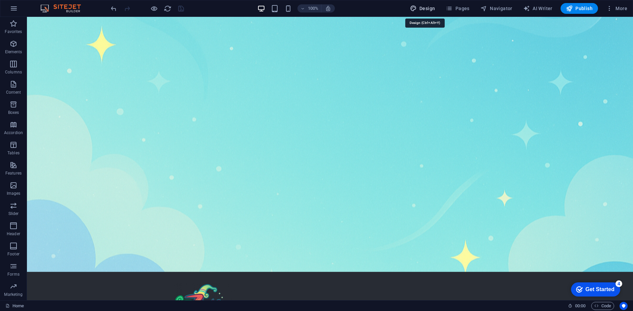
click at [428, 8] on span "Design" at bounding box center [422, 8] width 25 height 7
select select "px"
select select "200"
select select "px"
select select "rem"
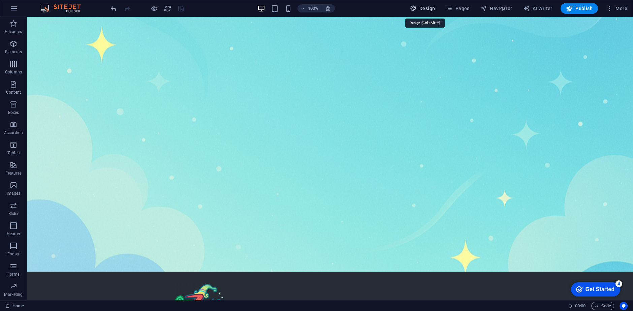
select select "ease-in-out"
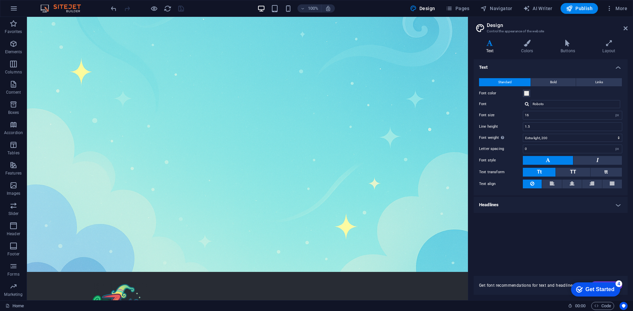
click at [514, 204] on h4 "Headlines" at bounding box center [551, 205] width 154 height 16
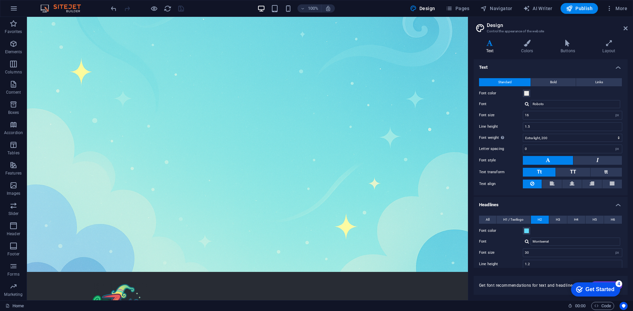
click at [514, 204] on h4 "Headlines" at bounding box center [551, 203] width 154 height 12
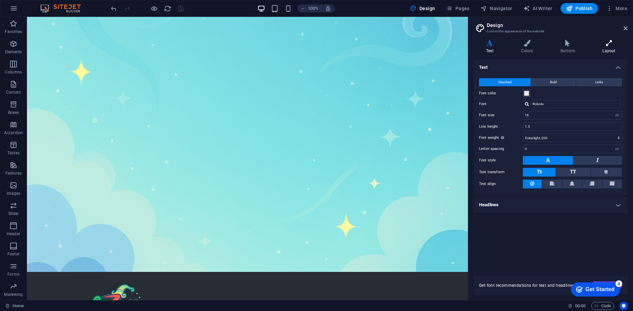
click at [605, 52] on h4 "Layout" at bounding box center [609, 47] width 37 height 14
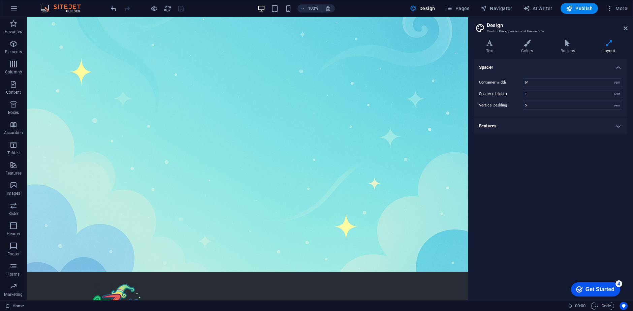
click at [519, 124] on h4 "Features" at bounding box center [551, 126] width 154 height 16
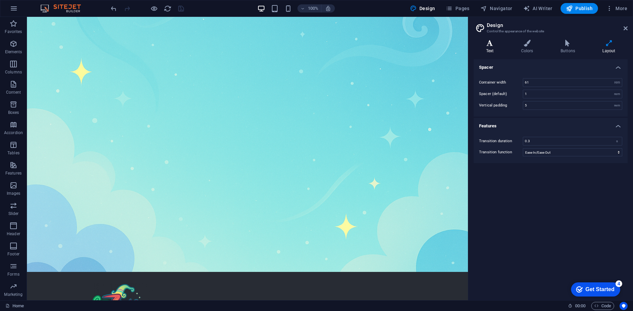
click at [489, 44] on icon at bounding box center [490, 43] width 32 height 7
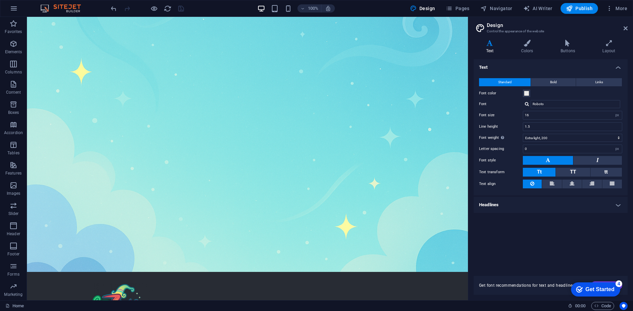
click at [521, 34] on h3 "Control the appearance of the website" at bounding box center [550, 31] width 127 height 6
click at [492, 10] on span "Navigator" at bounding box center [497, 8] width 32 height 7
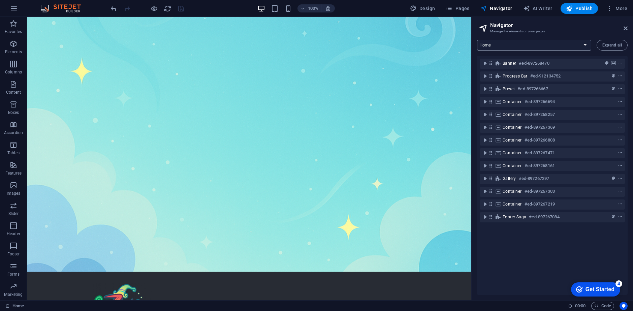
click at [536, 48] on select "Development Home Subpage Legal Notice Privacy New Collection: Single Page Layou…" at bounding box center [534, 45] width 114 height 11
select select "17070669-en"
click at [477, 40] on select "Development Home Subpage Legal Notice Privacy New Collection: Single Page Layou…" at bounding box center [534, 45] width 114 height 11
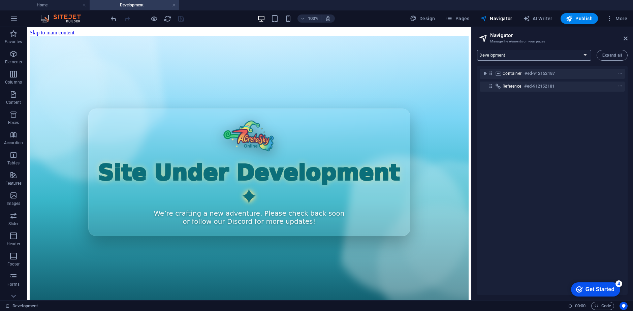
click at [517, 54] on select "Development Home Subpage Legal Notice Privacy New Collection: Single Page Layou…" at bounding box center [534, 55] width 114 height 11
click at [582, 42] on h3 "Manage the elements on your pages" at bounding box center [552, 41] width 124 height 6
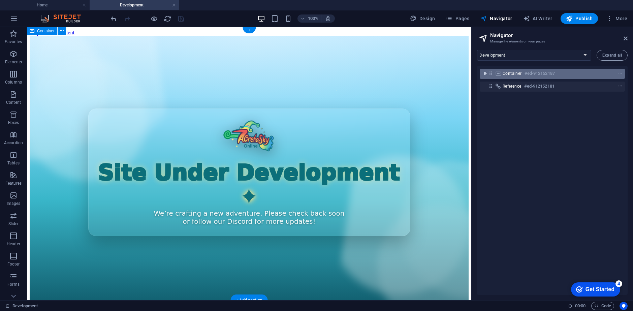
click at [485, 72] on icon "toggle-expand" at bounding box center [485, 73] width 7 height 7
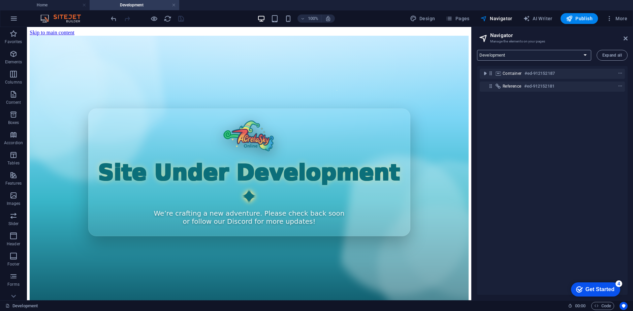
click at [511, 55] on select "Development Home Subpage Legal Notice Privacy New Collection: Single Page Layou…" at bounding box center [534, 55] width 114 height 11
click at [557, 46] on div "Development Home Subpage Legal Notice Privacy New Collection: Single Page Layou…" at bounding box center [552, 172] width 161 height 256
click at [456, 18] on span "Pages" at bounding box center [458, 18] width 24 height 7
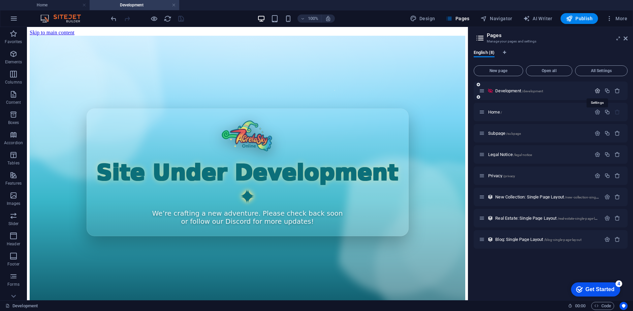
click at [598, 90] on icon "button" at bounding box center [598, 91] width 6 height 6
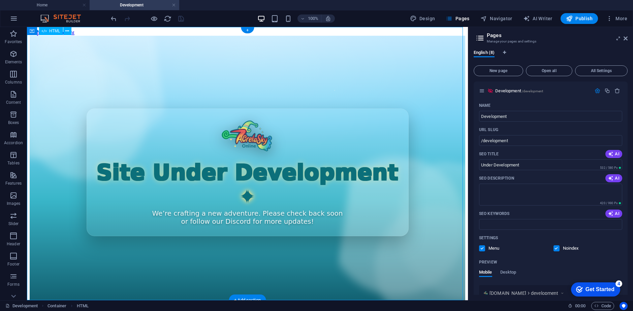
click at [234, 84] on div "Site Under Development We’re crafting a new adventure. Please check back soon o…" at bounding box center [248, 172] width 436 height 273
click at [15, 19] on icon "button" at bounding box center [14, 18] width 8 height 8
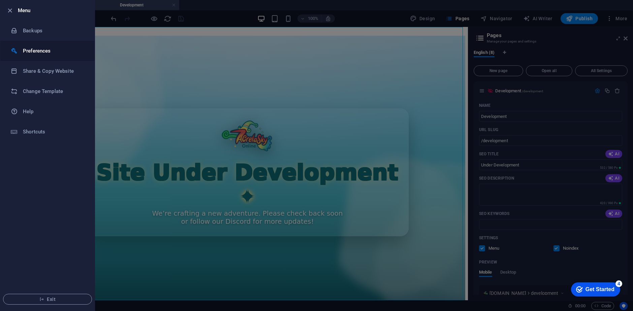
click at [53, 50] on h6 "Preferences" at bounding box center [54, 51] width 62 height 8
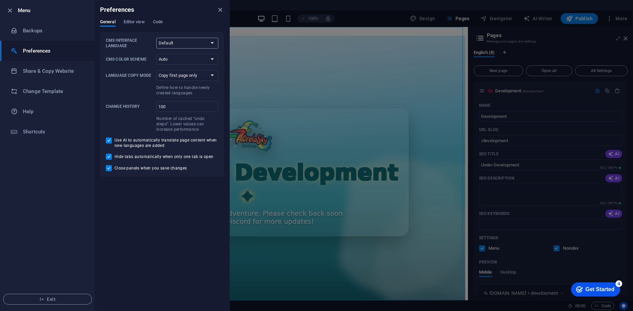
click at [180, 45] on select "Default Deutsch English Español Français Magyar Italiano Nederlands Polski Port…" at bounding box center [187, 43] width 62 height 11
click at [173, 56] on select "Auto Dark Light" at bounding box center [187, 59] width 62 height 11
click at [132, 20] on span "Editor view" at bounding box center [134, 22] width 21 height 9
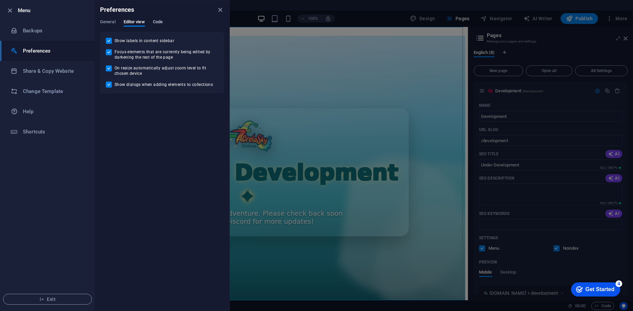
click at [158, 22] on span "Code" at bounding box center [158, 22] width 10 height 9
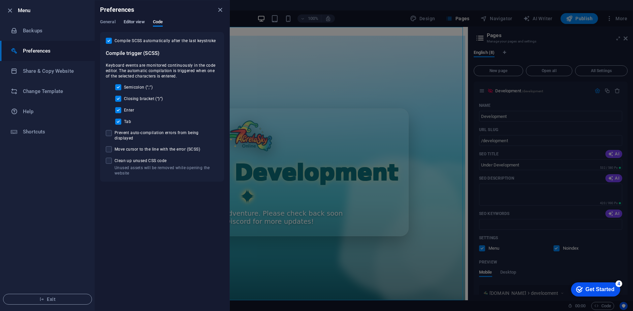
click at [128, 21] on span "Editor view" at bounding box center [134, 22] width 21 height 9
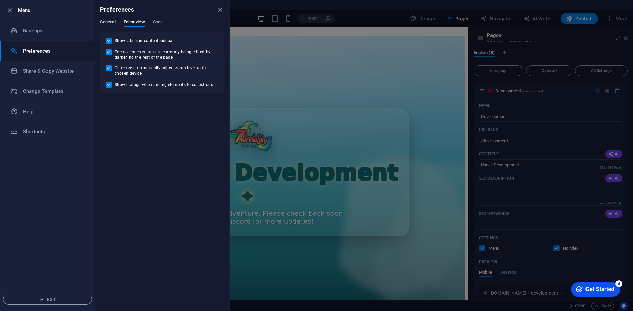
click at [102, 22] on span "General" at bounding box center [108, 22] width 16 height 9
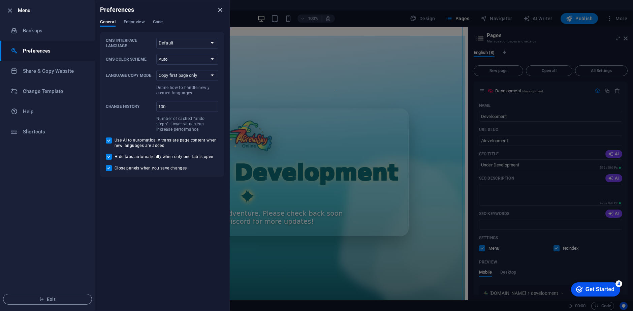
click at [222, 10] on icon "close" at bounding box center [220, 10] width 8 height 8
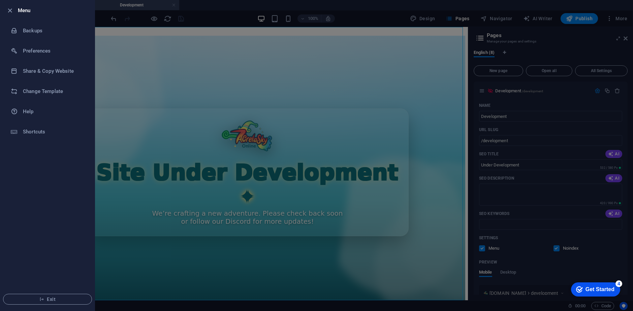
click at [173, 79] on div at bounding box center [316, 155] width 633 height 311
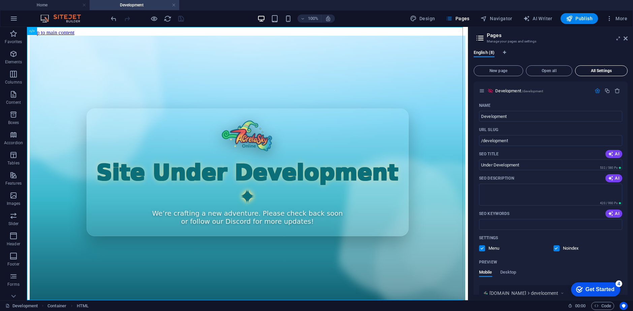
click at [588, 73] on button "All Settings" at bounding box center [601, 70] width 53 height 11
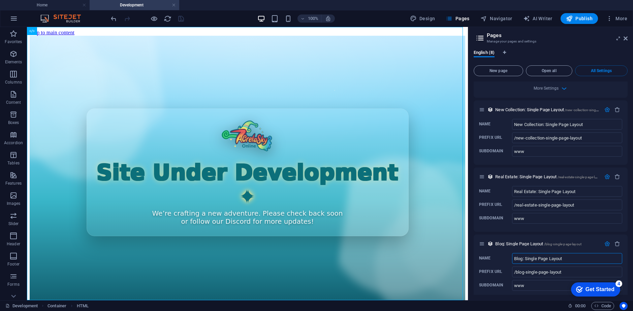
scroll to position [1459, 0]
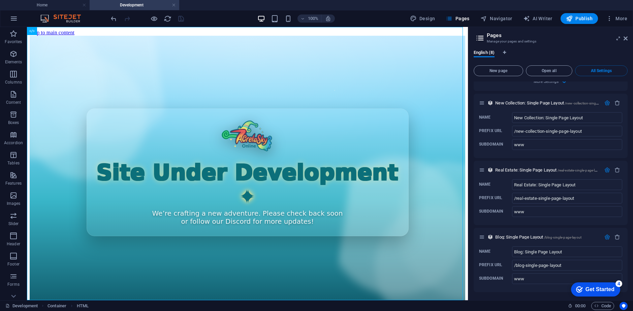
drag, startPoint x: 628, startPoint y: 276, endPoint x: 632, endPoint y: 220, distance: 56.8
click at [632, 220] on div "English (8) New page Open all All Settings Development /development Name Develo…" at bounding box center [551, 172] width 165 height 256
drag, startPoint x: 626, startPoint y: 276, endPoint x: 630, endPoint y: 266, distance: 10.1
click at [630, 266] on div "English (8) New page Open all All Settings Development /development Name Develo…" at bounding box center [551, 172] width 165 height 256
drag, startPoint x: 628, startPoint y: 274, endPoint x: 625, endPoint y: 216, distance: 58.1
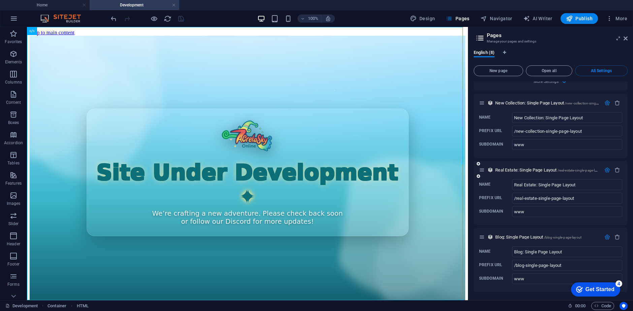
click at [625, 214] on div "English (8) New page Open all All Settings Development /development Name Develo…" at bounding box center [551, 172] width 165 height 256
click at [628, 274] on div "English (8) New page Open all All Settings Development /development Name Develo…" at bounding box center [551, 172] width 165 height 256
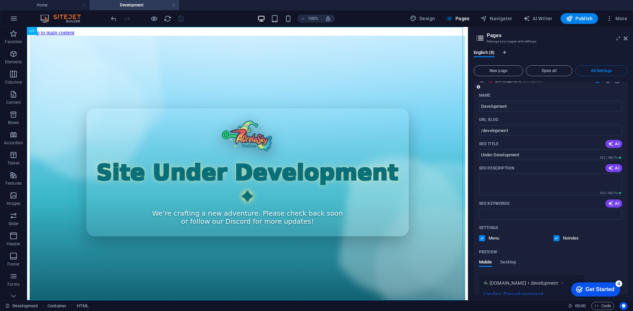
scroll to position [0, 0]
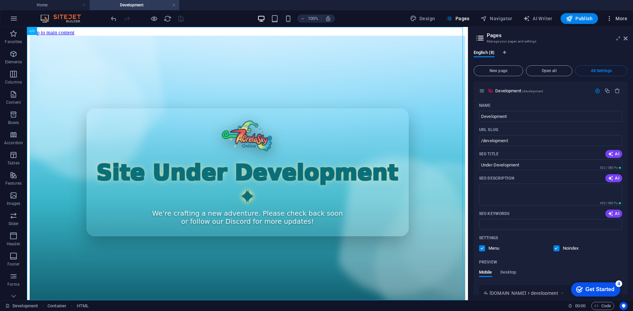
click at [609, 19] on icon "button" at bounding box center [609, 18] width 7 height 7
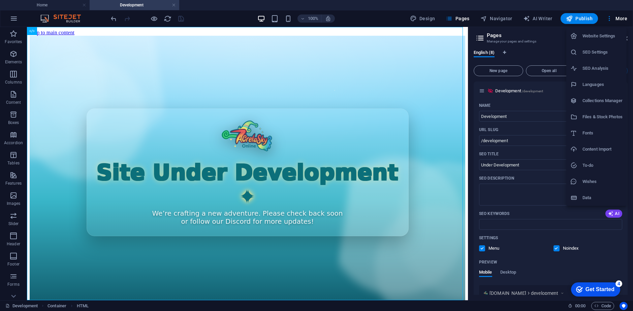
click at [604, 52] on h6 "SEO Settings" at bounding box center [603, 52] width 40 height 8
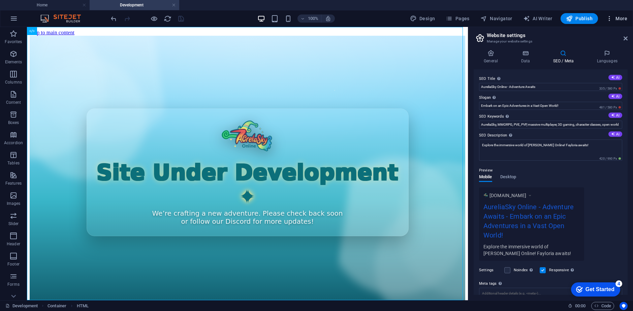
click at [609, 18] on icon "button" at bounding box center [609, 18] width 7 height 7
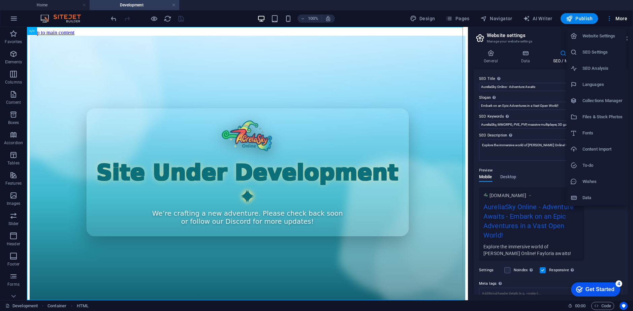
click at [600, 37] on h6 "Website Settings" at bounding box center [603, 36] width 40 height 8
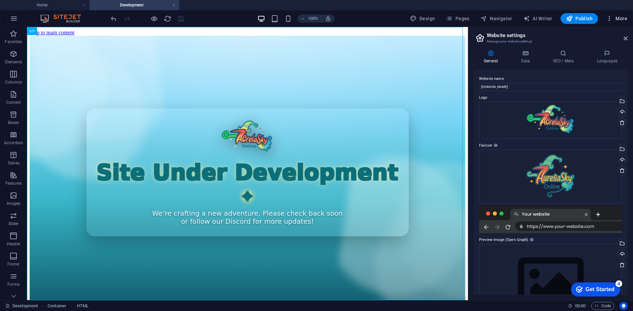
click at [612, 18] on icon "button" at bounding box center [609, 18] width 7 height 7
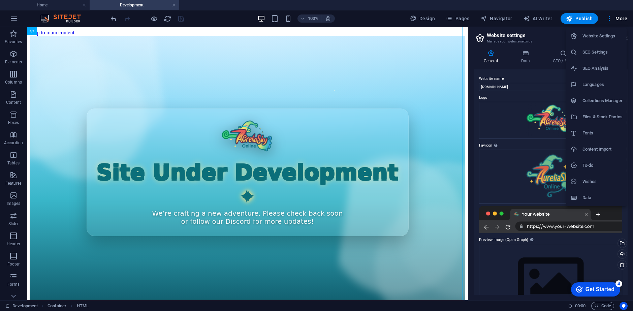
click at [601, 104] on h6 "Collections Manager" at bounding box center [603, 101] width 40 height 8
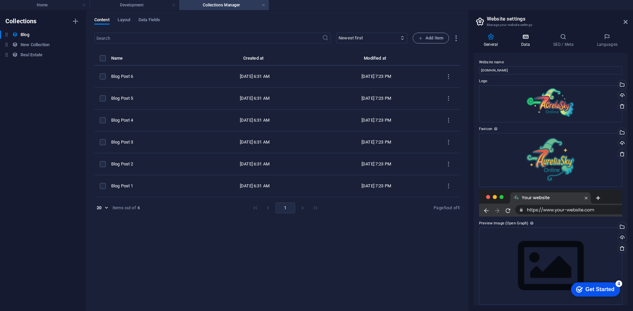
click at [528, 41] on h4 "Data" at bounding box center [527, 40] width 32 height 14
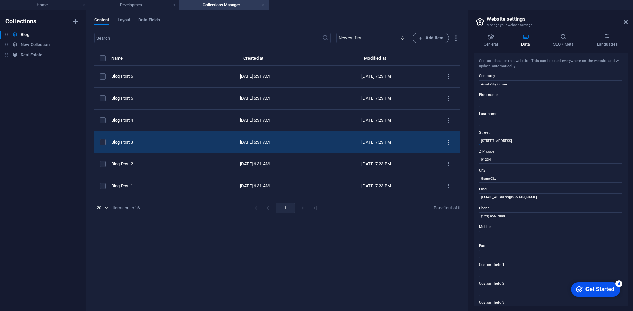
drag, startPoint x: 517, startPoint y: 144, endPoint x: 445, endPoint y: 137, distance: 71.8
click at [445, 137] on div "Home Development Collections Manager Favorites Elements Columns Content Boxes A…" at bounding box center [316, 160] width 633 height 301
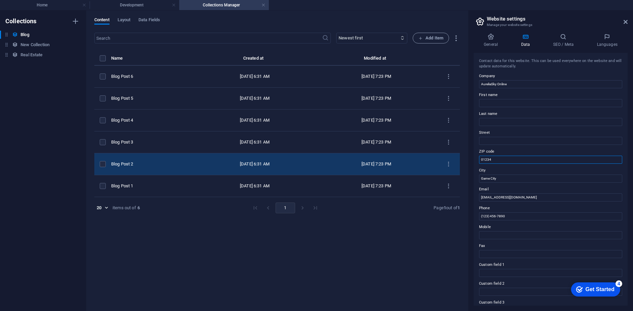
drag, startPoint x: 500, startPoint y: 161, endPoint x: 456, endPoint y: 156, distance: 43.4
click at [456, 156] on div "Home Development Collections Manager Favorites Elements Columns Content Boxes A…" at bounding box center [316, 160] width 633 height 301
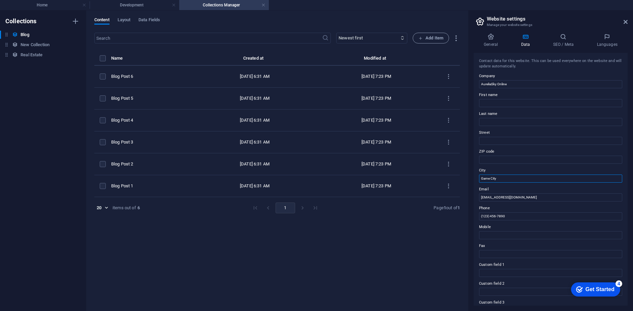
drag, startPoint x: 503, startPoint y: 181, endPoint x: 471, endPoint y: 181, distance: 32.7
click at [471, 181] on div "General Data SEO / Meta Languages Website name aureliaskyonline.com Logo Drag f…" at bounding box center [551, 169] width 165 height 283
click at [528, 196] on input "[EMAIL_ADDRESS][DOMAIN_NAME]" at bounding box center [550, 197] width 143 height 8
drag, startPoint x: 515, startPoint y: 218, endPoint x: 450, endPoint y: 220, distance: 65.4
click at [450, 220] on div "Home Development Collections Manager Favorites Elements Columns Content Boxes A…" at bounding box center [316, 160] width 633 height 301
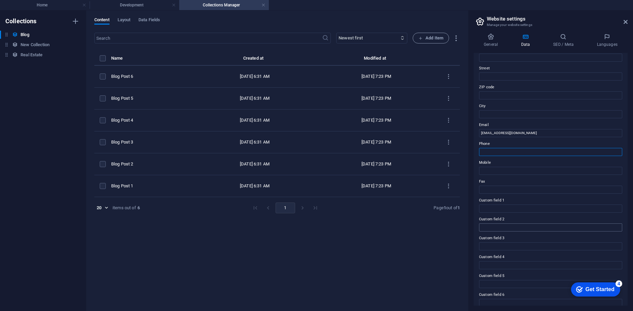
scroll to position [71, 0]
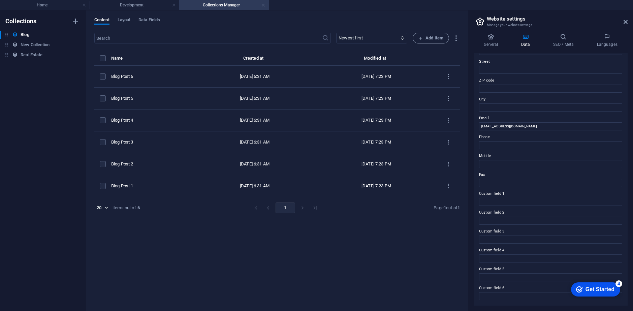
click at [428, 266] on div "​ Newest first Oldest first Last modified Name (ascending) Name (descending) Sl…" at bounding box center [277, 169] width 366 height 272
click at [262, 7] on link at bounding box center [264, 5] width 4 height 6
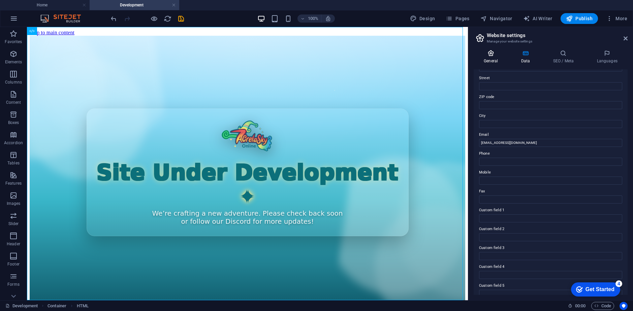
click at [488, 57] on h4 "General" at bounding box center [492, 57] width 37 height 14
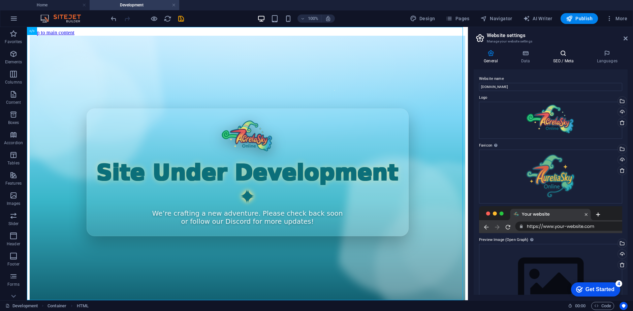
click at [567, 56] on icon at bounding box center [563, 53] width 41 height 7
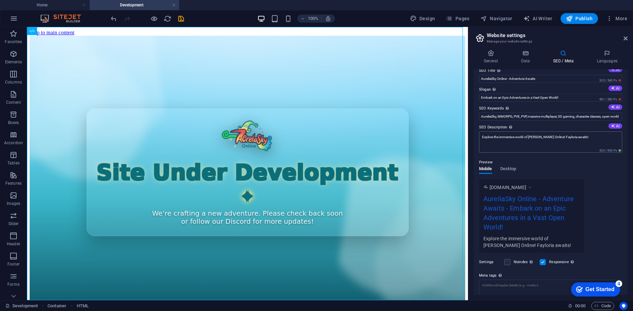
scroll to position [0, 0]
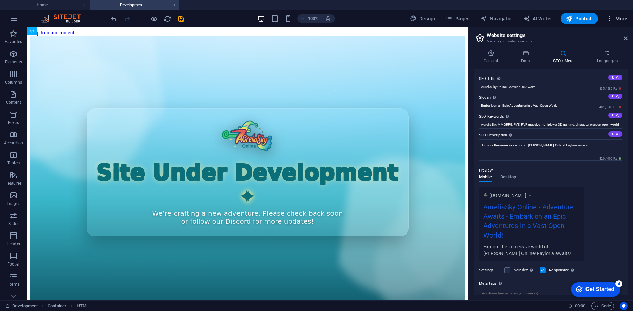
click at [612, 23] on button "More" at bounding box center [617, 18] width 27 height 11
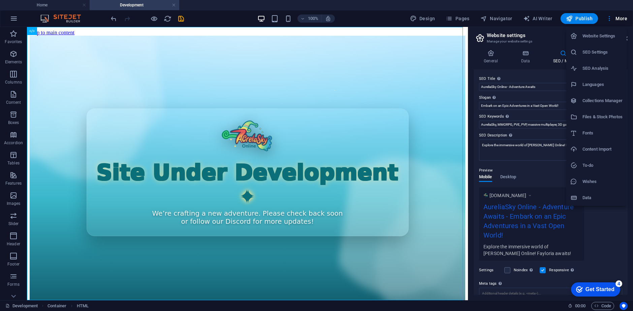
click at [598, 165] on h6 "To-do" at bounding box center [603, 165] width 40 height 8
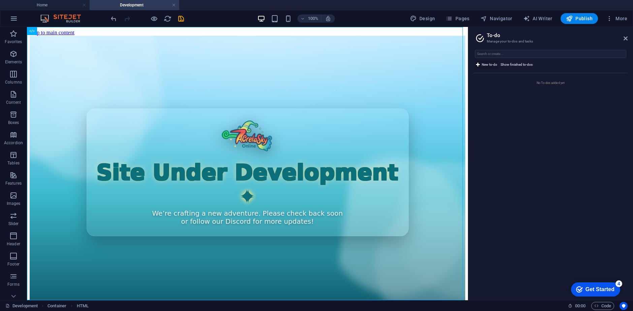
click at [488, 65] on span "New to-do" at bounding box center [490, 65] width 16 height 8
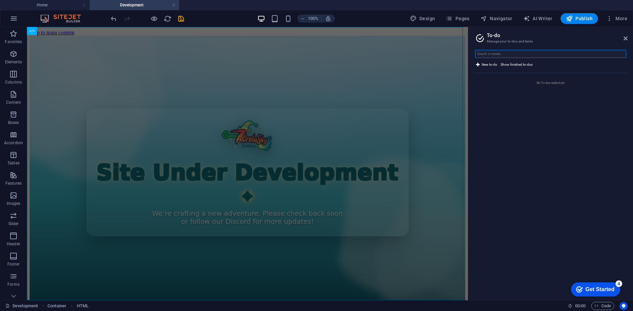
click at [495, 52] on input "text" at bounding box center [550, 54] width 151 height 8
click at [490, 63] on span "New to-do" at bounding box center [490, 65] width 16 height 8
click at [485, 65] on span "New to-do" at bounding box center [490, 65] width 16 height 8
click at [500, 107] on ul "No To-dos added yet" at bounding box center [551, 184] width 154 height 222
click at [38, 5] on h4 "Home" at bounding box center [45, 4] width 90 height 7
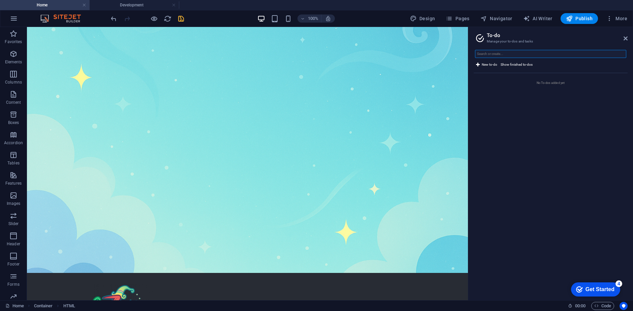
click at [511, 51] on input "text" at bounding box center [550, 54] width 151 height 8
type input "Create Register/Login"
click at [482, 95] on label at bounding box center [484, 96] width 5 height 5
click at [0, 0] on input "checkbox" at bounding box center [0, 0] width 0 height 0
click at [482, 97] on ul "Global To-dos Create Register/Login" at bounding box center [551, 184] width 154 height 222
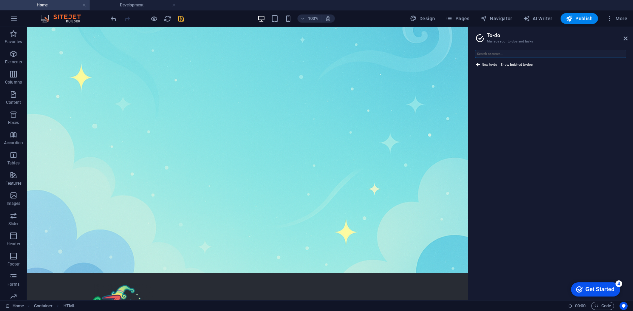
click at [498, 54] on input "text" at bounding box center [550, 54] width 151 height 8
click at [508, 64] on span "Show finished to-dos" at bounding box center [517, 65] width 32 height 8
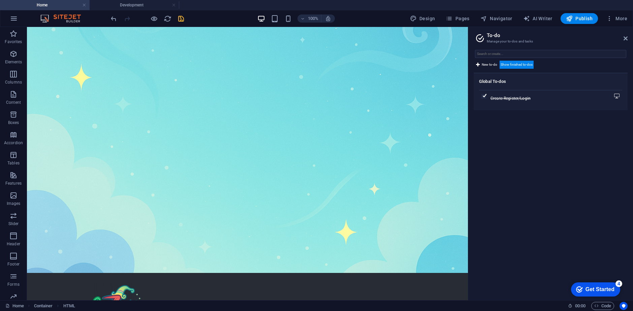
click at [484, 98] on label at bounding box center [484, 96] width 5 height 5
click at [0, 0] on input "checkbox" at bounding box center [0, 0] width 0 height 0
drag, startPoint x: 540, startPoint y: 131, endPoint x: 531, endPoint y: 120, distance: 13.4
click at [540, 131] on ul "Global To-dos Create Register/Login" at bounding box center [551, 184] width 154 height 222
click at [490, 55] on input "text" at bounding box center [550, 54] width 151 height 8
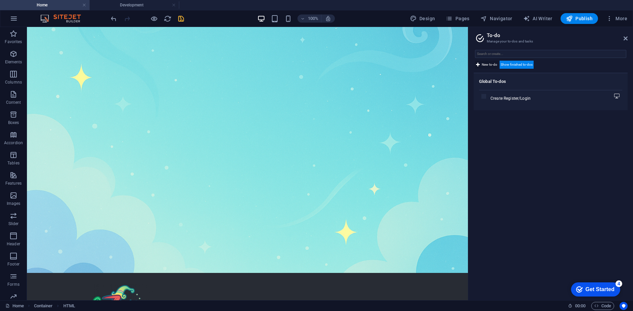
click at [487, 65] on span "New to-do" at bounding box center [490, 65] width 16 height 8
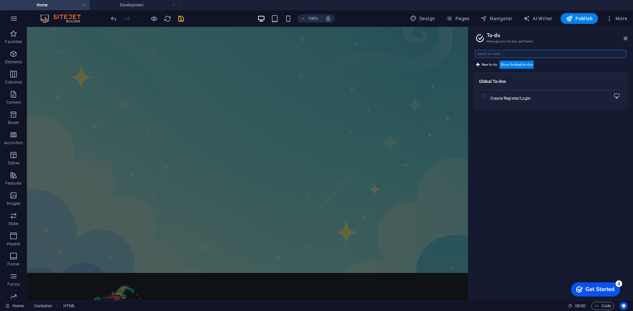
click at [491, 52] on input "text" at bounding box center [550, 54] width 151 height 8
click at [521, 53] on input "text" at bounding box center [550, 54] width 151 height 8
click at [484, 55] on input "Link to AureliaSky Online Client side" at bounding box center [550, 54] width 151 height 8
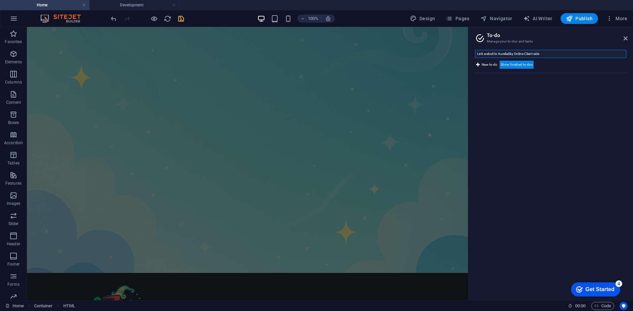
type input "Link website to AureliaSky Online Client side"
click at [561, 56] on input "Link website to AureliaSky Online Client side" at bounding box center [550, 54] width 151 height 8
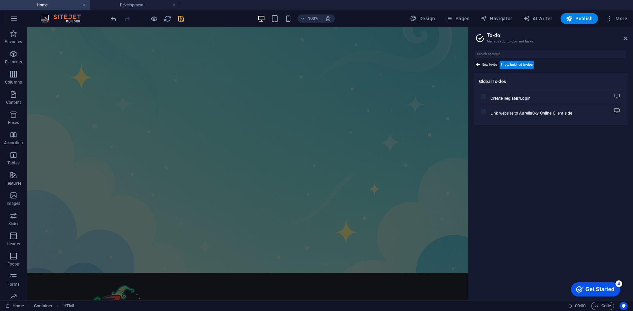
click at [492, 64] on span "New to-do" at bounding box center [490, 65] width 16 height 8
click at [505, 66] on span "Show finished to-dos" at bounding box center [517, 65] width 32 height 8
click at [500, 52] on input "text" at bounding box center [550, 54] width 151 height 8
click at [627, 39] on icon at bounding box center [626, 38] width 4 height 5
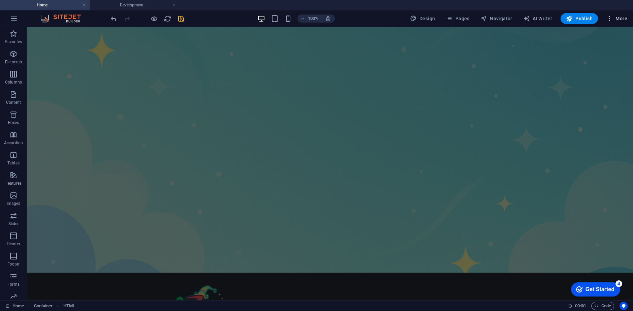
click at [0, 0] on span "More" at bounding box center [0, 0] width 0 height 0
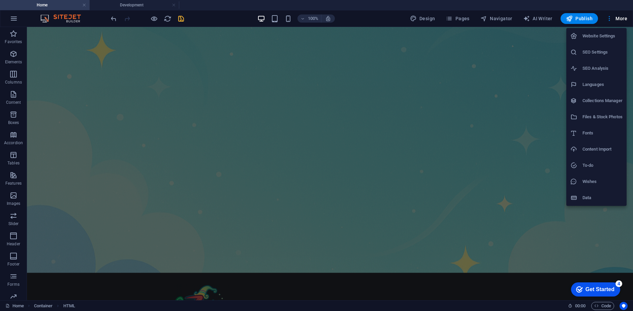
click at [596, 198] on h6 "Data" at bounding box center [603, 198] width 40 height 8
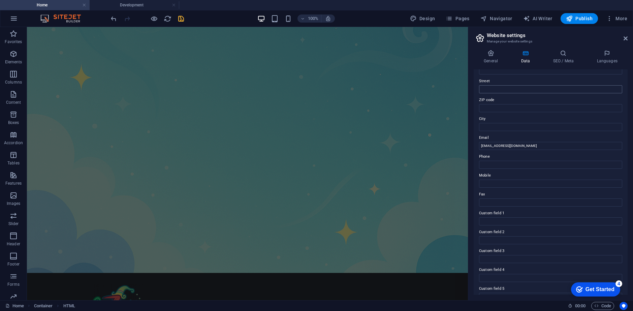
scroll to position [98, 0]
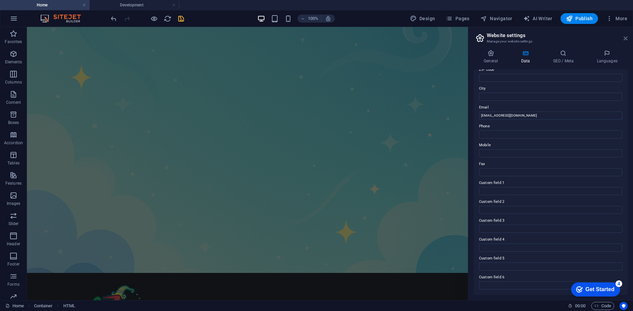
click at [625, 39] on icon at bounding box center [626, 38] width 4 height 5
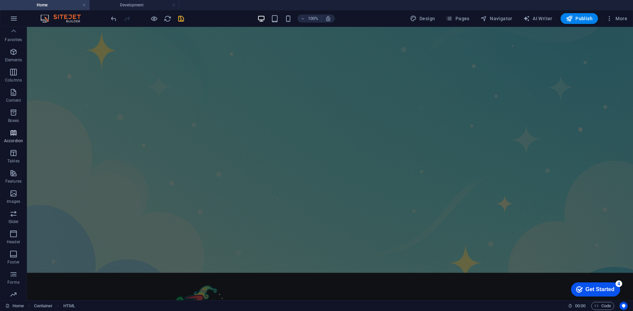
scroll to position [0, 0]
click at [0, 0] on icon "button" at bounding box center [0, 0] width 0 height 0
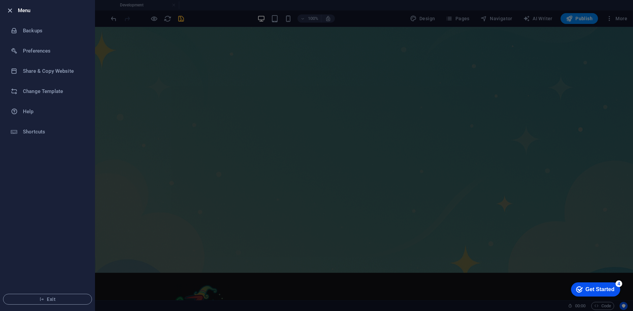
click at [7, 7] on icon "button" at bounding box center [10, 11] width 8 height 8
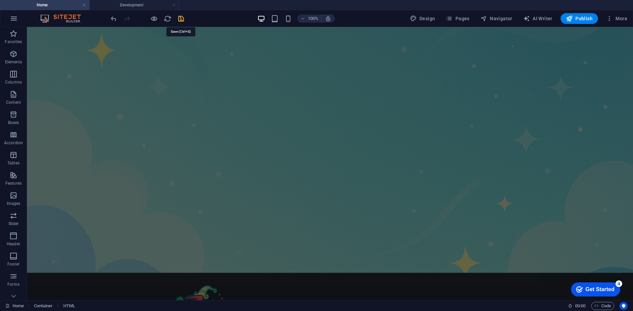
click at [183, 21] on icon "save" at bounding box center [181, 19] width 8 height 8
click at [125, 6] on h4 "Development" at bounding box center [135, 4] width 90 height 7
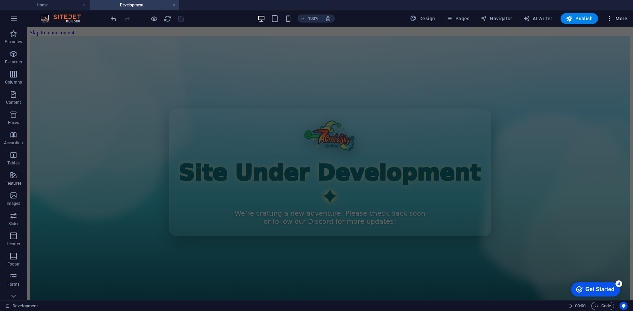
click at [614, 17] on span "More" at bounding box center [616, 18] width 21 height 7
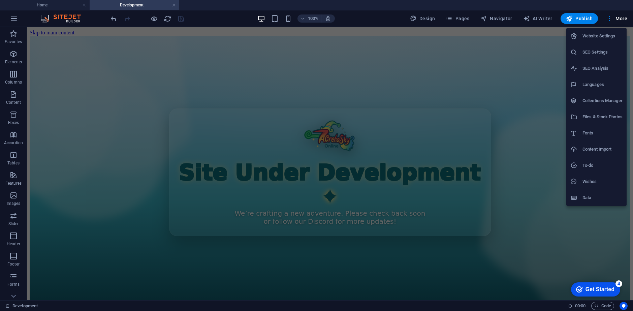
click at [609, 21] on div at bounding box center [316, 155] width 633 height 311
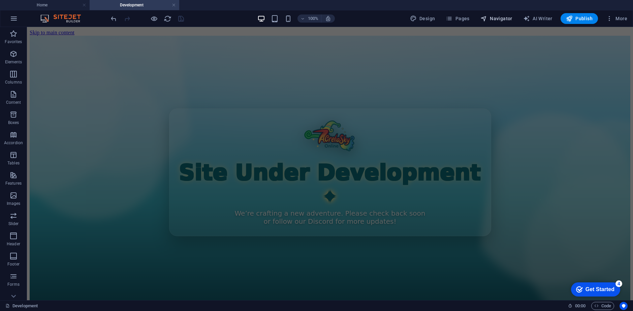
click at [506, 19] on span "Navigator" at bounding box center [497, 18] width 32 height 7
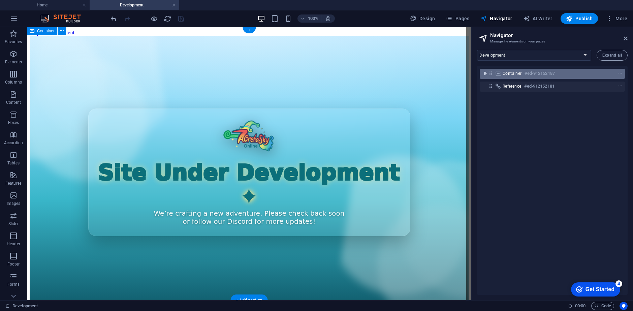
click at [487, 73] on icon "toggle-expand" at bounding box center [485, 73] width 7 height 7
click at [618, 71] on icon "context-menu" at bounding box center [620, 73] width 5 height 5
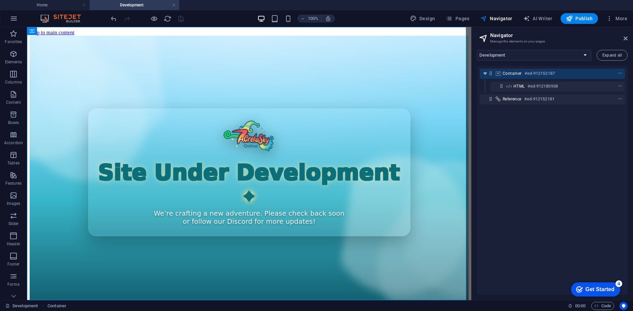
click at [534, 225] on div "Container #ed-912152187 HTML #ed-912180938 Reference #ed-912152181" at bounding box center [552, 180] width 151 height 229
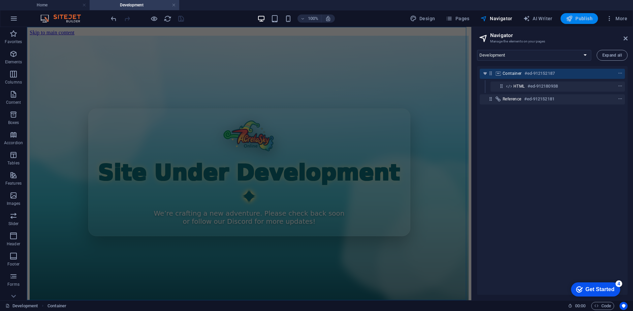
click at [590, 20] on span "Publish" at bounding box center [579, 18] width 27 height 7
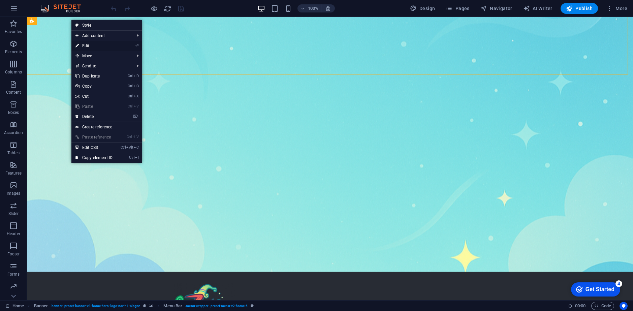
click at [92, 47] on link "⏎ Edit" at bounding box center [93, 46] width 45 height 10
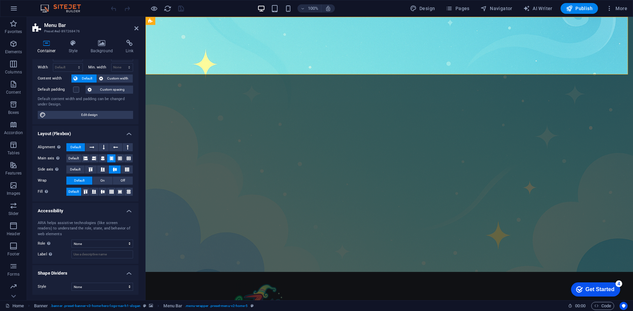
scroll to position [26, 0]
click at [85, 238] on div "ARIA helps assistive technologies (like screen readers) to understand the role,…" at bounding box center [85, 238] width 106 height 49
click at [85, 242] on select "None Alert Article Banner Comment Complementary Dialog Footer Header Marquee Pr…" at bounding box center [102, 242] width 62 height 8
click at [58, 234] on div "ARIA helps assistive technologies (like screen readers) to understand the role,…" at bounding box center [85, 227] width 95 height 17
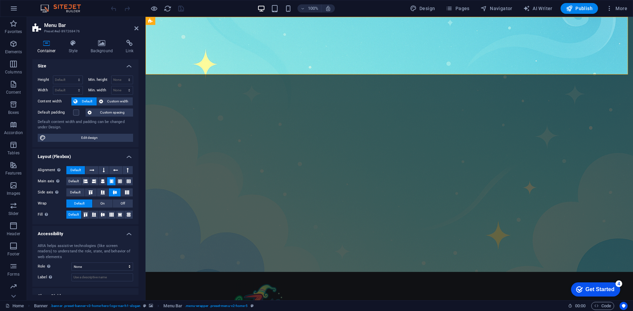
scroll to position [0, 0]
click at [128, 44] on icon at bounding box center [130, 43] width 18 height 7
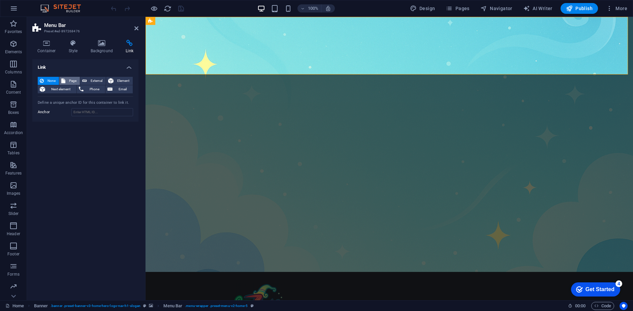
click at [71, 80] on span "Page" at bounding box center [72, 81] width 10 height 8
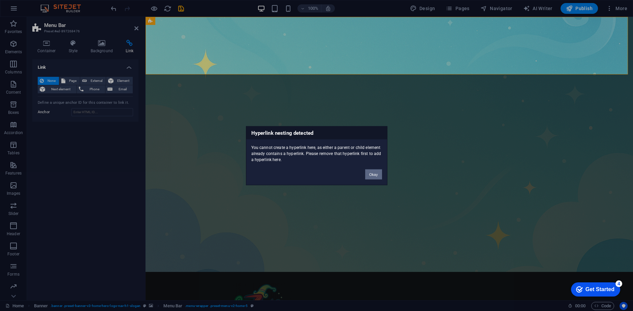
click at [373, 175] on button "Okay" at bounding box center [373, 174] width 17 height 10
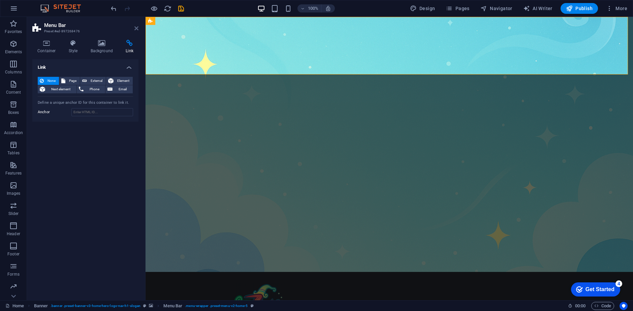
click at [135, 27] on icon at bounding box center [136, 28] width 4 height 5
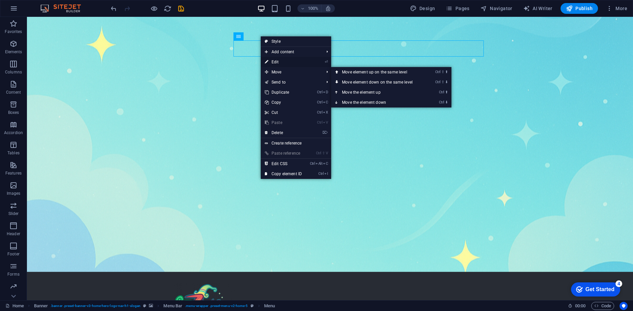
drag, startPoint x: 289, startPoint y: 64, endPoint x: 86, endPoint y: 64, distance: 202.6
click at [289, 64] on link "⏎ Edit" at bounding box center [283, 62] width 45 height 10
select select
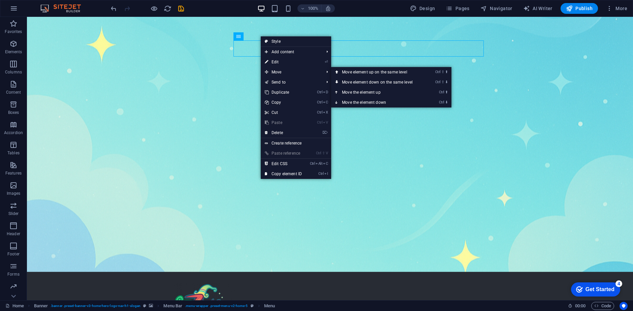
select select
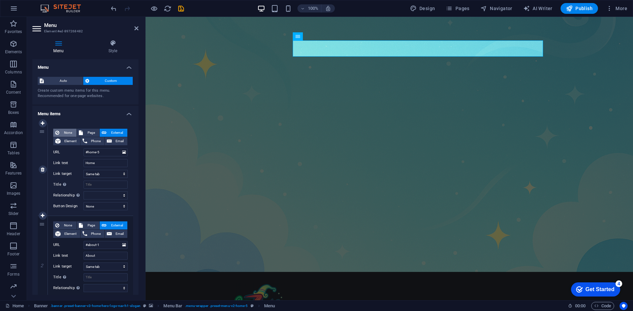
click at [67, 130] on span "None" at bounding box center [67, 133] width 13 height 8
select select
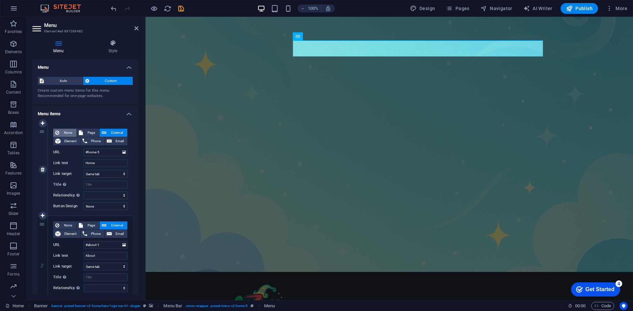
select select
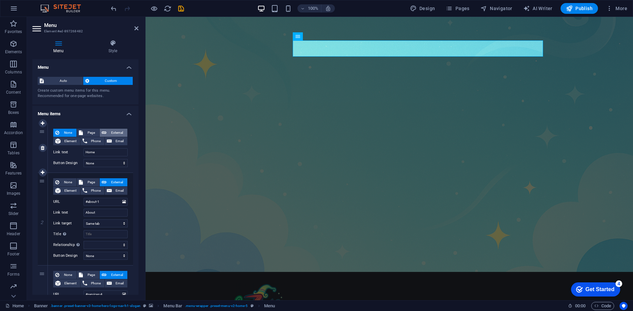
click at [112, 129] on span "External" at bounding box center [117, 133] width 17 height 8
select select
select select "blank"
select select
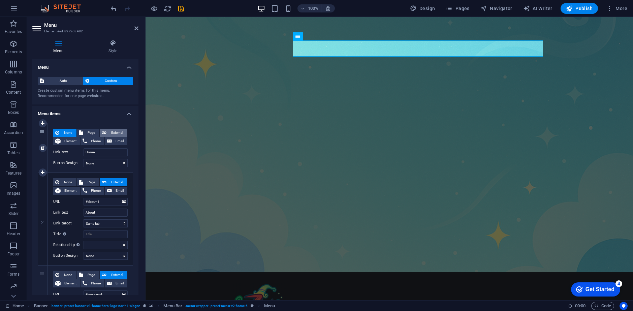
select select
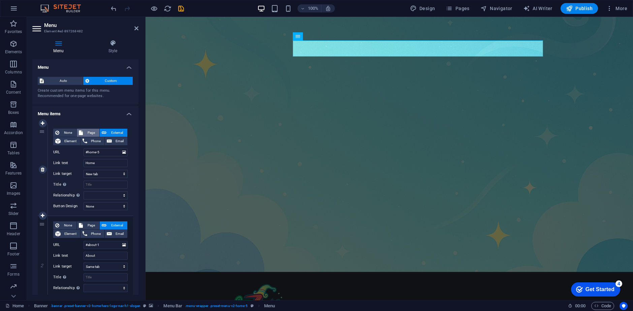
click at [92, 131] on span "Page" at bounding box center [91, 133] width 12 height 8
select select
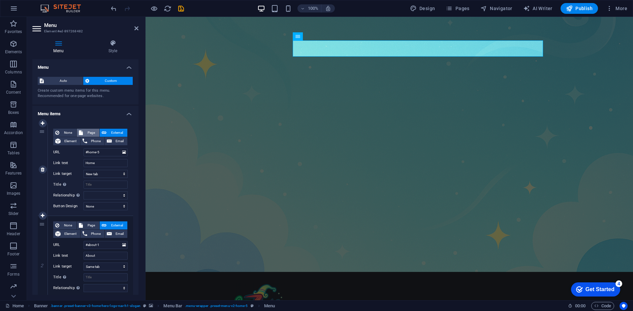
select select
click at [103, 131] on icon at bounding box center [104, 133] width 5 height 8
select select "blank"
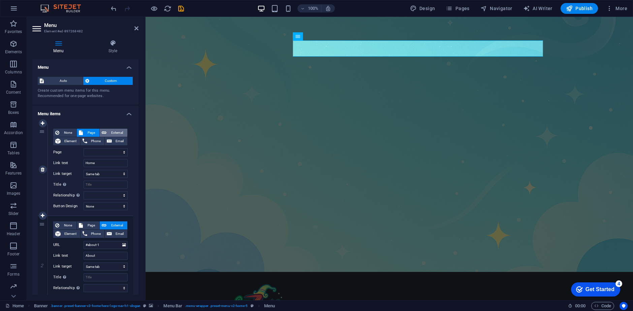
select select
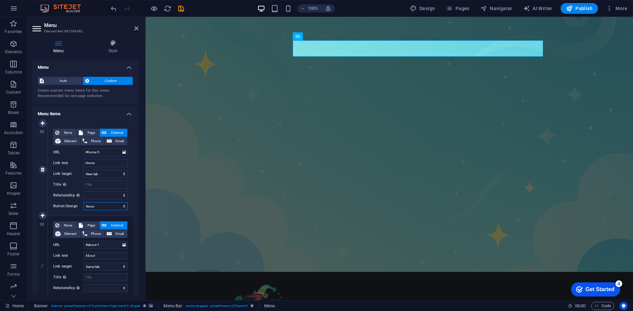
click at [122, 206] on select "None Default Primary Secondary" at bounding box center [106, 206] width 44 height 8
click at [64, 204] on label "Button Design" at bounding box center [68, 206] width 30 height 8
click at [84, 204] on select "None Default Primary Secondary" at bounding box center [106, 206] width 44 height 8
click at [124, 195] on select "alternate author bookmark external help license next nofollow noreferrer noopen…" at bounding box center [106, 195] width 44 height 8
click at [50, 195] on div "None Page External Element Phone Email Page Development Home Subpage Legal Noti…" at bounding box center [90, 169] width 85 height 92
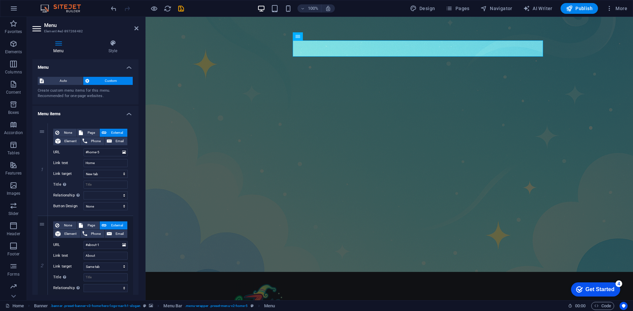
click at [34, 27] on icon at bounding box center [37, 28] width 10 height 11
click at [98, 102] on div "Auto Custom Create custom menu items for this menu. Recommended for one-page we…" at bounding box center [85, 87] width 106 height 33
click at [19, 294] on p "Collections" at bounding box center [13, 294] width 21 height 5
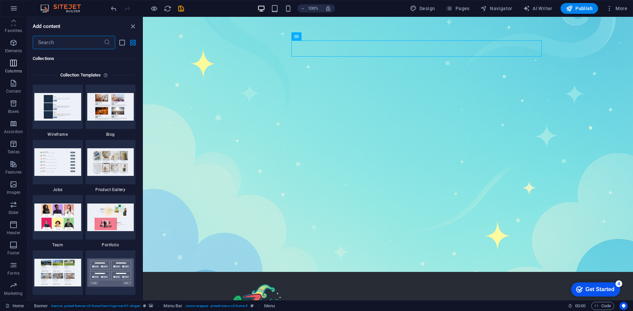
scroll to position [0, 0]
click at [15, 28] on span "Favorites" at bounding box center [13, 28] width 27 height 16
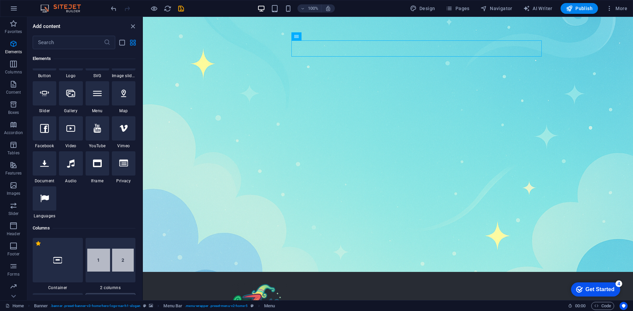
scroll to position [135, 0]
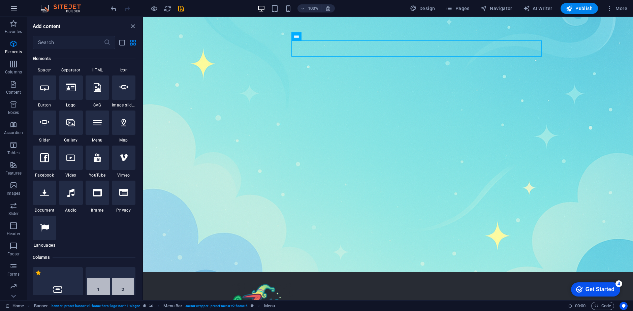
click at [0, 0] on button "button" at bounding box center [0, 0] width 0 height 0
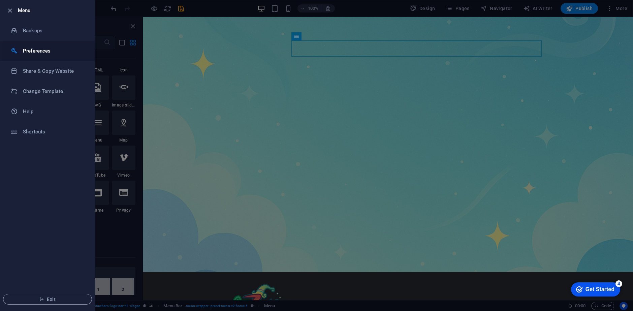
click at [28, 51] on h6 "Preferences" at bounding box center [54, 51] width 62 height 8
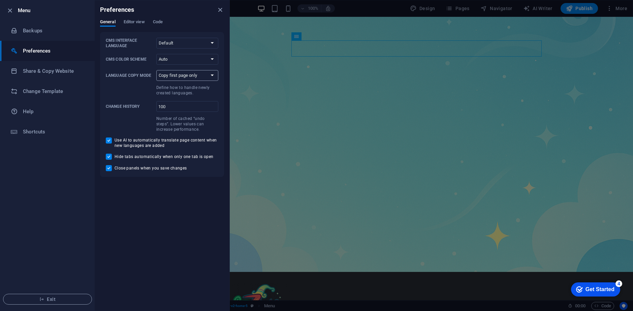
click at [187, 79] on select "Copy first page only Copy all pages" at bounding box center [187, 75] width 62 height 11
click at [126, 89] on span at bounding box center [130, 90] width 48 height 12
click at [156, 81] on select "Copy first page only Copy all pages" at bounding box center [187, 75] width 62 height 11
click at [160, 21] on span "Code" at bounding box center [158, 22] width 10 height 9
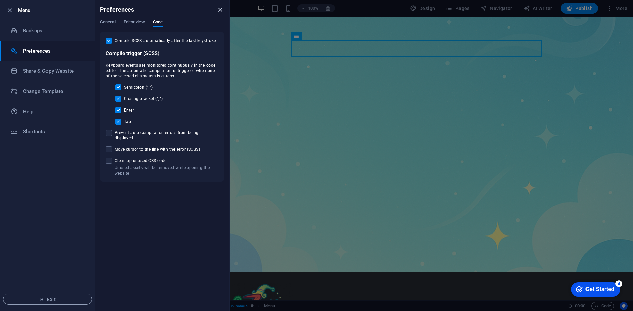
click at [220, 13] on icon "close" at bounding box center [220, 10] width 8 height 8
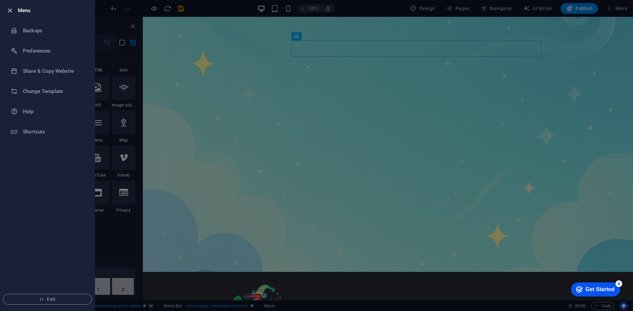
click at [12, 9] on icon "button" at bounding box center [10, 11] width 8 height 8
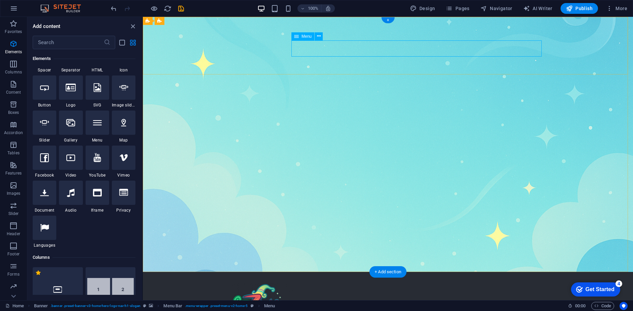
select select
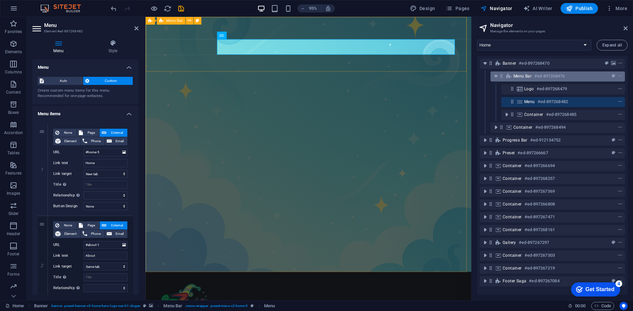
click at [522, 78] on span "Menu Bar" at bounding box center [523, 75] width 18 height 5
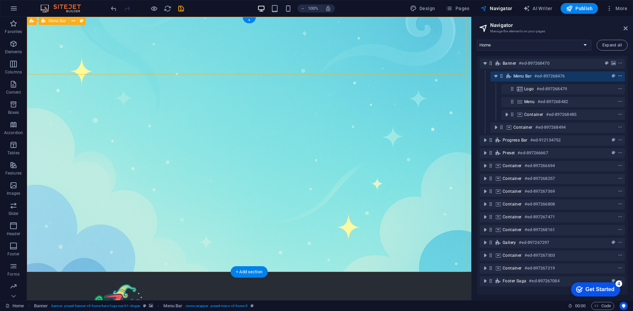
click at [621, 76] on icon "context-menu" at bounding box center [620, 76] width 5 height 5
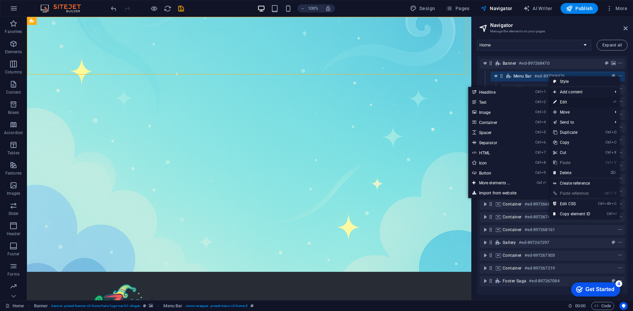
click at [571, 102] on link "⏎ Edit" at bounding box center [571, 102] width 45 height 10
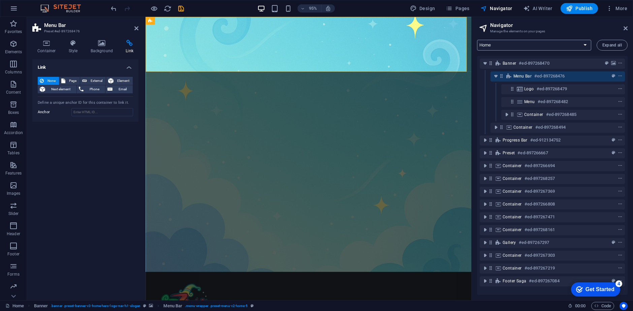
click at [548, 47] on select "Development Home Subpage Legal Notice Privacy New Collection: Single Page Layou…" at bounding box center [534, 45] width 114 height 11
click at [477, 40] on select "Development Home Subpage Legal Notice Privacy New Collection: Single Page Layou…" at bounding box center [534, 45] width 114 height 11
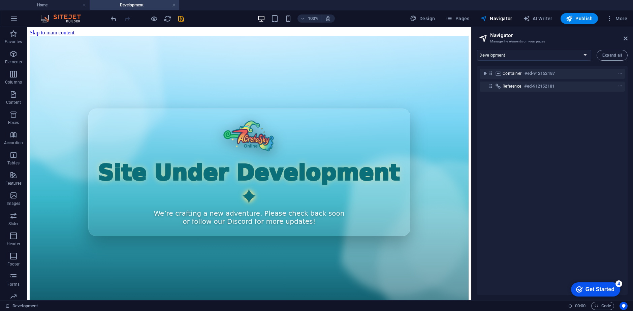
scroll to position [0, 0]
click at [541, 55] on select "Development Home Subpage Legal Notice Privacy New Collection: Single Page Layou…" at bounding box center [534, 55] width 114 height 11
select select "16887048-en"
click at [477, 50] on select "Development Home Subpage Legal Notice Privacy New Collection: Single Page Layou…" at bounding box center [534, 55] width 114 height 11
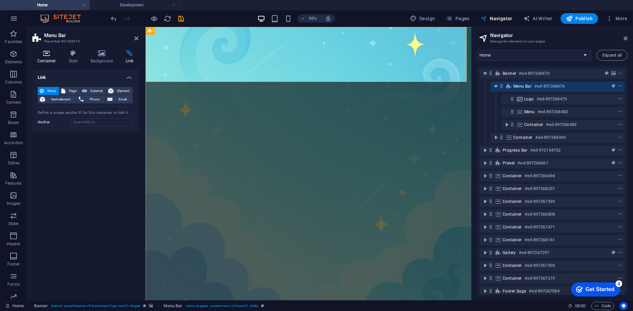
click at [56, 62] on h4 "Container" at bounding box center [47, 57] width 31 height 14
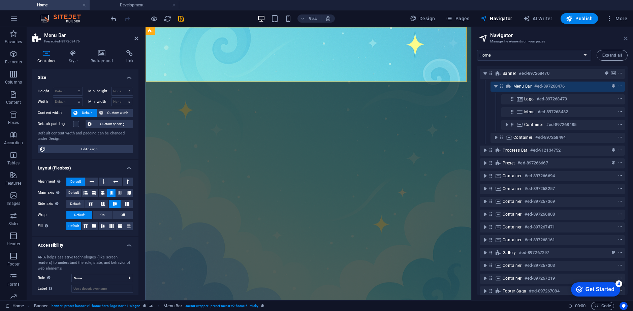
click at [625, 39] on icon at bounding box center [626, 38] width 4 height 5
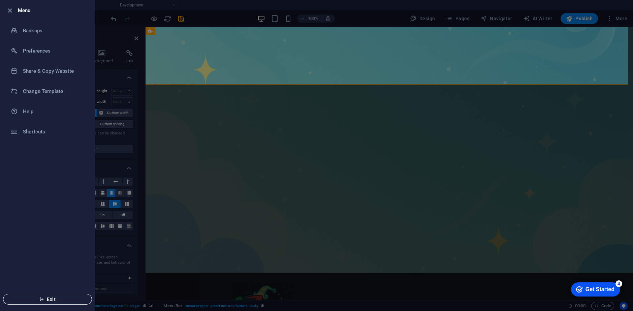
click at [51, 299] on span "Exit" at bounding box center [48, 299] width 78 height 5
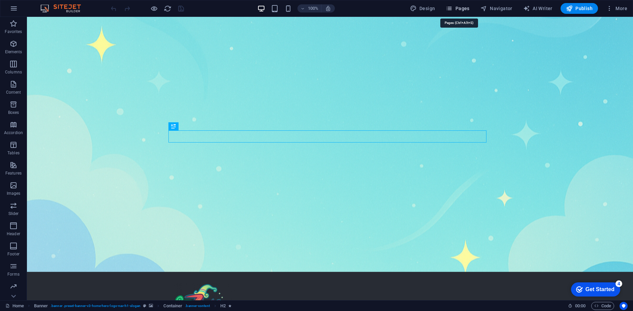
click at [461, 7] on span "Pages" at bounding box center [458, 8] width 24 height 7
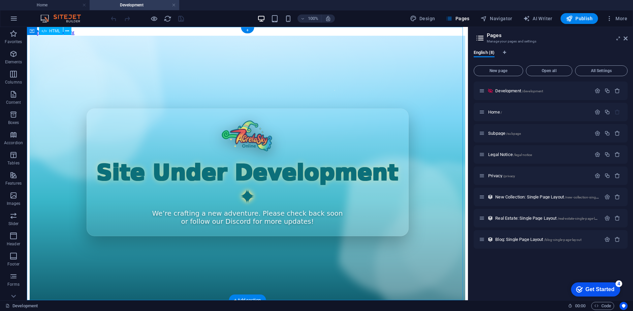
click at [119, 193] on div "Site Under Development We’re crafting a new adventure. Please check back soon o…" at bounding box center [248, 172] width 436 height 273
drag, startPoint x: 307, startPoint y: 215, endPoint x: 185, endPoint y: 200, distance: 122.9
click at [185, 200] on div "Site Under Development We’re crafting a new adventure. Please check back soon o…" at bounding box center [248, 172] width 436 height 273
click at [244, 206] on div "Site Under Development We’re crafting a new adventure. Please check back soon o…" at bounding box center [248, 172] width 436 height 273
click at [525, 92] on span "/development" at bounding box center [533, 91] width 22 height 4
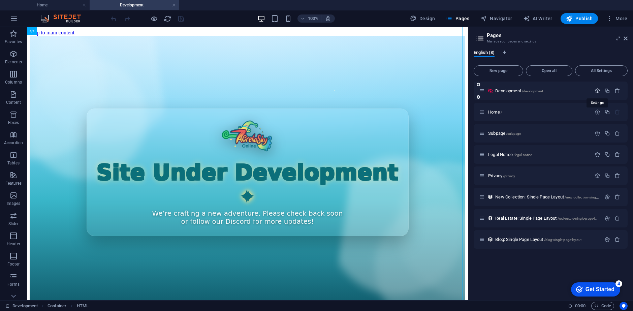
click at [0, 0] on icon "button" at bounding box center [0, 0] width 0 height 0
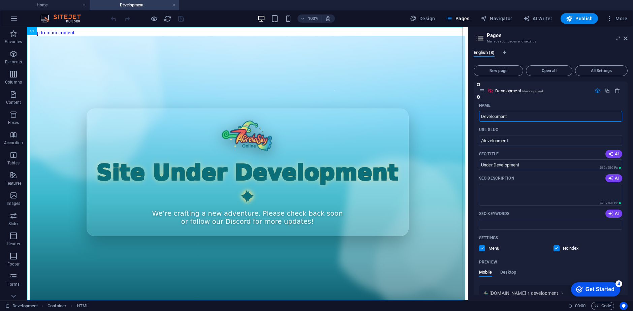
click at [483, 115] on input "Development" at bounding box center [550, 116] width 143 height 11
click at [483, 141] on input "/development" at bounding box center [550, 140] width 143 height 11
type input "/under-development"
click at [0, 0] on icon "button" at bounding box center [0, 0] width 0 height 0
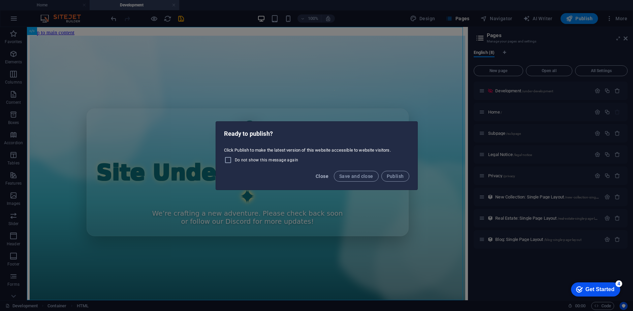
click at [325, 177] on span "Close" at bounding box center [322, 176] width 13 height 5
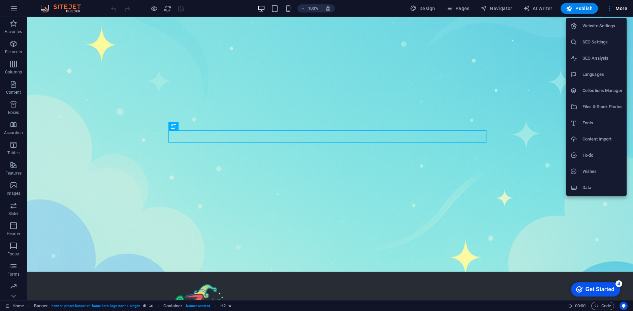
click at [598, 22] on h6 "Website Settings" at bounding box center [603, 26] width 40 height 8
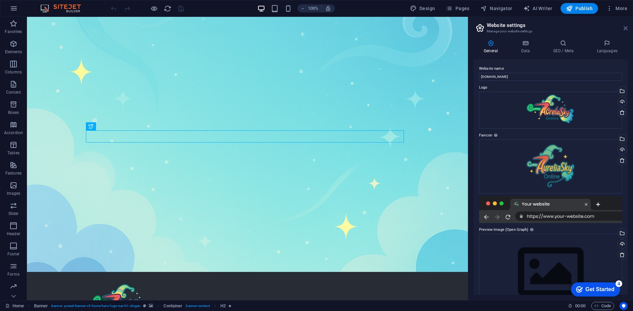
click at [626, 28] on icon at bounding box center [626, 28] width 4 height 5
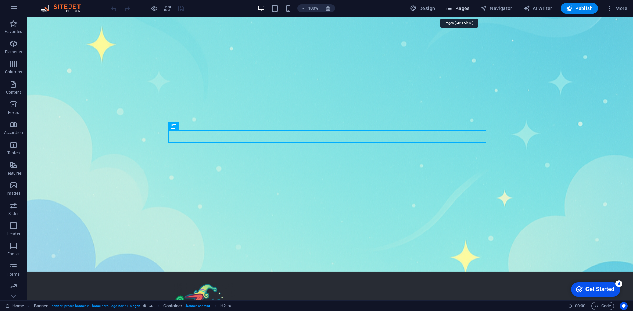
drag, startPoint x: 462, startPoint y: 7, endPoint x: 437, endPoint y: 12, distance: 25.1
click at [462, 7] on span "Pages" at bounding box center [458, 8] width 24 height 7
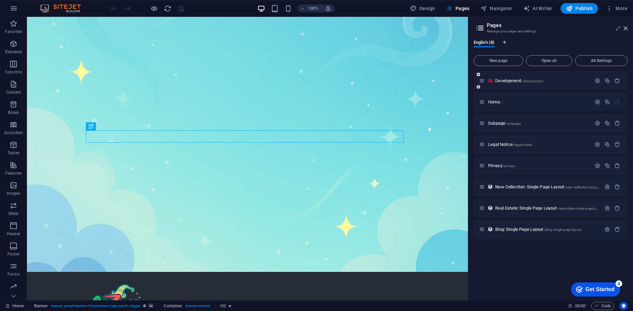
click at [536, 77] on div "Development /development" at bounding box center [535, 81] width 112 height 8
click at [535, 81] on span "/development" at bounding box center [533, 81] width 22 height 4
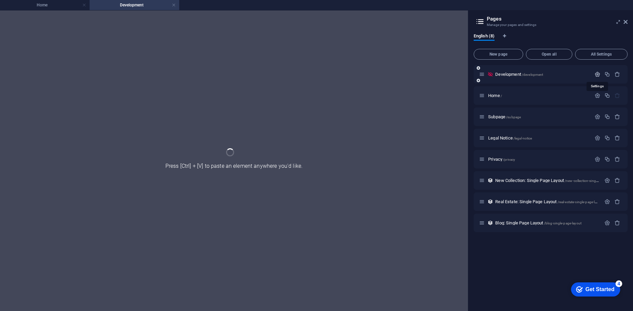
click at [597, 72] on icon "button" at bounding box center [598, 74] width 6 height 6
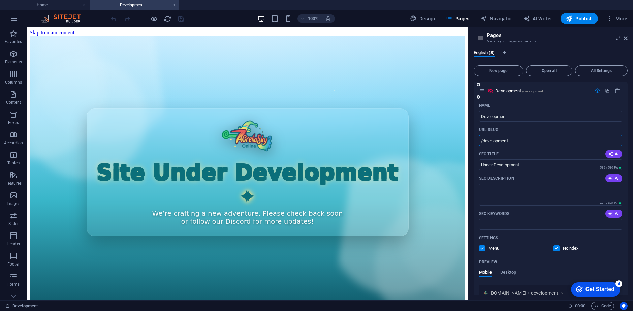
click at [483, 143] on input "/development" at bounding box center [550, 140] width 143 height 11
type input "/under-development"
click at [175, 22] on div at bounding box center [148, 18] width 76 height 11
click at [179, 21] on icon "save" at bounding box center [181, 19] width 8 height 8
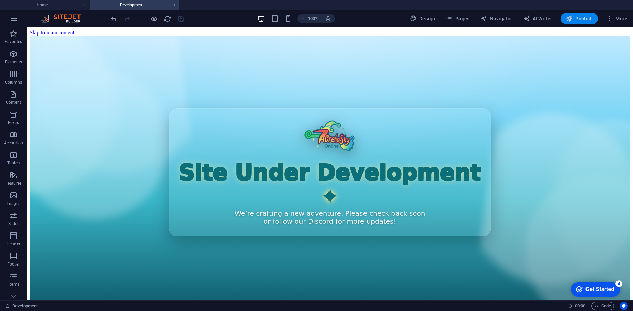
click at [578, 20] on span "Publish" at bounding box center [579, 18] width 27 height 7
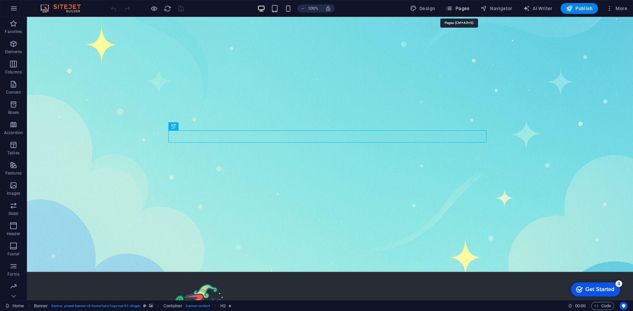
click at [457, 6] on span "Pages" at bounding box center [458, 8] width 24 height 7
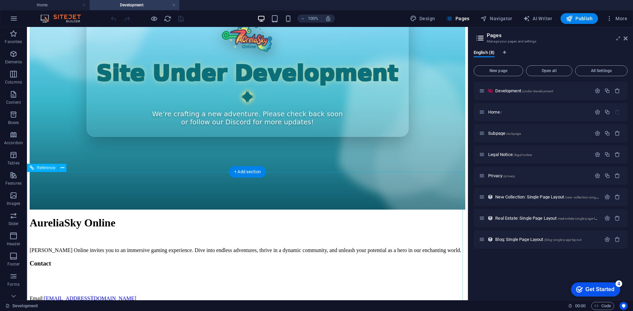
scroll to position [136, 0]
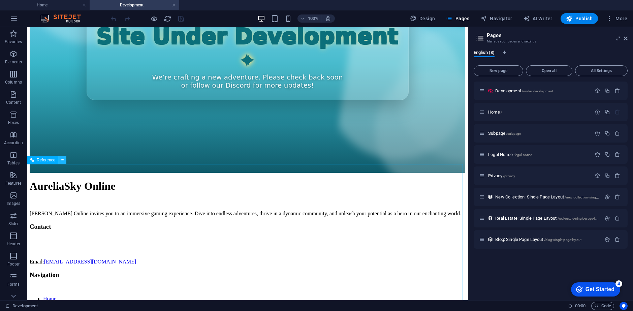
click at [0, 0] on icon at bounding box center [0, 0] width 0 height 0
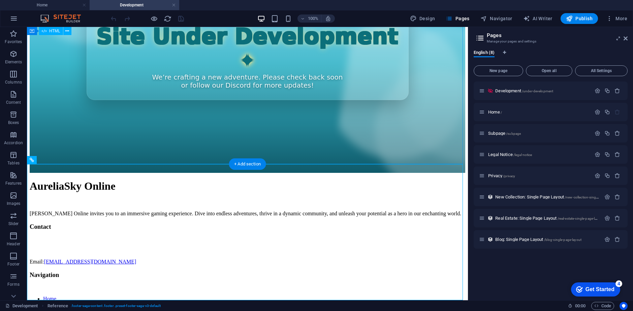
click at [100, 141] on div "Site Under Development We’re crafting a new adventure. Please check back soon o…" at bounding box center [248, 36] width 436 height 273
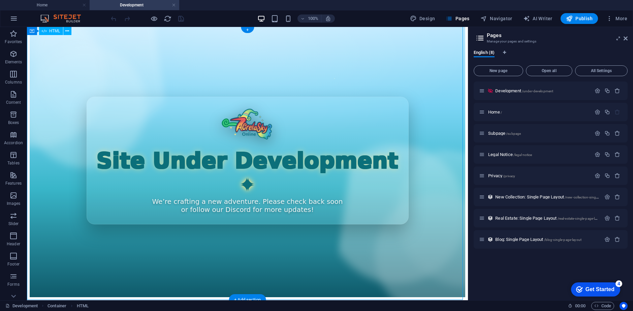
scroll to position [0, 0]
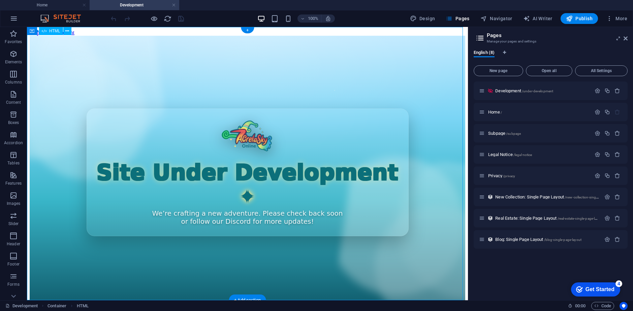
click at [237, 126] on div "Site Under Development We’re crafting a new adventure. Please check back soon o…" at bounding box center [248, 172] width 436 height 273
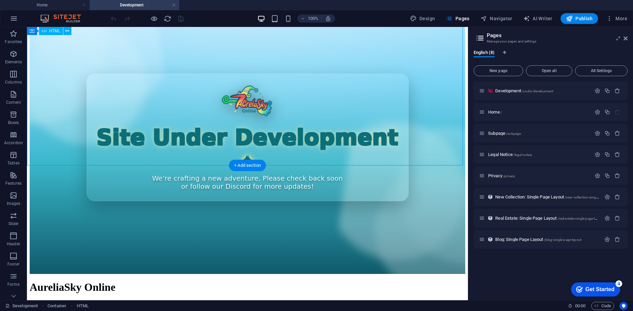
scroll to position [1, 0]
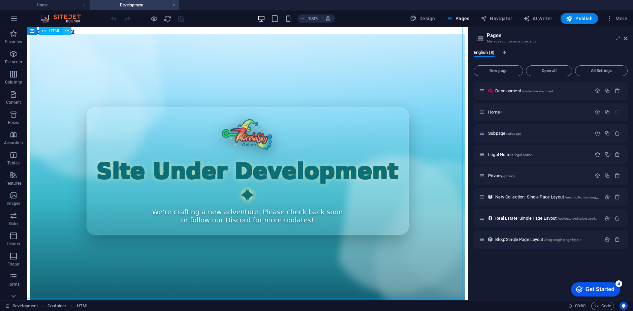
click at [70, 31] on button at bounding box center [67, 31] width 8 height 8
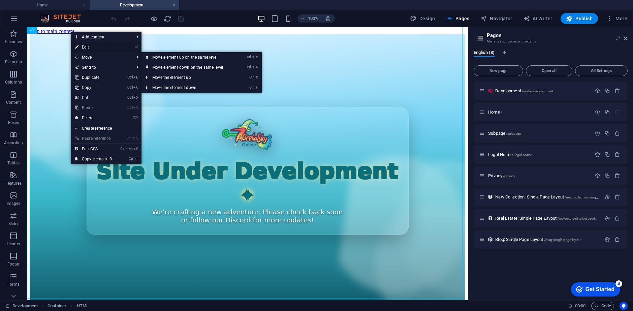
click at [90, 49] on link "⏎ Edit" at bounding box center [93, 47] width 45 height 10
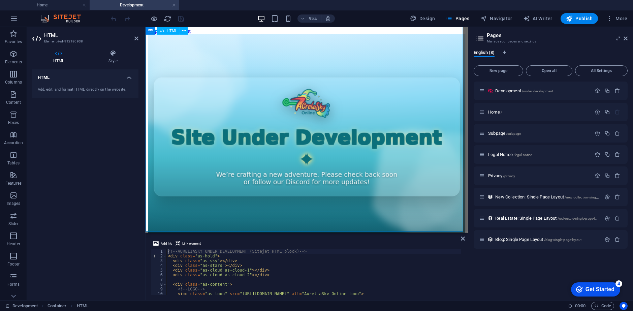
click at [310, 95] on div "Site Under Development We’re crafting a new adventure. Please check back soon o…" at bounding box center [315, 142] width 334 height 217
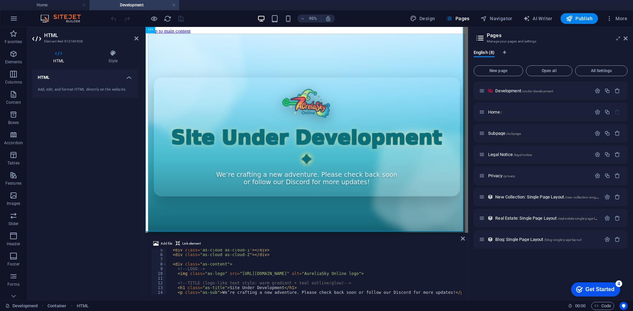
scroll to position [40, 0]
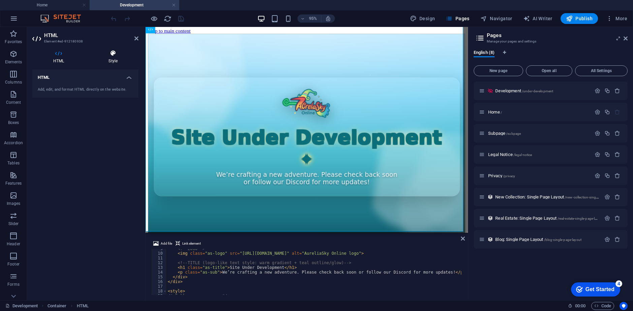
click at [113, 55] on icon at bounding box center [113, 53] width 51 height 7
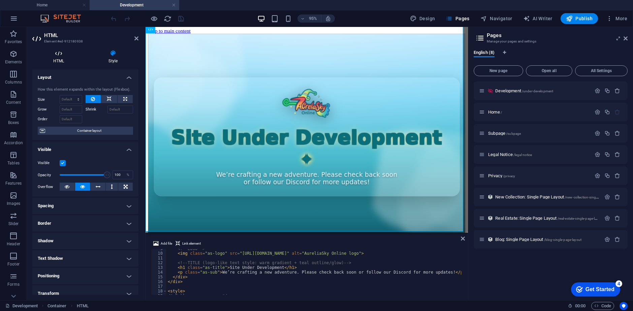
click at [61, 55] on icon at bounding box center [58, 53] width 53 height 7
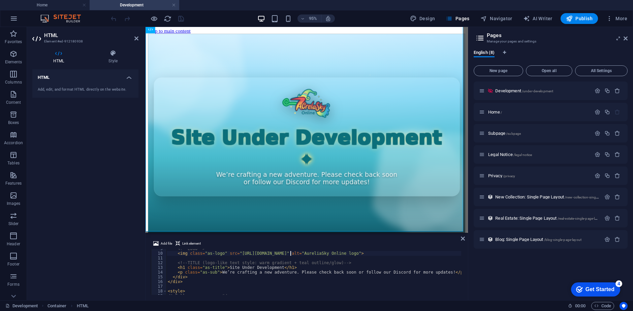
click at [290, 252] on div "<!-- LOGO --> < img class = "as-logo" src = "[URL][DOMAIN_NAME]" alt = "Aurelia…" at bounding box center [342, 273] width 350 height 54
click at [447, 251] on div "<!-- LOGO --> < img class = "as-logo" src = "[URL][DOMAIN_NAME]" alt = "Aurelia…" at bounding box center [342, 273] width 350 height 54
click at [442, 251] on div "<!-- LOGO --> < img class = "as-logo" src = "[URL][DOMAIN_NAME]" alt = "Aurelia…" at bounding box center [342, 273] width 350 height 54
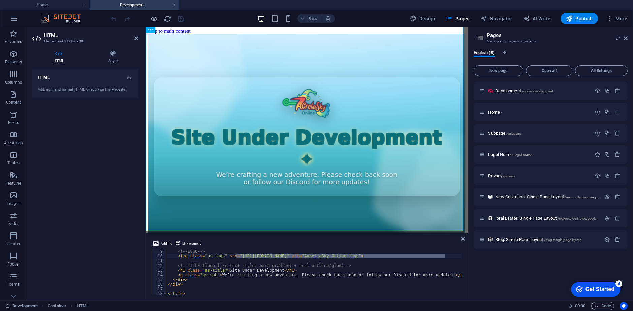
drag, startPoint x: 445, startPoint y: 254, endPoint x: 236, endPoint y: 256, distance: 209.0
click at [236, 256] on div "<!-- LOGO --> < img class = "as-logo" src = "[URL][DOMAIN_NAME]" alt = "Aurelia…" at bounding box center [342, 276] width 350 height 54
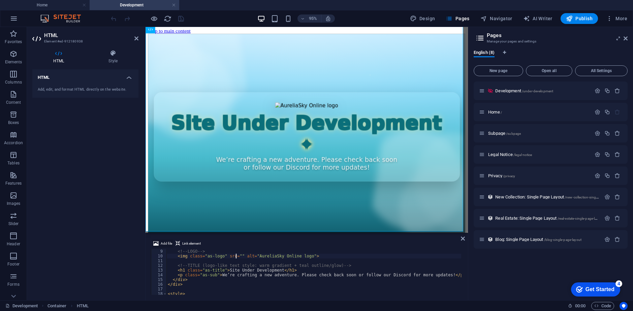
click at [167, 243] on span "Add file" at bounding box center [166, 244] width 11 height 8
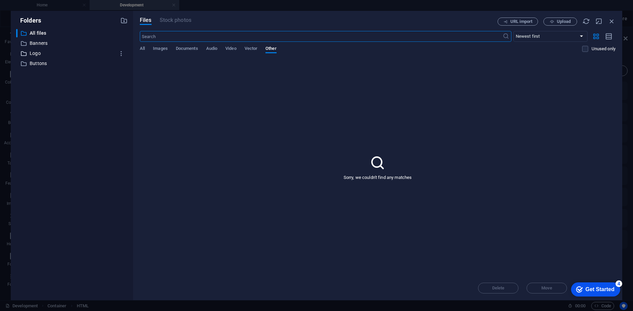
click at [24, 51] on icon at bounding box center [23, 53] width 7 height 7
click at [165, 46] on span "Images" at bounding box center [160, 48] width 15 height 9
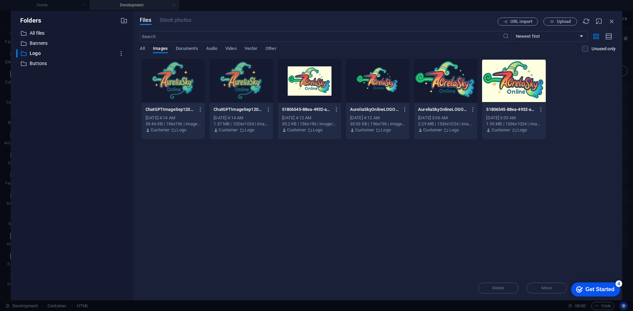
click at [441, 94] on div at bounding box center [445, 81] width 63 height 44
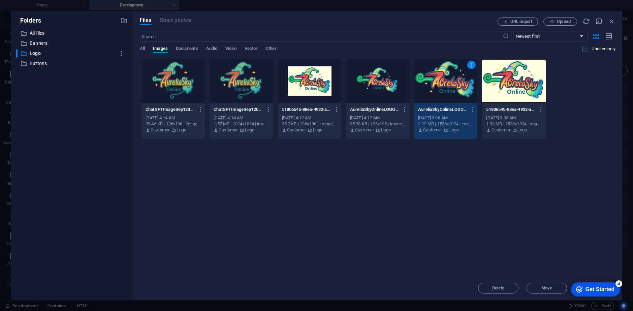
click at [440, 99] on div "1" at bounding box center [445, 81] width 63 height 44
type textarea "<img class="as-logo" src="[URL][DOMAIN_NAME]" alt="AureliaSky Online logo">"
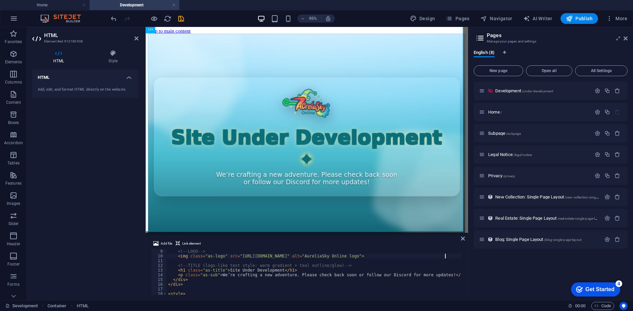
scroll to position [0, 56]
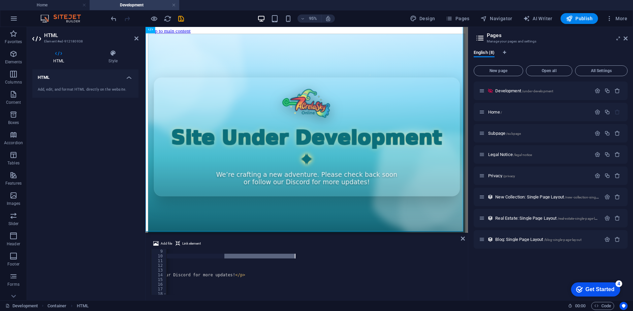
drag, startPoint x: 446, startPoint y: 255, endPoint x: 425, endPoint y: 254, distance: 20.9
click at [425, 254] on div "<!-- LOGO --> < img class = "as-logo" src = "[URL][DOMAIN_NAME]" alt = "Aurelia…" at bounding box center [314, 272] width 295 height 46
click at [258, 256] on div "<!-- LOGO --> < img class = "as-logo" src = "[URL][DOMAIN_NAME]" alt = "Aurelia…" at bounding box center [314, 272] width 295 height 46
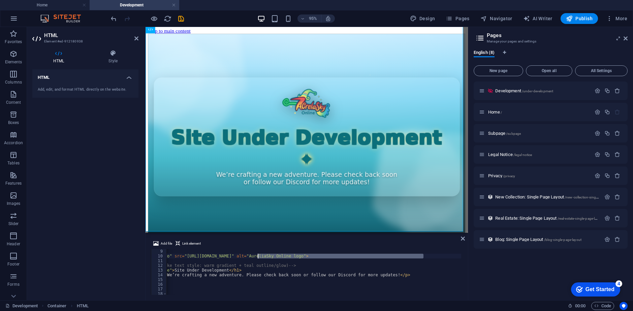
click at [393, 260] on div "<!-- LOGO --> < img class = "as-logo" src = "[URL][DOMAIN_NAME]" alt = "Aurelia…" at bounding box center [286, 276] width 350 height 54
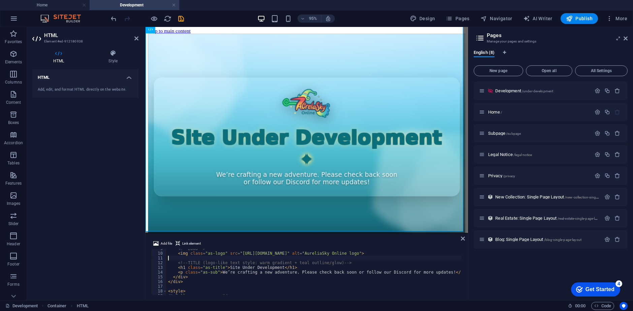
scroll to position [20, 0]
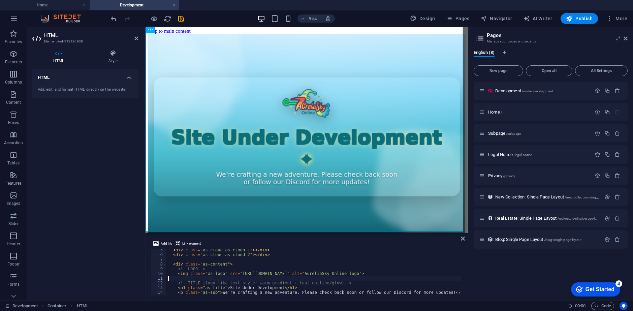
click at [443, 272] on div "< div class = "as-cloud as-cloud-1" > </ div > < div class = "as-cloud as-cloud…" at bounding box center [342, 275] width 350 height 54
drag, startPoint x: 446, startPoint y: 273, endPoint x: 236, endPoint y: 275, distance: 209.7
click at [236, 275] on div "< div class = "as-cloud as-cloud-1" > </ div > < div class = "as-cloud as-cloud…" at bounding box center [342, 275] width 350 height 54
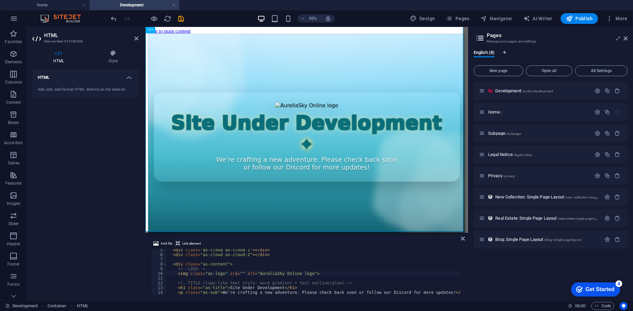
drag, startPoint x: 237, startPoint y: 273, endPoint x: 159, endPoint y: 243, distance: 83.6
click at [159, 243] on button "Add file" at bounding box center [162, 244] width 21 height 8
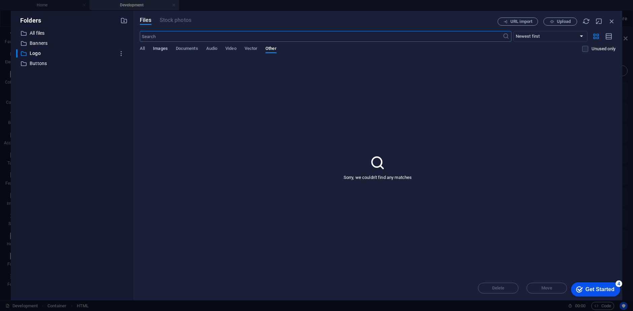
click at [160, 49] on span "Images" at bounding box center [160, 48] width 15 height 9
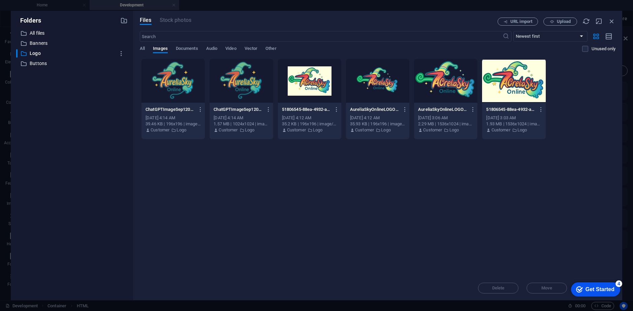
click at [139, 47] on div "Files Stock photos URL import Upload ​ Newest first Oldest first Name (A-Z) Nam…" at bounding box center [377, 156] width 489 height 290
click at [143, 49] on span "All" at bounding box center [142, 48] width 5 height 9
click at [163, 47] on span "Images" at bounding box center [160, 48] width 15 height 9
click at [382, 86] on div at bounding box center [377, 81] width 63 height 44
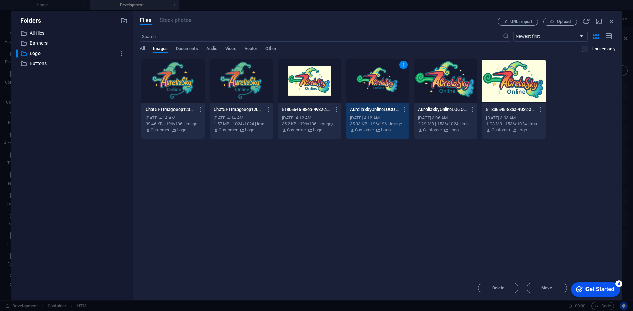
click at [374, 90] on div "1" at bounding box center [377, 81] width 63 height 44
type textarea "<img class="as-logo" src="[URL][DOMAIN_NAME]" alt="AureliaSky Online logo">"
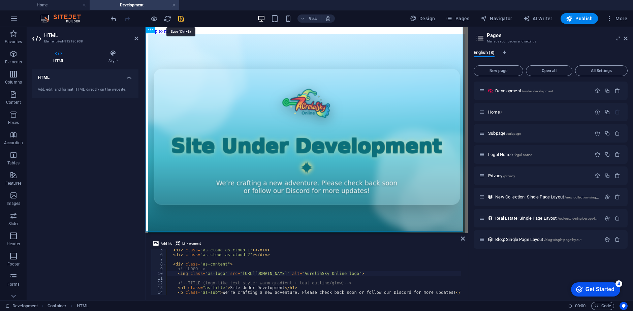
click at [179, 16] on icon "save" at bounding box center [181, 19] width 8 height 8
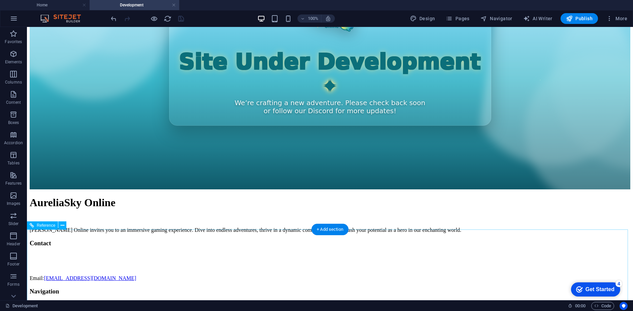
scroll to position [136, 0]
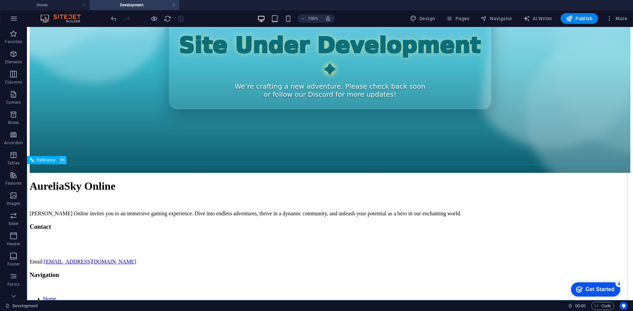
click at [0, 0] on icon at bounding box center [0, 0] width 0 height 0
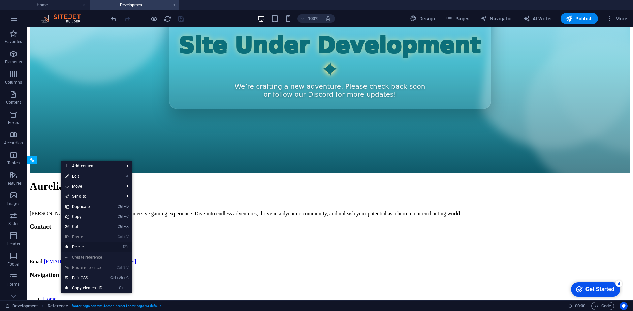
click at [81, 250] on link "⌦ Delete" at bounding box center [83, 247] width 45 height 10
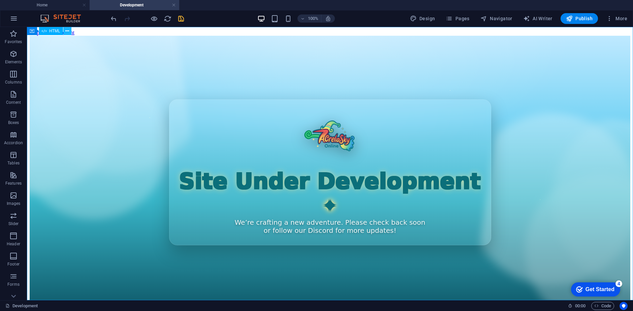
click at [0, 0] on icon at bounding box center [0, 0] width 0 height 0
click at [0, 0] on span "HTML" at bounding box center [0, 0] width 0 height 0
click at [0, 0] on icon at bounding box center [0, 0] width 0 height 0
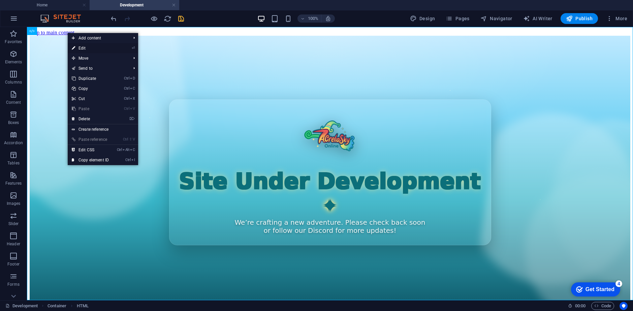
click at [81, 50] on link "⏎ Edit" at bounding box center [90, 48] width 45 height 10
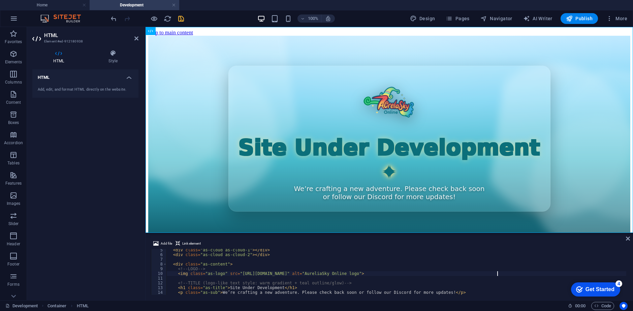
scroll to position [40, 0]
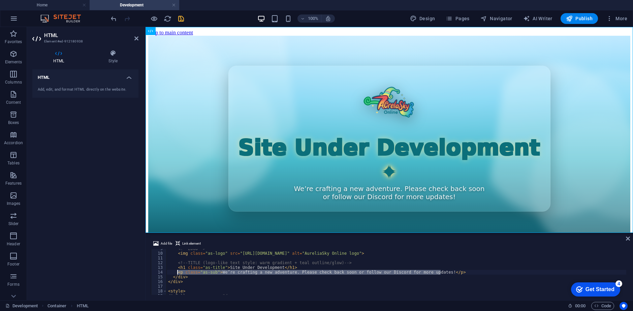
drag, startPoint x: 442, startPoint y: 273, endPoint x: 178, endPoint y: 273, distance: 263.2
click at [178, 273] on div "<!-- LOGO --> < img class = "as-logo" src = "[URL][DOMAIN_NAME]" alt = "Aurelia…" at bounding box center [397, 273] width 460 height 55
click at [452, 270] on div "<!-- LOGO --> < img class = "as-logo" src = "[URL][DOMAIN_NAME]" alt = "Aurelia…" at bounding box center [397, 273] width 460 height 55
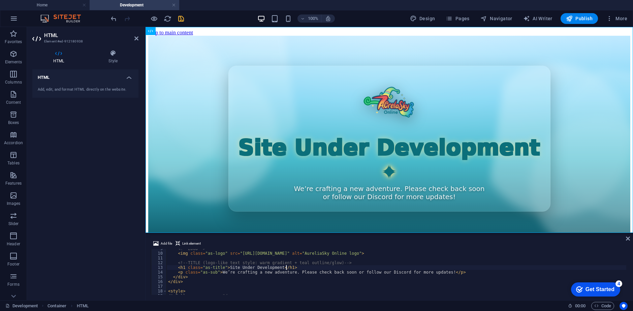
click at [451, 274] on div "<!-- LOGO --> < img class = "as-logo" src = "[URL][DOMAIN_NAME]" alt = "Aurelia…" at bounding box center [397, 273] width 460 height 55
type textarea "<p class="as-sub">We’re crafting a new adventure. Please check back soon or fol…"
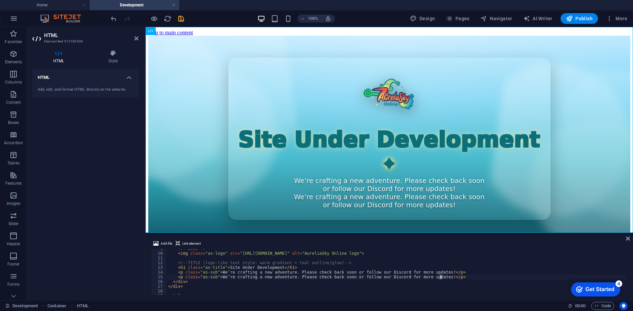
click at [430, 276] on div "<!-- LOGO --> < img class = "as-logo" src = "[URL][DOMAIN_NAME]" alt = "Aurelia…" at bounding box center [397, 273] width 460 height 55
drag, startPoint x: 432, startPoint y: 276, endPoint x: 219, endPoint y: 275, distance: 212.3
click at [218, 275] on div "<!-- LOGO --> < img class = "as-logo" src = "[URL][DOMAIN_NAME]" alt = "Aurelia…" at bounding box center [397, 273] width 460 height 55
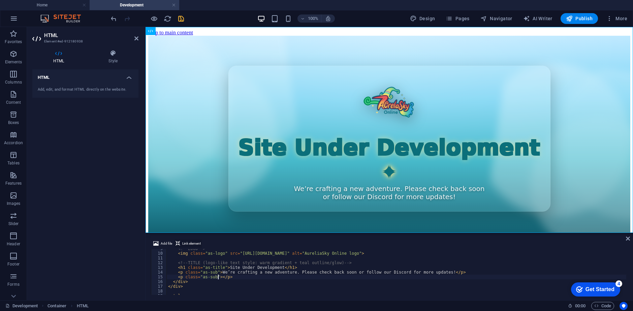
click at [194, 244] on span "Link element" at bounding box center [191, 244] width 19 height 8
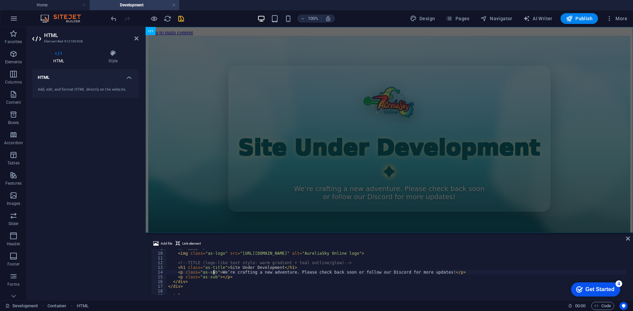
click at [214, 272] on div "<!-- LOGO --> < img class = "as-logo" src = "[URL][DOMAIN_NAME]" alt = "Aurelia…" at bounding box center [397, 273] width 460 height 55
click at [219, 277] on div "<!-- LOGO --> < img class = "as-logo" src = "[URL][DOMAIN_NAME]" alt = "Aurelia…" at bounding box center [397, 273] width 460 height 55
type textarea "<p class="as-sub"></p>"
click at [192, 238] on div "Add file Link element <p class="as-sub"></p> 9 10 11 12 13 14 15 16 17 18 19 20…" at bounding box center [390, 267] width 488 height 66
click at [192, 243] on span "Link element" at bounding box center [191, 244] width 19 height 8
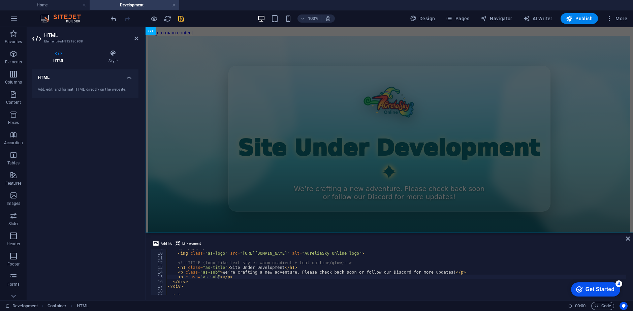
click at [127, 78] on h4 "HTML" at bounding box center [85, 75] width 106 height 12
click at [130, 78] on h4 "HTML" at bounding box center [85, 77] width 106 height 16
click at [184, 242] on span "Link element" at bounding box center [191, 244] width 19 height 8
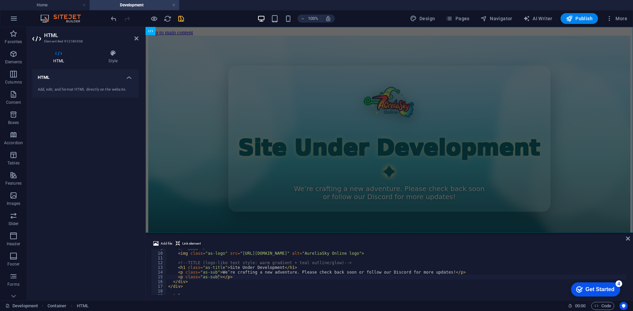
click at [184, 242] on span "Link element" at bounding box center [191, 244] width 19 height 8
drag, startPoint x: 231, startPoint y: 277, endPoint x: 160, endPoint y: 278, distance: 70.5
click at [160, 278] on div "<p class="as-sub"></p> 9 10 11 12 13 14 15 16 17 18 19 20 <!-- LOGO --> < img c…" at bounding box center [389, 272] width 477 height 46
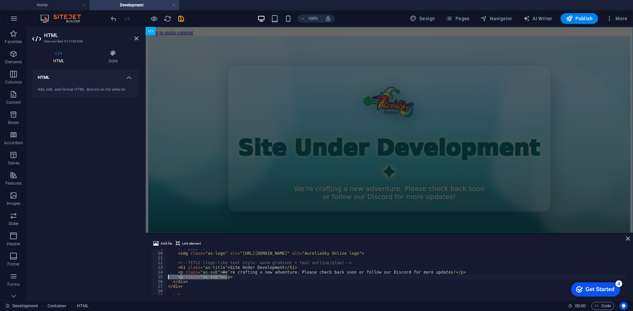
scroll to position [0, 0]
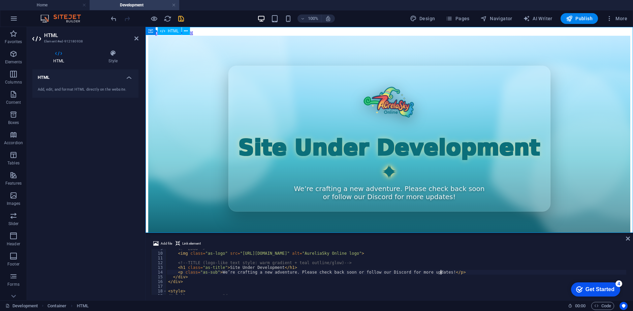
click at [385, 175] on div "Site Under Development We’re crafting a new adventure. Please check back soon o…" at bounding box center [389, 139] width 482 height 206
type textarea "<p class="as-sub">We’re crafting a new adventure. Please check back soon or fol…"
click at [0, 0] on p "Features" at bounding box center [0, 0] width 0 height 0
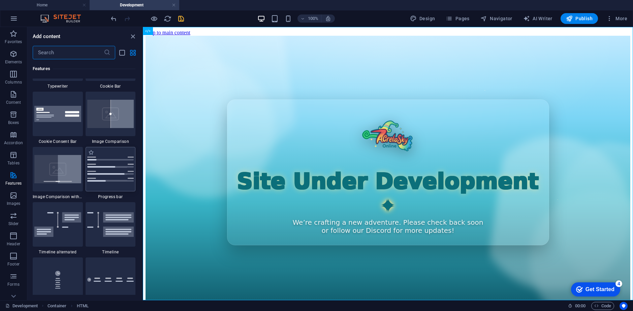
scroll to position [2728, 0]
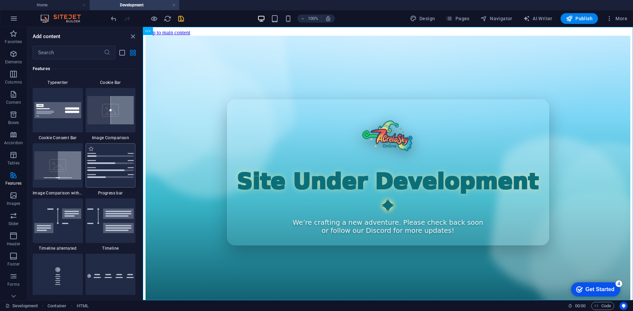
click at [112, 178] on img at bounding box center [110, 165] width 47 height 25
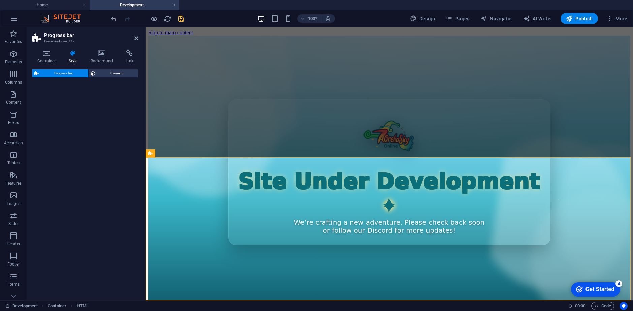
select select "rem"
select select "px"
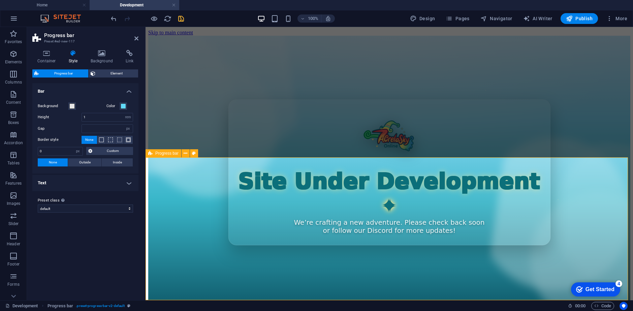
scroll to position [143, 0]
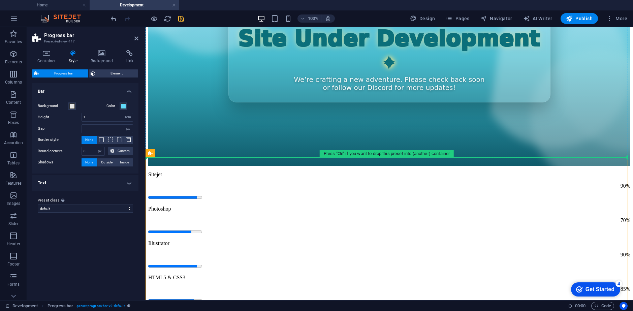
drag, startPoint x: 213, startPoint y: 159, endPoint x: 204, endPoint y: 140, distance: 21.7
drag, startPoint x: 199, startPoint y: 166, endPoint x: 204, endPoint y: 127, distance: 39.5
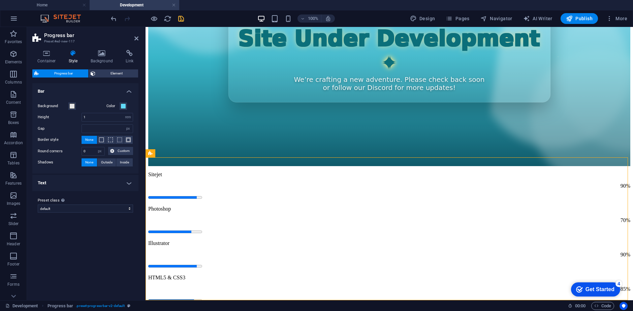
drag, startPoint x: 187, startPoint y: 167, endPoint x: 197, endPoint y: 188, distance: 23.5
click at [195, 188] on div "Sitejet 90% Photoshop 70% Illustrator 90% HTML5 & CSS3 85% JavaScript 45%" at bounding box center [389, 255] width 482 height 167
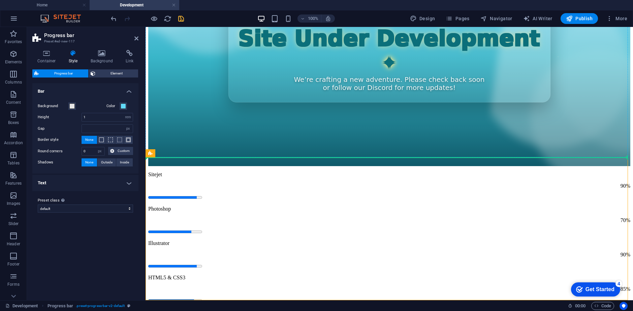
drag, startPoint x: 198, startPoint y: 184, endPoint x: 197, endPoint y: 124, distance: 59.7
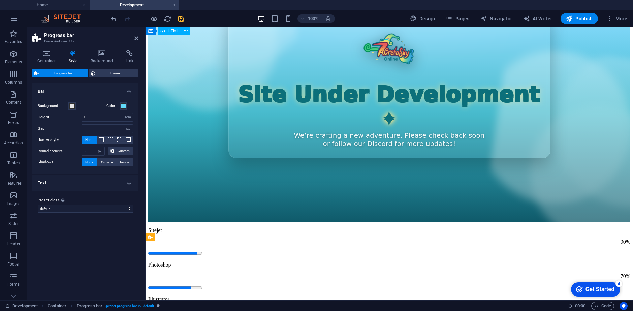
scroll to position [89, 0]
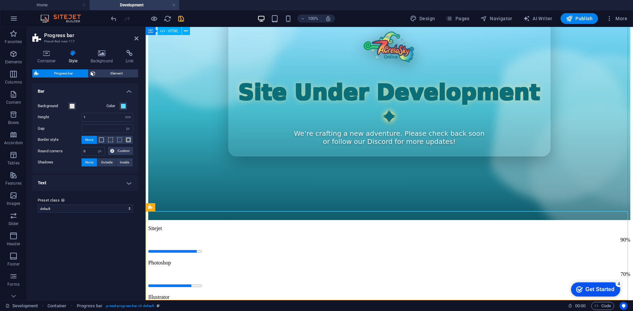
click at [228, 155] on div "Site Under Development We’re crafting a new adventure. Please check back soon o…" at bounding box center [389, 83] width 482 height 273
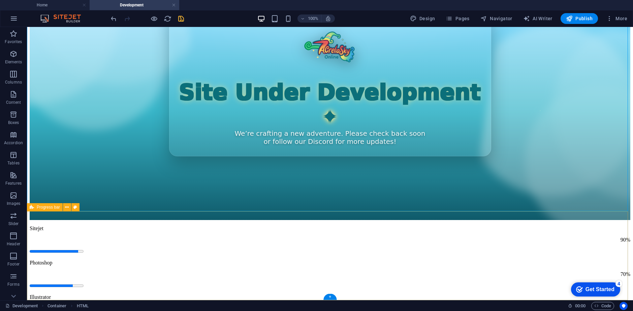
click at [94, 252] on div "Sitejet 90% Photoshop 70% Illustrator 90% HTML5 & CSS3 85% JavaScript 45%" at bounding box center [330, 308] width 601 height 167
click at [116, 253] on div "Sitejet 90% Photoshop 70% Illustrator 90% HTML5 & CSS3 85% JavaScript 45%" at bounding box center [330, 308] width 601 height 167
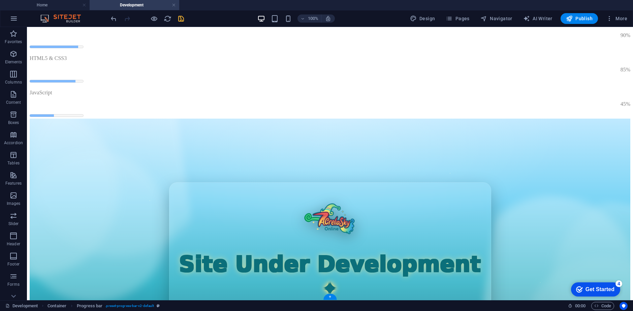
drag, startPoint x: 115, startPoint y: 242, endPoint x: 122, endPoint y: 243, distance: 7.8
drag, startPoint x: 121, startPoint y: 244, endPoint x: 138, endPoint y: 195, distance: 51.4
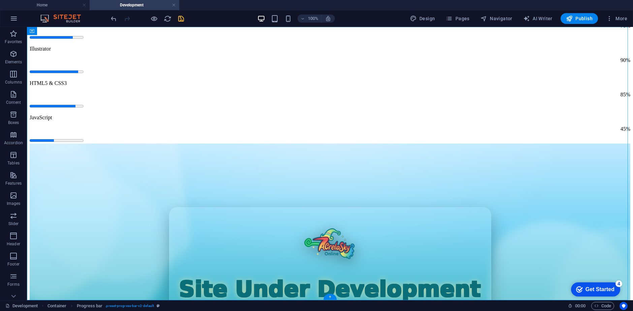
scroll to position [0, 0]
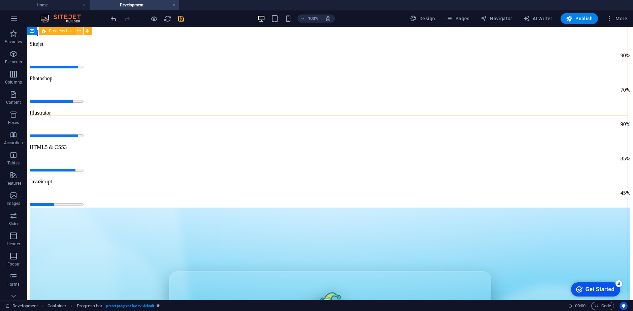
click at [78, 32] on icon at bounding box center [79, 31] width 4 height 7
click at [79, 32] on icon at bounding box center [79, 31] width 4 height 7
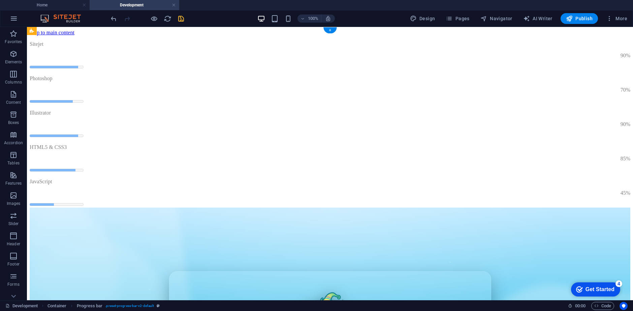
drag, startPoint x: 49, startPoint y: 38, endPoint x: 132, endPoint y: 229, distance: 207.9
drag, startPoint x: 78, startPoint y: 67, endPoint x: 119, endPoint y: 219, distance: 156.8
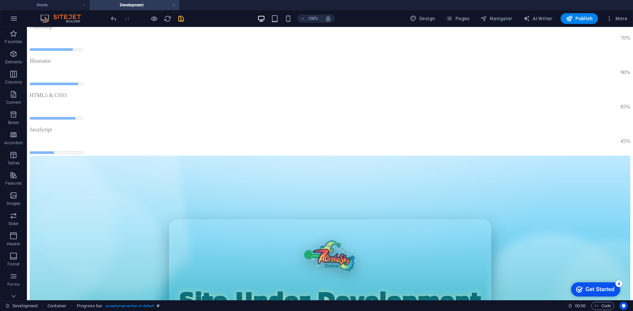
scroll to position [89, 0]
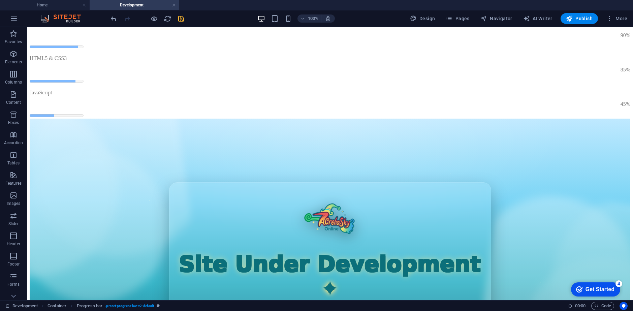
drag, startPoint x: 101, startPoint y: 89, endPoint x: 133, endPoint y: 278, distance: 191.7
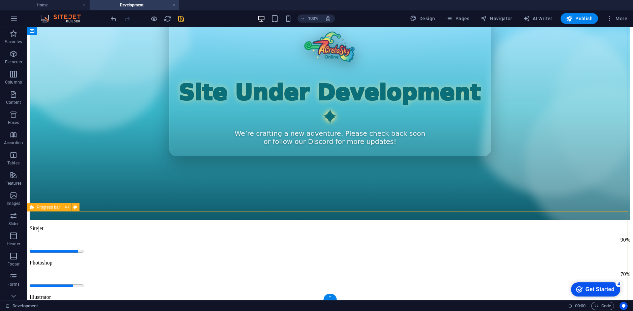
click at [101, 229] on div "Sitejet 90% Photoshop 70% Illustrator 90% HTML5 & CSS3 85% JavaScript 45%" at bounding box center [330, 308] width 601 height 167
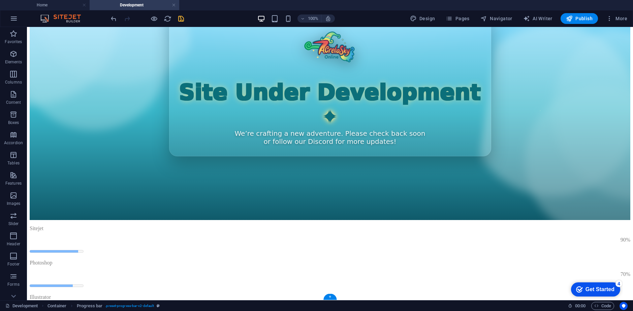
drag, startPoint x: 104, startPoint y: 237, endPoint x: 111, endPoint y: 297, distance: 60.4
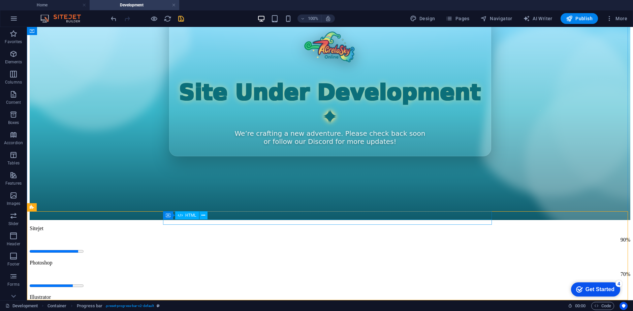
click at [178, 217] on div "HTML" at bounding box center [187, 215] width 24 height 8
drag, startPoint x: 197, startPoint y: 246, endPoint x: 170, endPoint y: 220, distance: 37.2
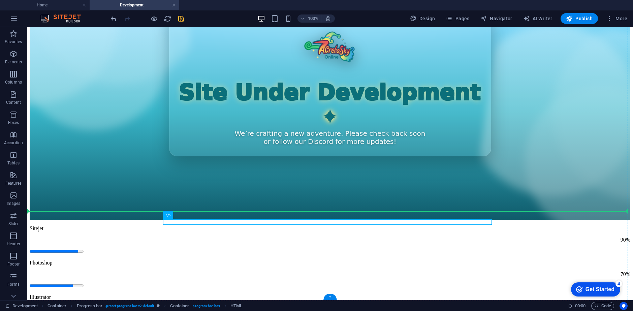
drag, startPoint x: 209, startPoint y: 241, endPoint x: 177, endPoint y: 190, distance: 60.9
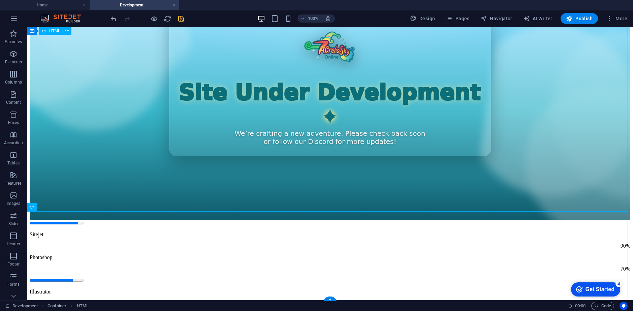
click at [95, 174] on div "Site Under Development We’re crafting a new adventure. Please check back soon o…" at bounding box center [330, 83] width 601 height 273
click at [0, 0] on icon "undo" at bounding box center [0, 0] width 0 height 0
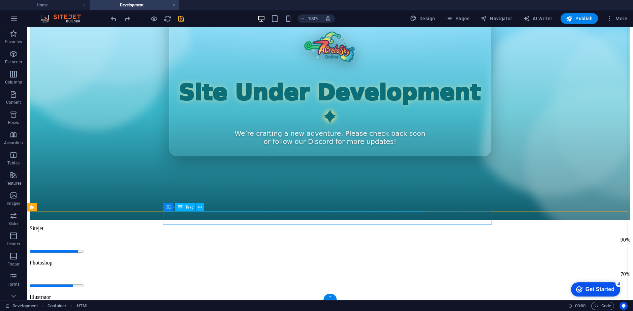
click at [183, 225] on div "Sitejet" at bounding box center [330, 228] width 601 height 6
click at [200, 208] on button at bounding box center [198, 207] width 8 height 8
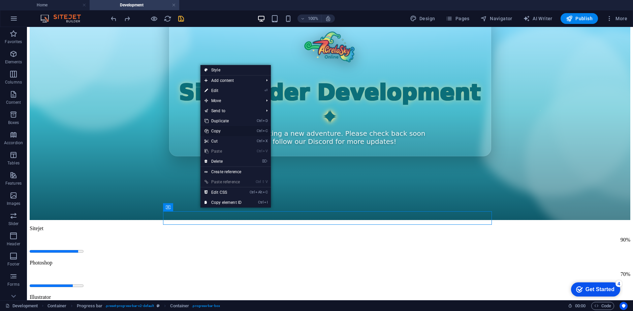
click at [221, 133] on link "Ctrl C Copy" at bounding box center [223, 131] width 45 height 10
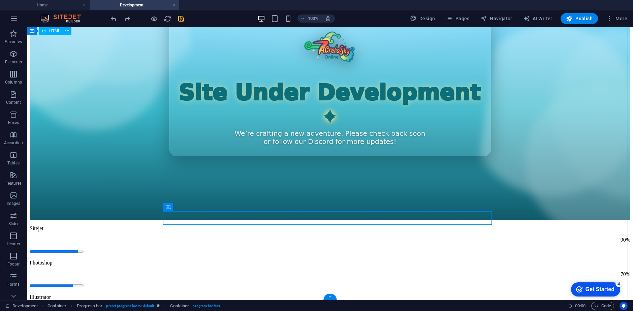
click at [220, 180] on div "Site Under Development We’re crafting a new adventure. Please check back soon o…" at bounding box center [330, 83] width 601 height 273
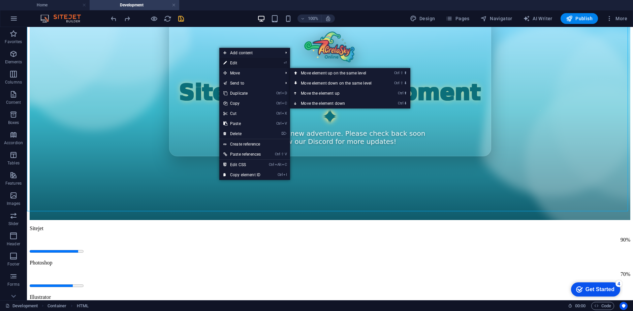
click at [236, 62] on link "⏎ Edit" at bounding box center [242, 63] width 46 height 10
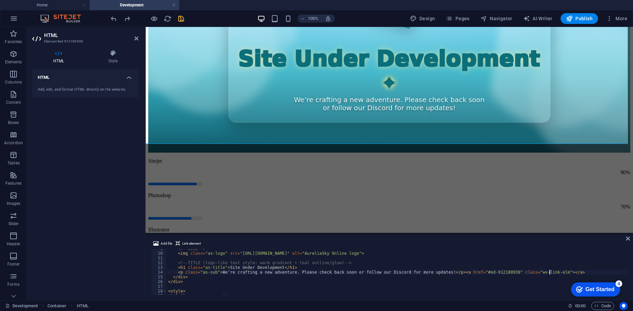
scroll to position [40, 0]
type textarea "<p class="as-sub">We’re crafting a new adventure. Please check back soon or fol…"
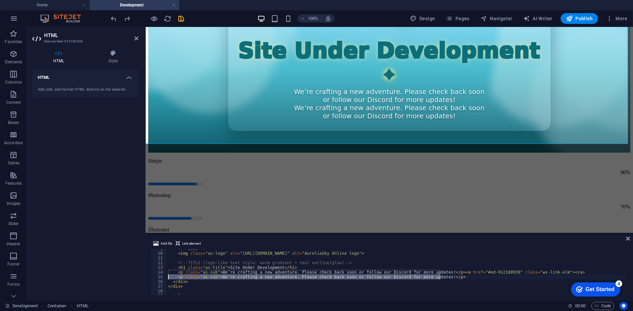
drag, startPoint x: 445, startPoint y: 275, endPoint x: 163, endPoint y: 278, distance: 281.8
click at [163, 278] on div "<p class="as-sub">We’re crafting a new adventure. Please check back soon or fol…" at bounding box center [389, 272] width 477 height 46
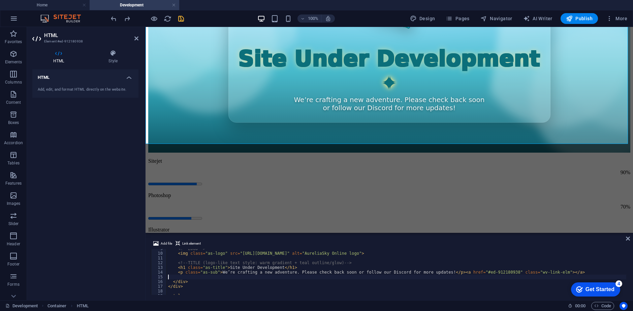
type textarea "<p class="as-sub">We’re crafting a new adventure. Please check back soon or fol…"
click at [256, 124] on div "Site Under Development We’re crafting a new adventure. Please check back soon o…" at bounding box center [389, 50] width 482 height 206
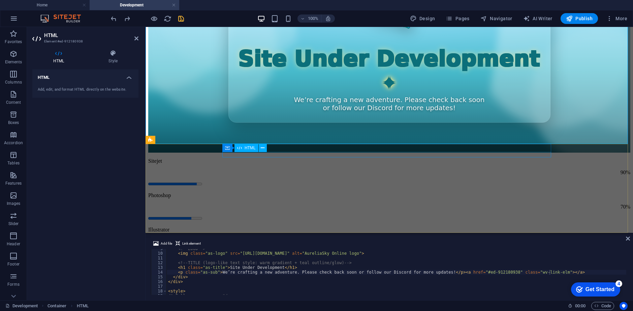
click at [237, 181] on div at bounding box center [389, 184] width 482 height 6
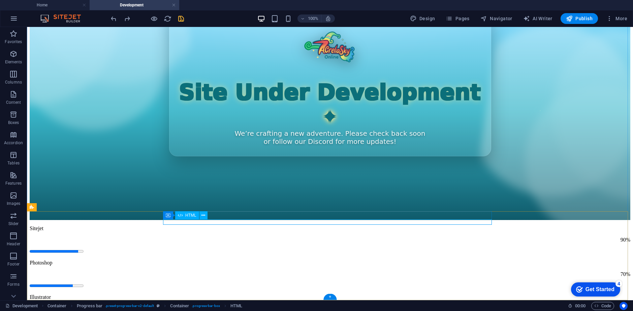
click at [180, 248] on div at bounding box center [330, 251] width 601 height 6
click at [206, 213] on button at bounding box center [204, 215] width 8 height 8
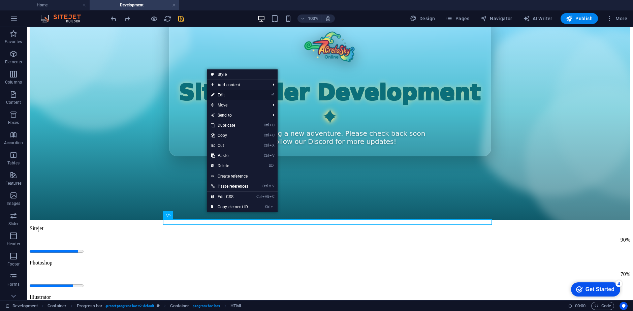
click at [231, 95] on link "⏎ Edit" at bounding box center [230, 95] width 46 height 10
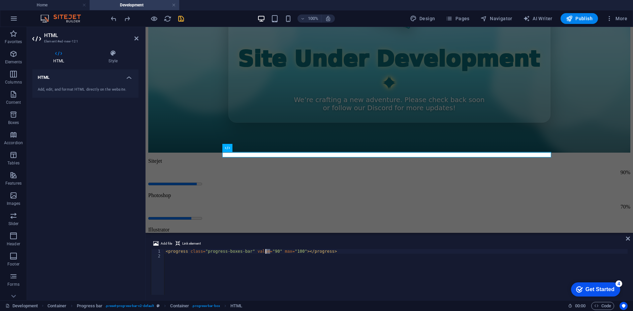
click at [266, 250] on div "< progress class = "progress-boxes-bar" value = "90" max = "100" > </ progress >" at bounding box center [395, 276] width 463 height 55
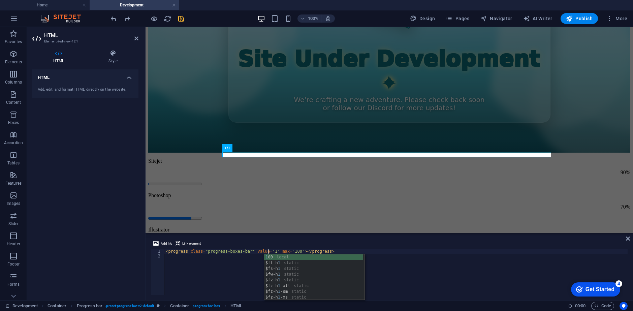
type textarea "<progress class="progress-boxes-bar" value="10" max="100"></progress>"
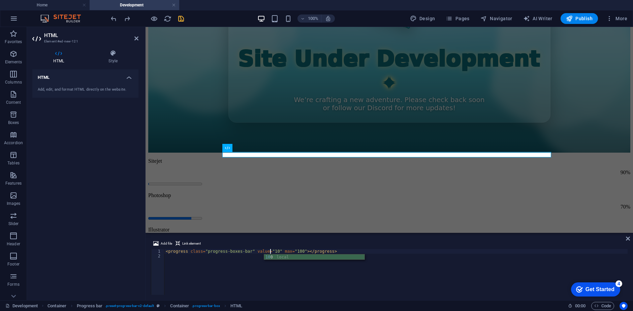
scroll to position [0, 8]
click at [239, 269] on div "< progress class = "progress-boxes-bar" value = "10" max = "100" > </ progress >" at bounding box center [395, 276] width 463 height 55
click at [578, 172] on div "Sitejet 90% Photoshop 70% Illustrator 90% HTML5 & CSS3 85% JavaScript 45%" at bounding box center [389, 241] width 482 height 167
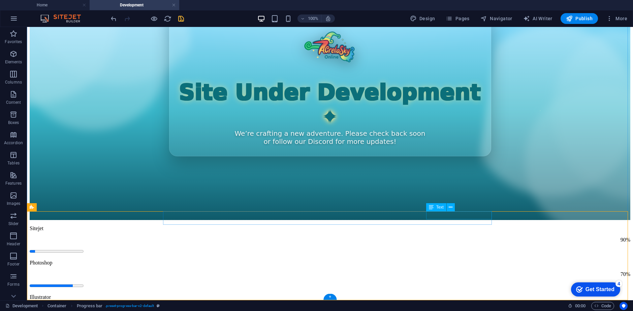
click at [487, 237] on div "90%" at bounding box center [330, 240] width 601 height 6
click at [67, 209] on icon at bounding box center [67, 207] width 4 height 7
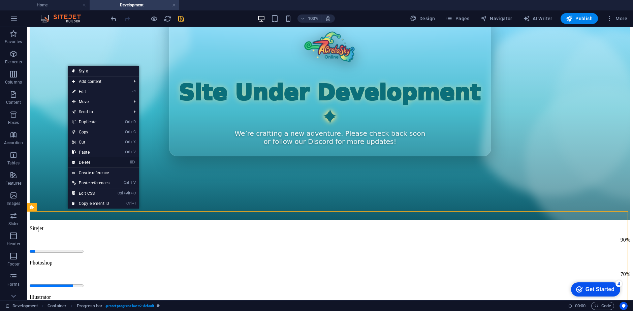
click at [91, 159] on link "⌦ Delete" at bounding box center [91, 162] width 46 height 10
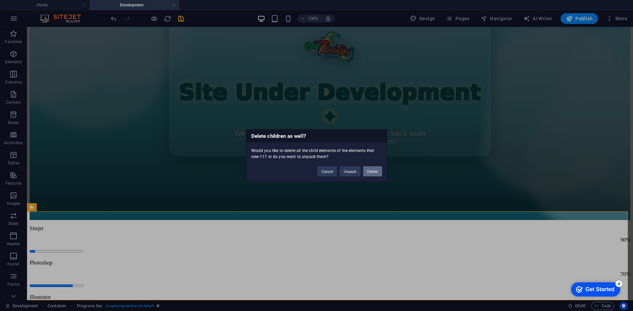
click at [369, 170] on button "Delete" at bounding box center [372, 171] width 19 height 10
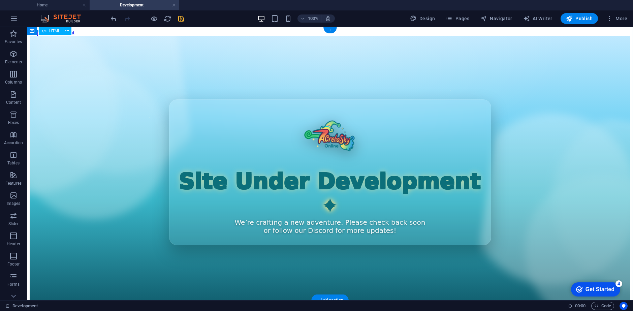
click at [342, 219] on div "Site Under Development We’re crafting a new adventure. Please check back soon o…" at bounding box center [330, 172] width 601 height 273
drag, startPoint x: 595, startPoint y: 27, endPoint x: 363, endPoint y: 70, distance: 236.2
click at [363, 70] on div "Site Under Development We’re crafting a new adventure. Please check back soon o…" at bounding box center [330, 172] width 601 height 273
drag, startPoint x: 103, startPoint y: 27, endPoint x: 608, endPoint y: 82, distance: 507.8
click at [608, 82] on div "Site Under Development We’re crafting a new adventure. Please check back soon o…" at bounding box center [330, 172] width 601 height 273
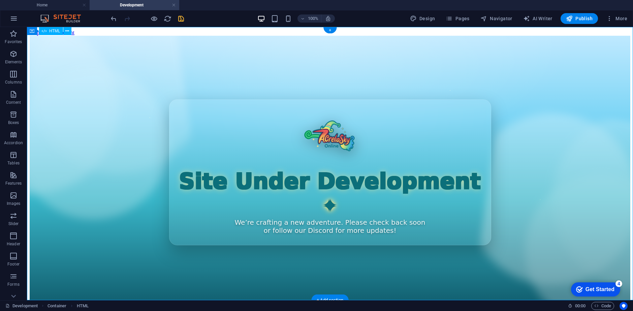
click at [433, 234] on div "Site Under Development We’re crafting a new adventure. Please check back soon o…" at bounding box center [330, 172] width 601 height 273
click at [179, 21] on icon "save" at bounding box center [181, 19] width 8 height 8
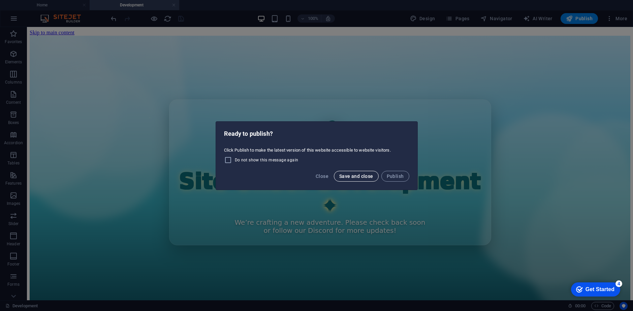
click at [352, 174] on span "Save and close" at bounding box center [356, 176] width 34 height 5
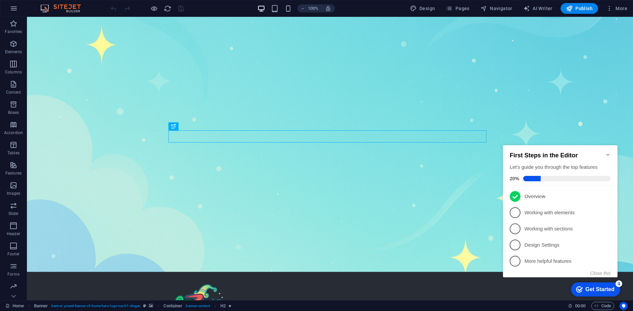
click at [607, 152] on icon "Minimize checklist" at bounding box center [608, 154] width 5 height 5
